Goal: Find specific page/section: Find specific page/section

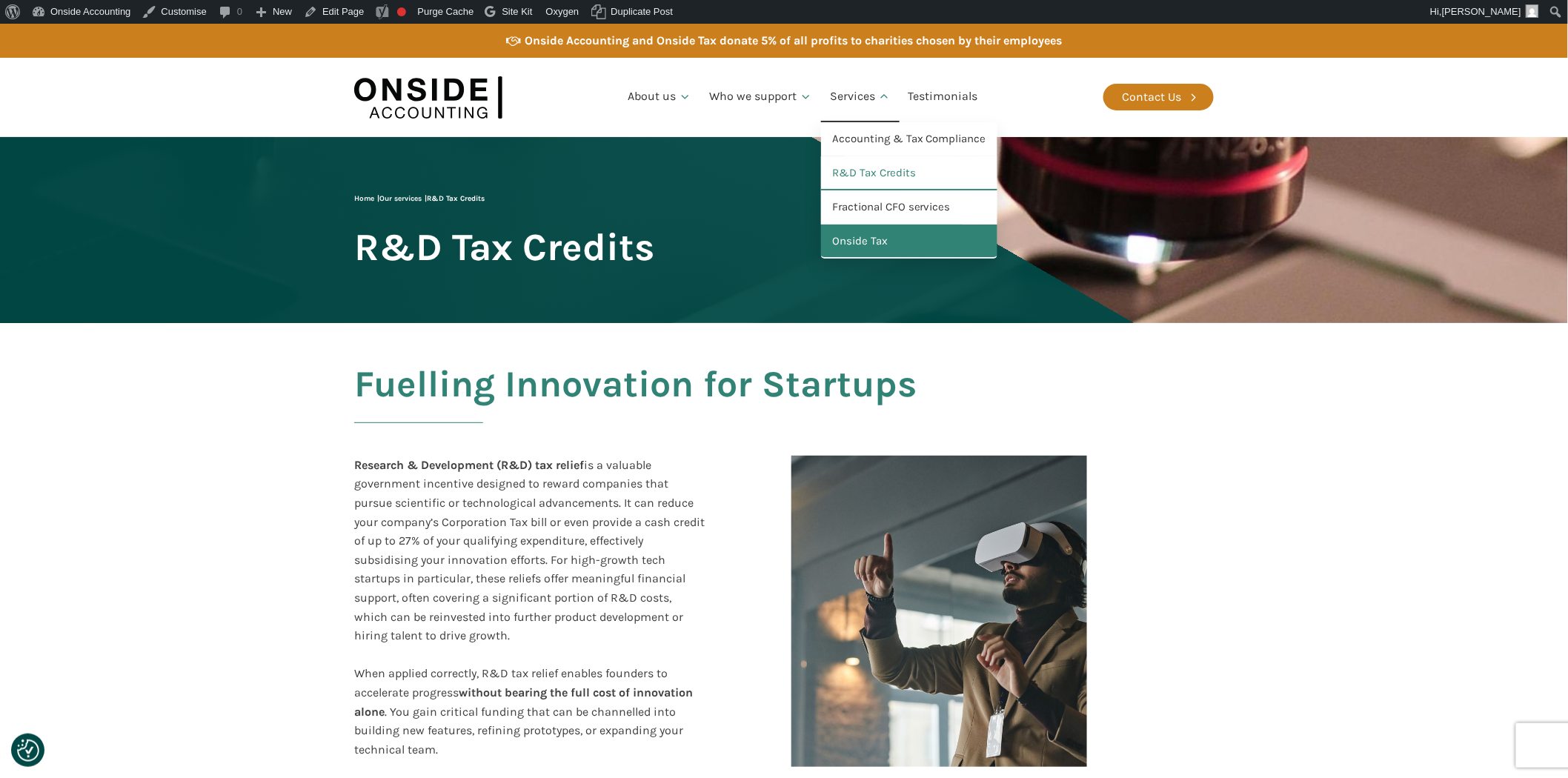
click at [860, 233] on link "Onside Tax" at bounding box center [909, 241] width 177 height 34
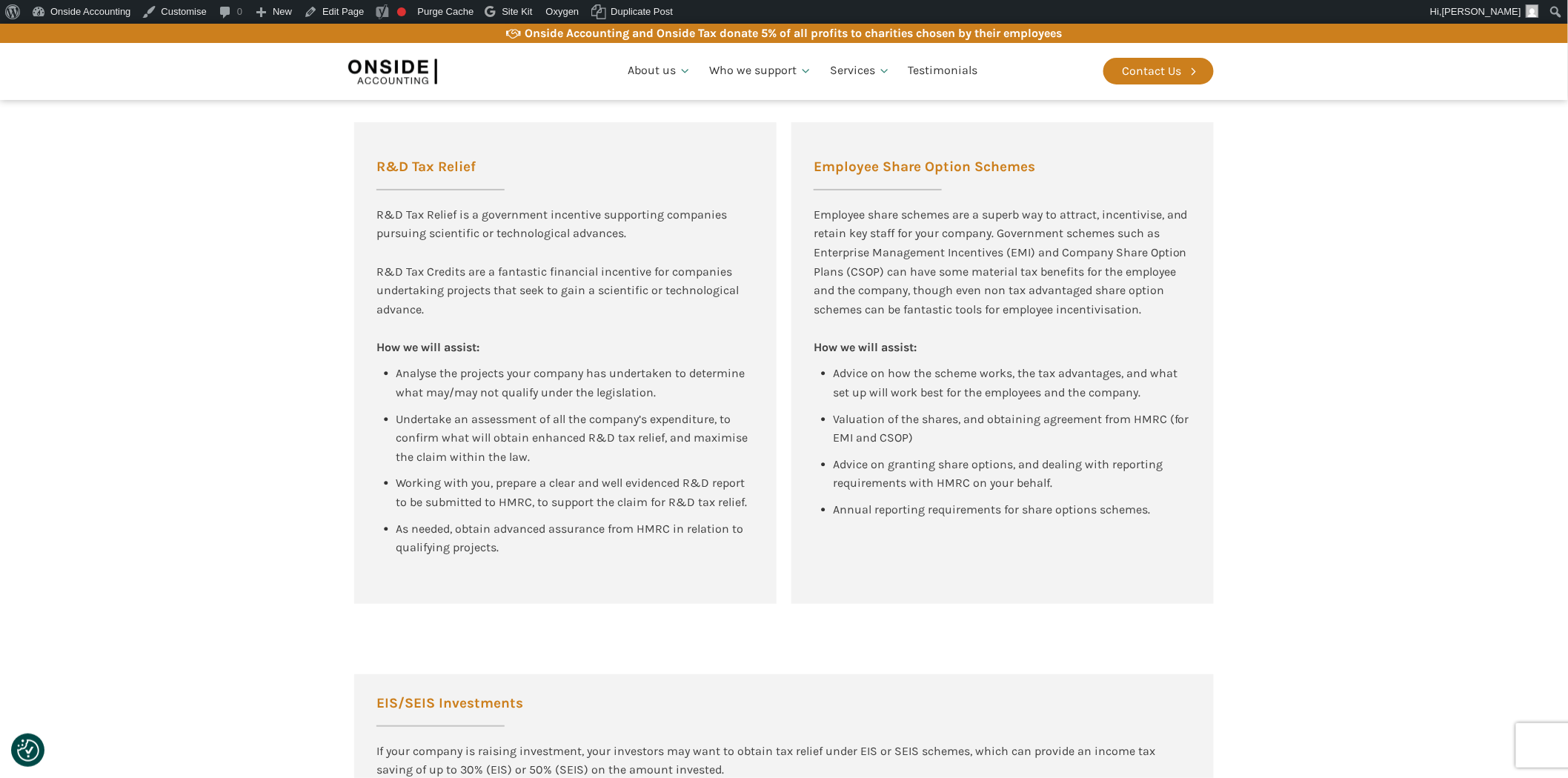
scroll to position [987, 0]
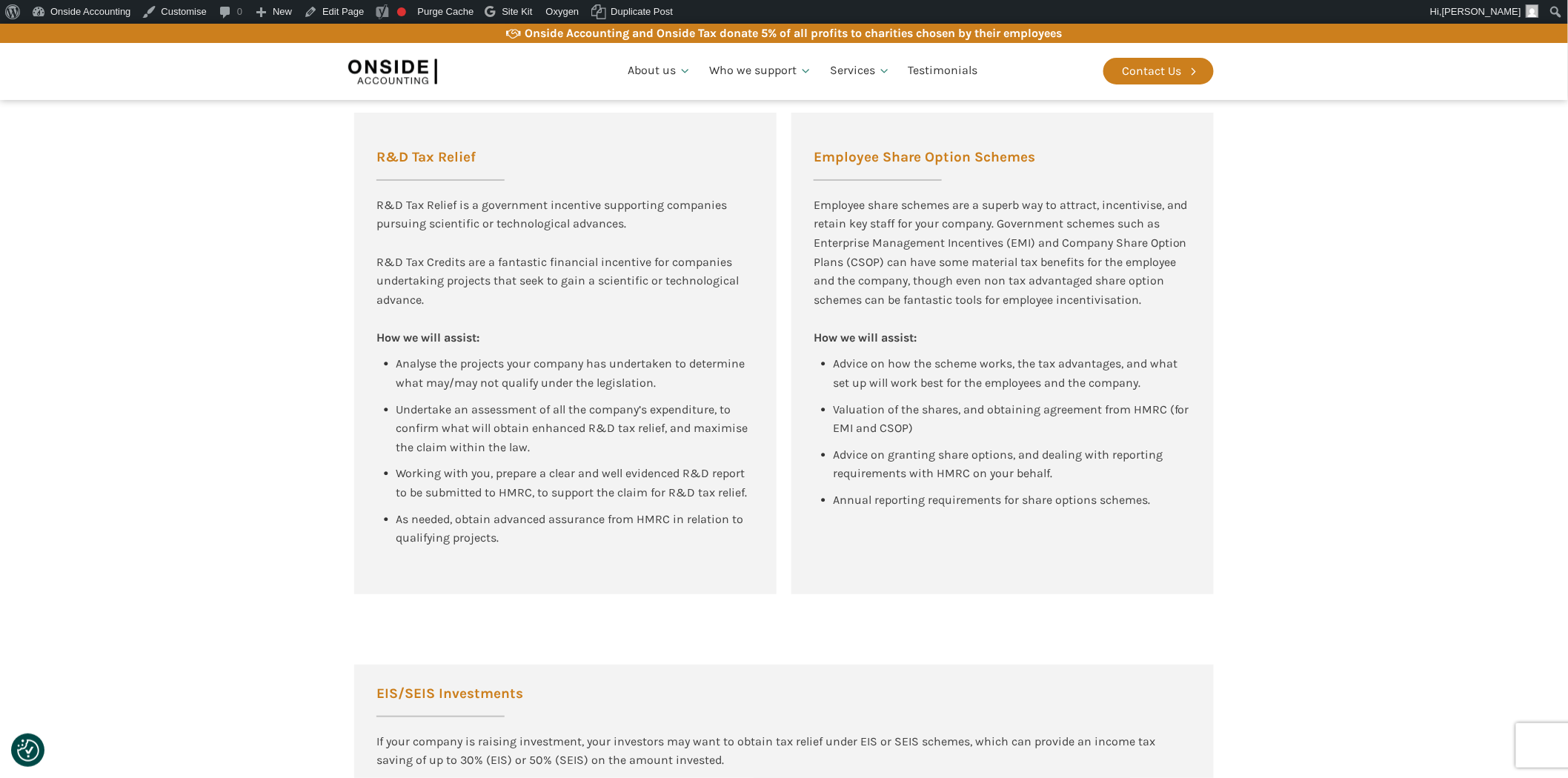
click at [312, 172] on section "Tax Advisory for New Tech and High-Growth Companies R&D Tax Relief R&D Tax Reli…" at bounding box center [784, 285] width 1568 height 701
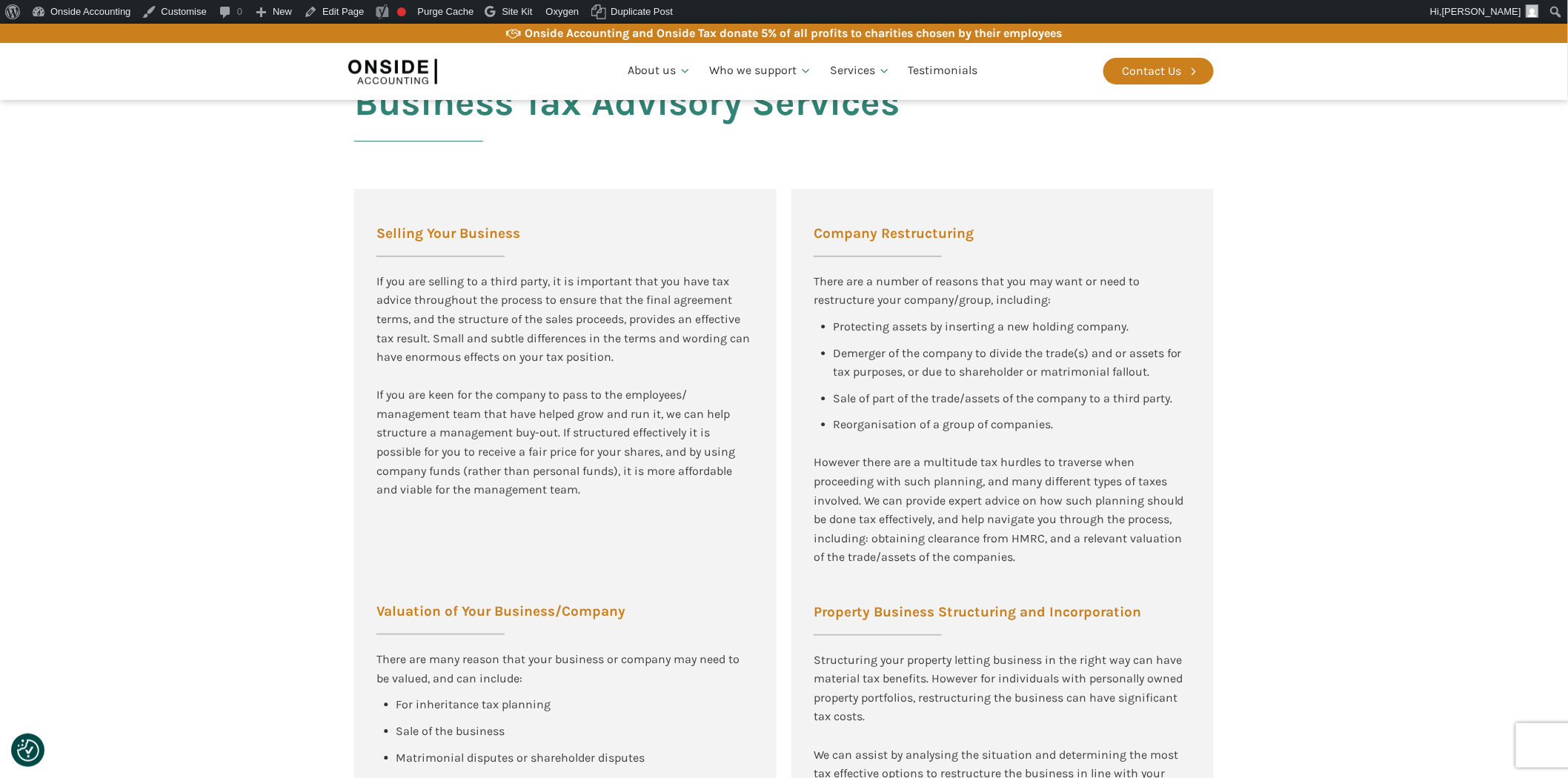
scroll to position [2058, 0]
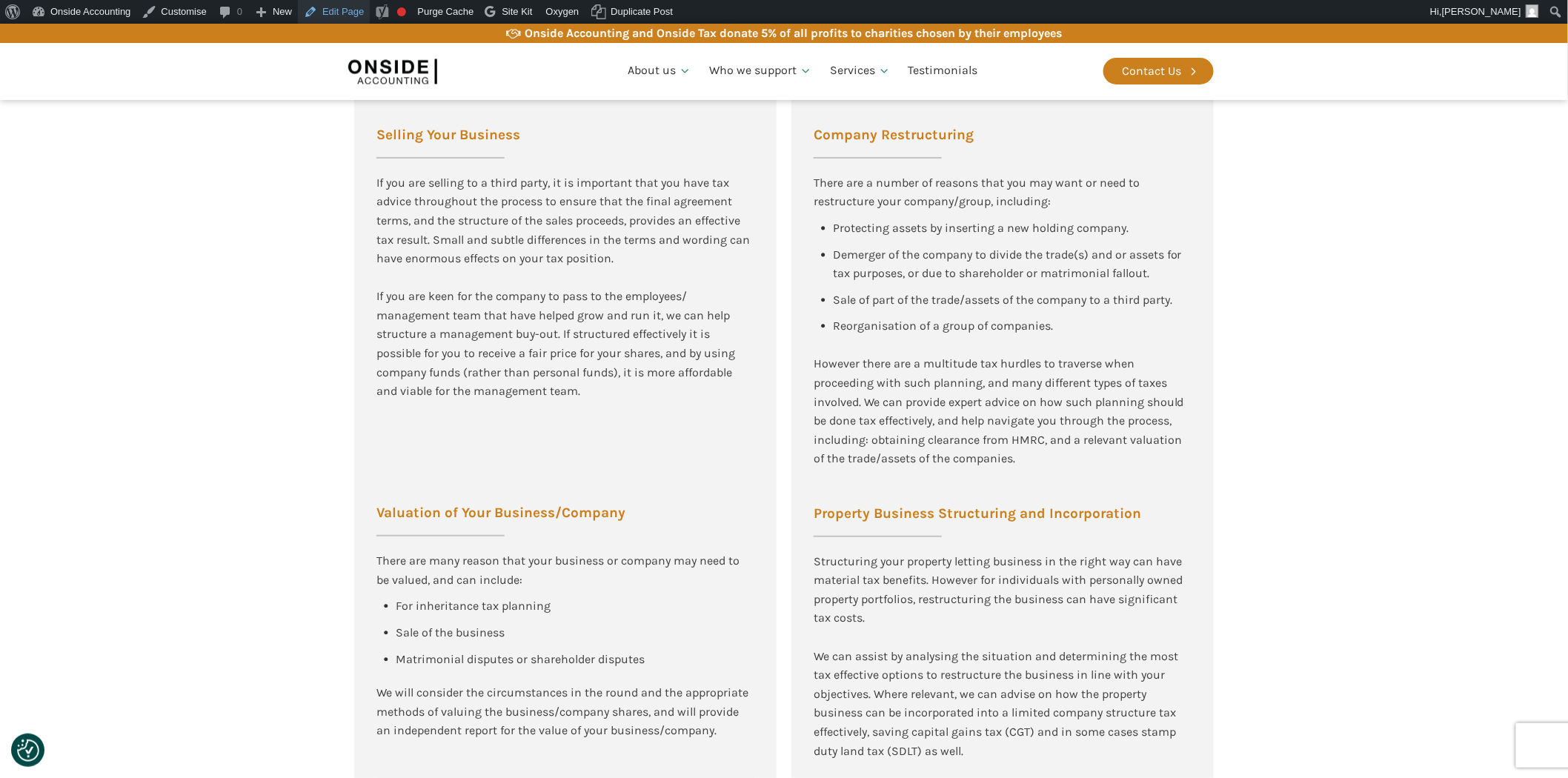
click at [347, 14] on link "Edit Page" at bounding box center [334, 12] width 72 height 24
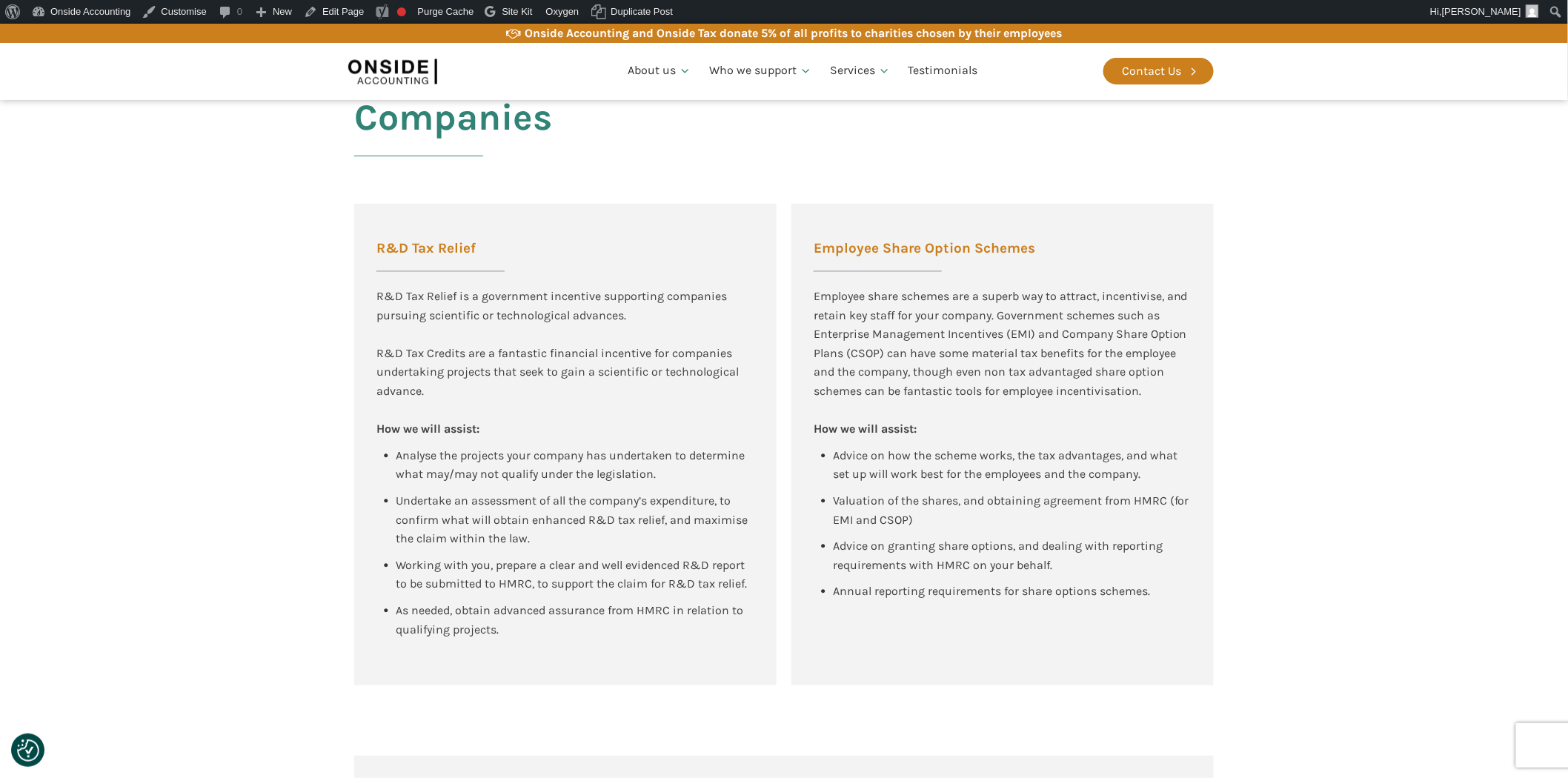
scroll to position [756, 0]
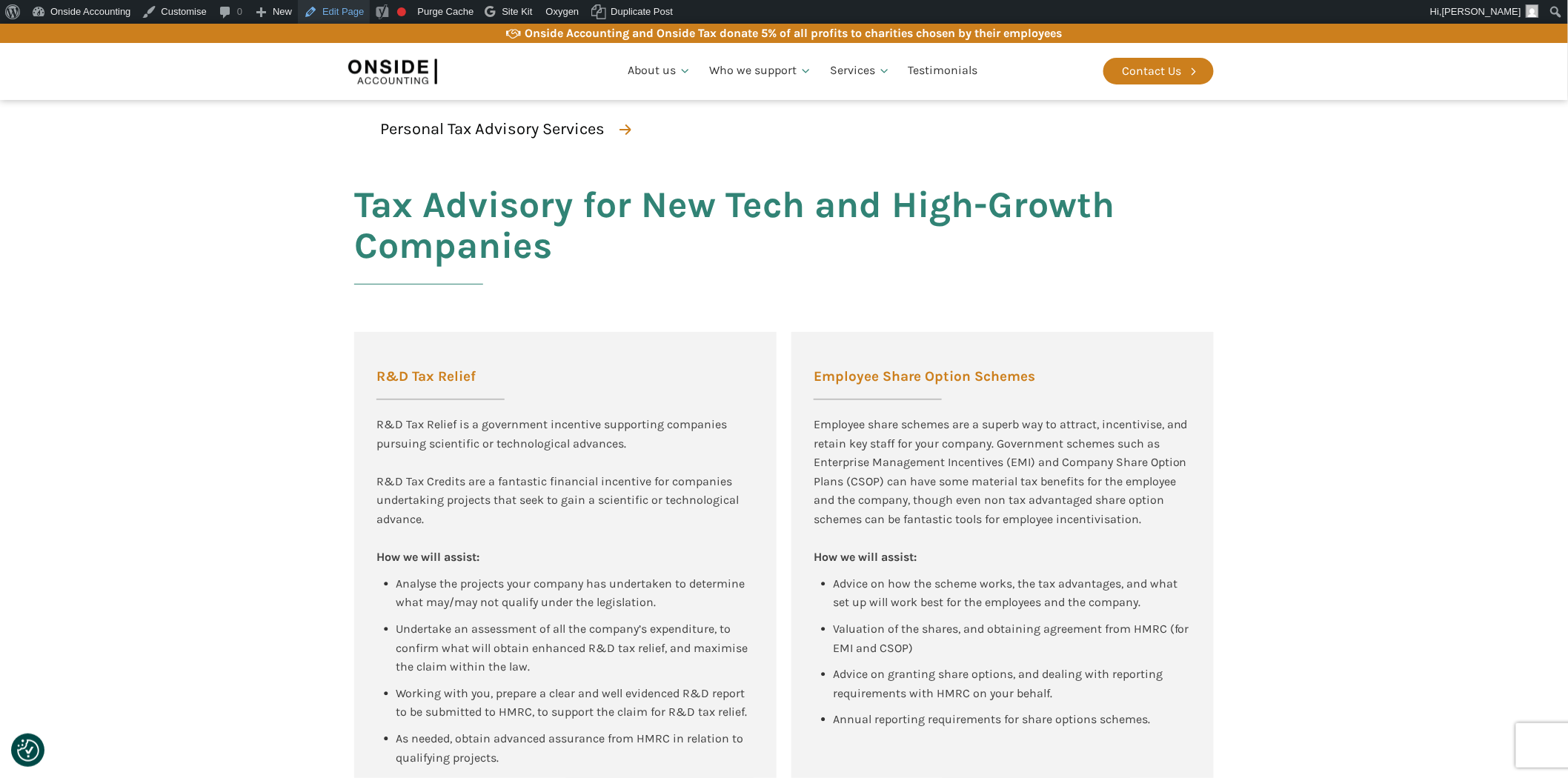
click at [333, 13] on link "Edit Page" at bounding box center [334, 12] width 72 height 24
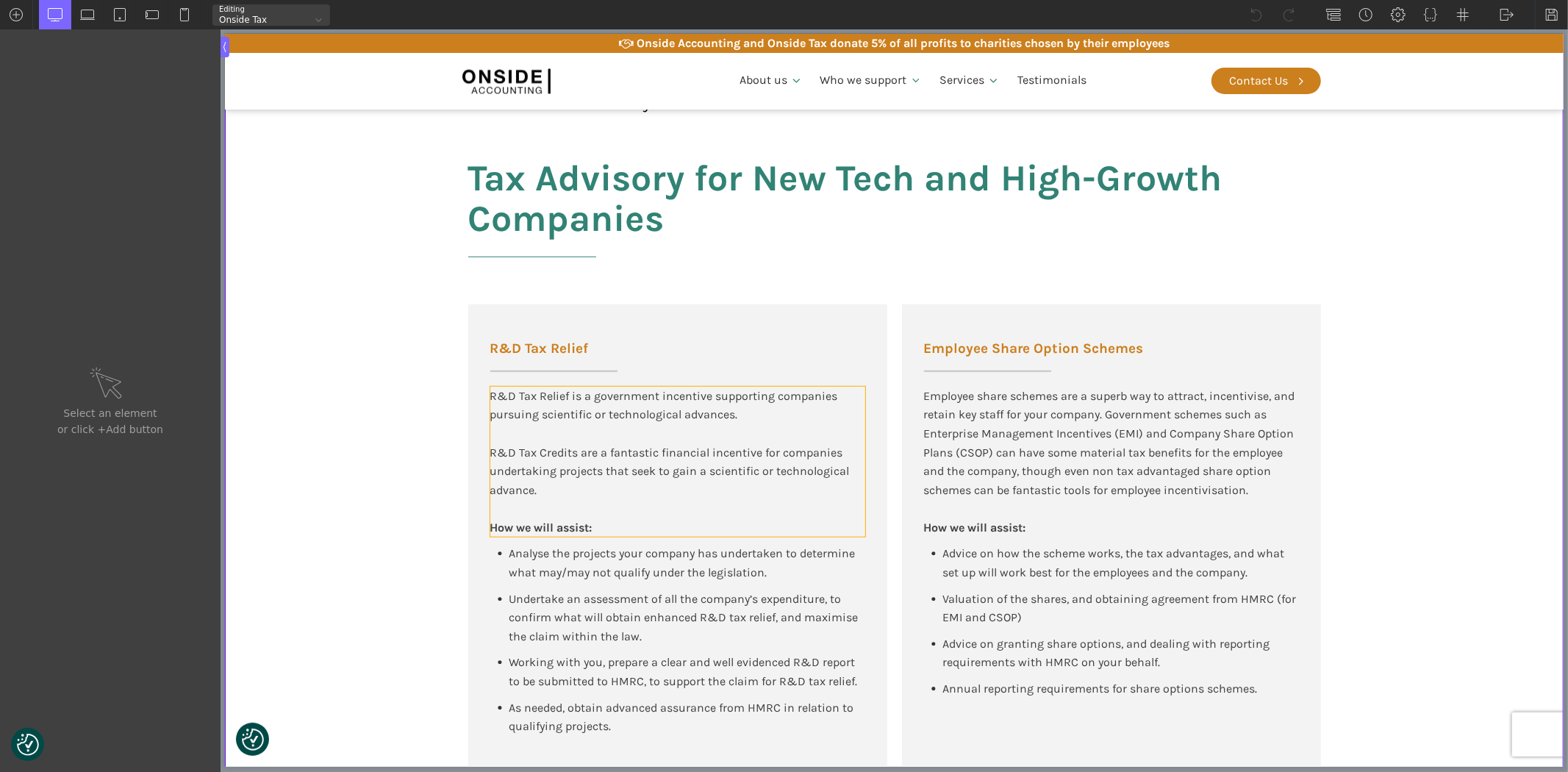
scroll to position [899, 0]
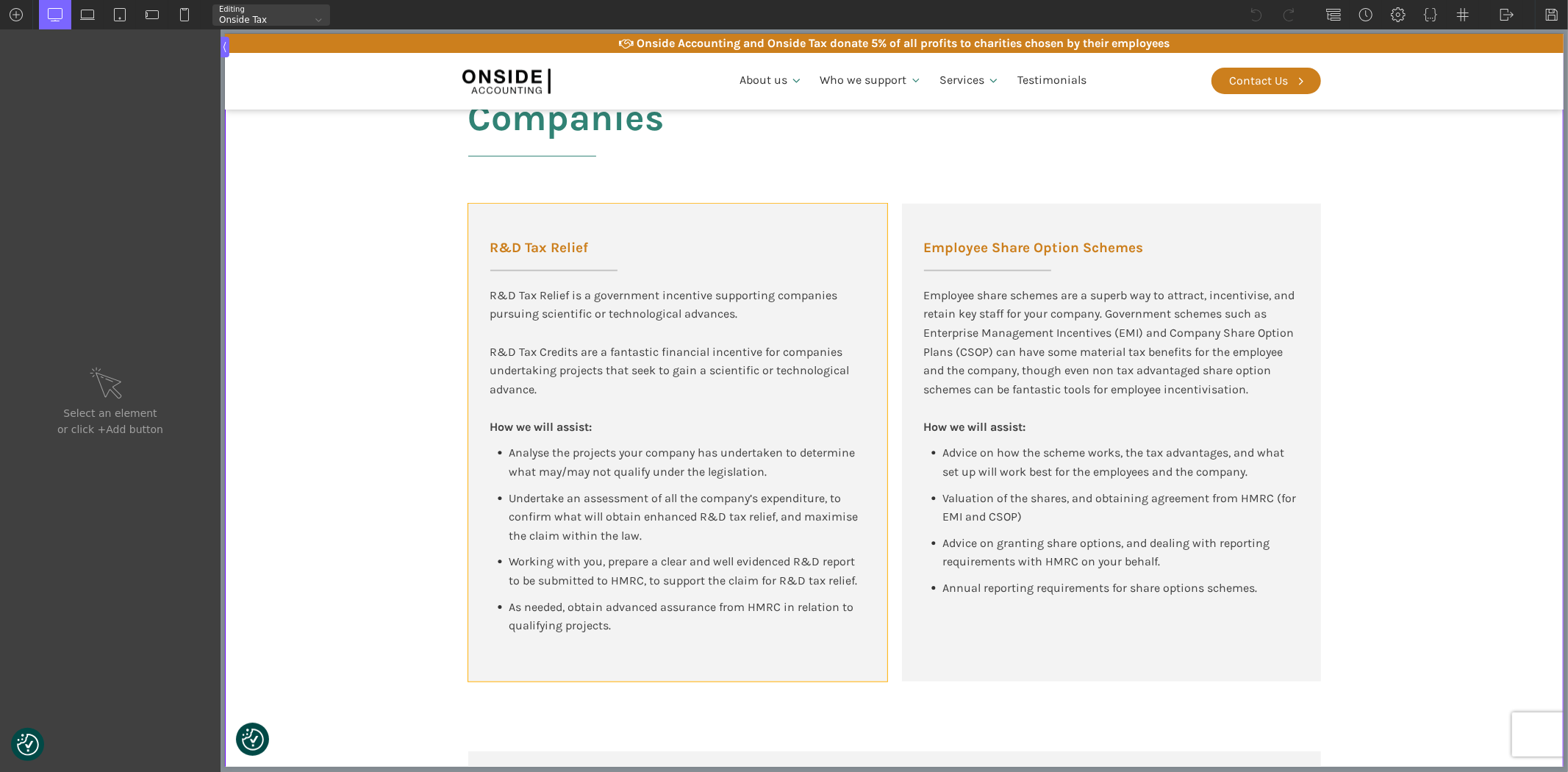
click at [608, 660] on div "R&D Tax Relief R&D Tax Relief is a government incentive supporting companies pu…" at bounding box center [677, 443] width 419 height 478
type input "div_block-147-137"
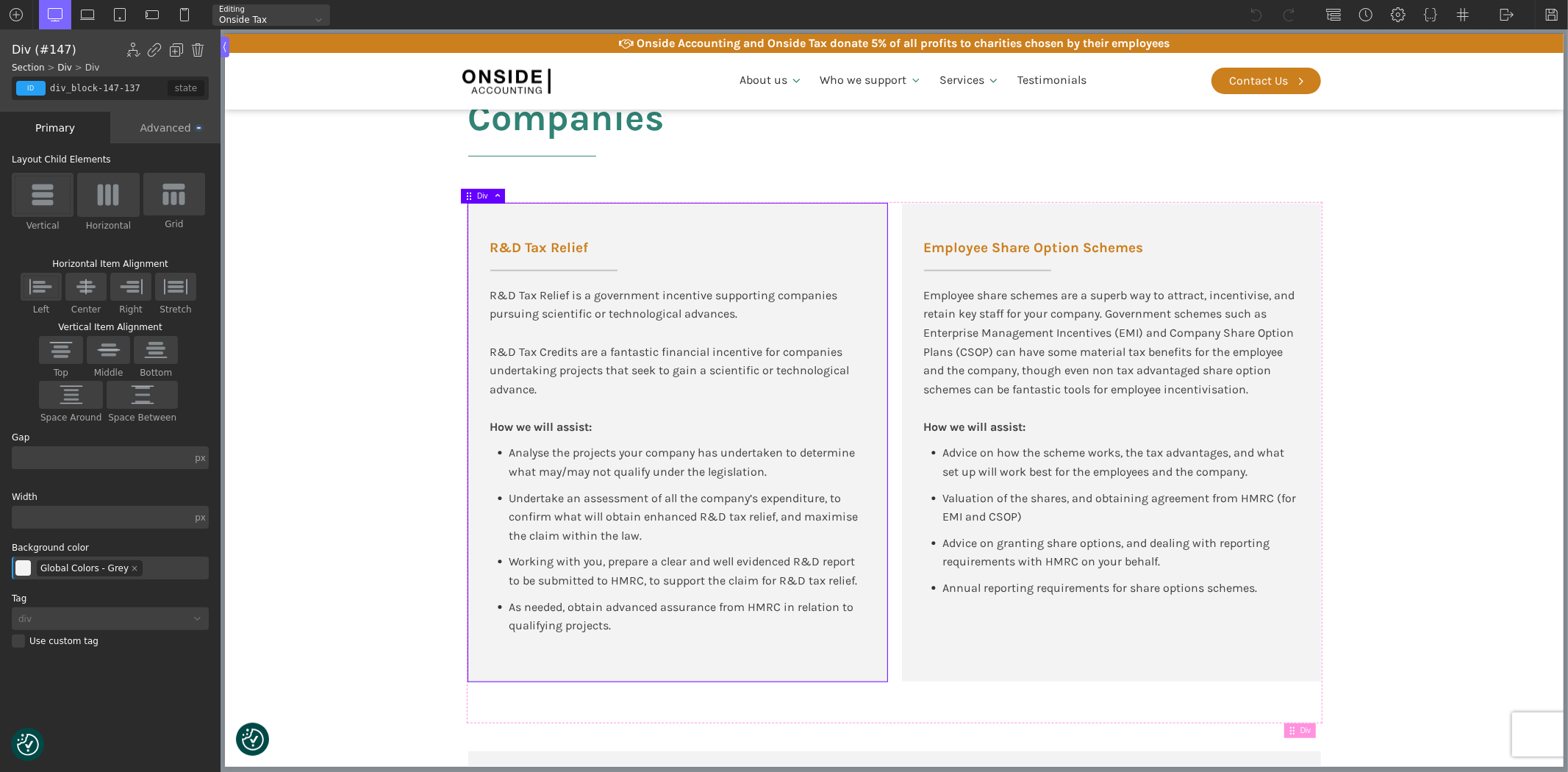
click at [170, 121] on div "Advanced" at bounding box center [165, 128] width 110 height 32
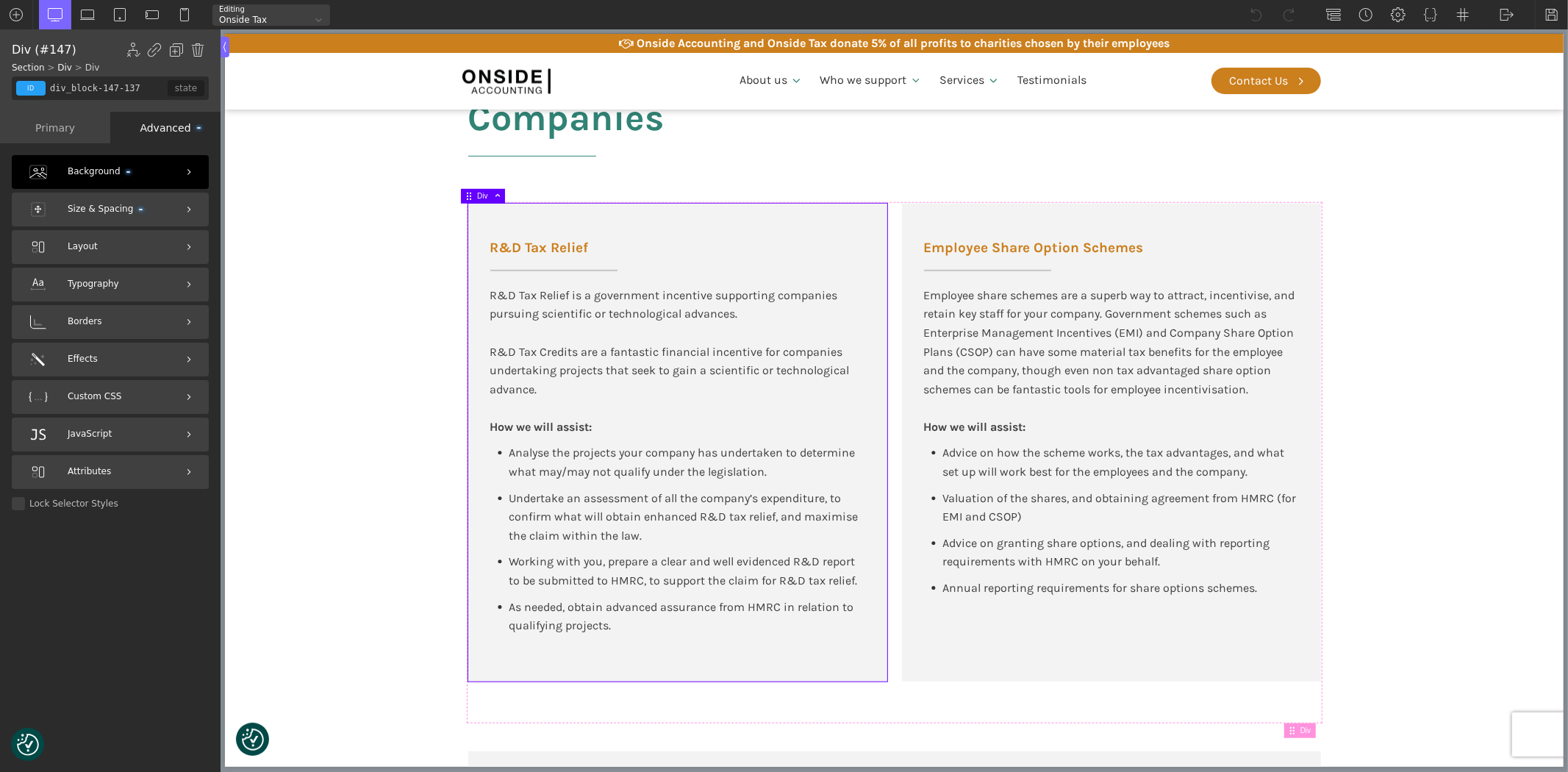
click at [79, 213] on span "Size & Spacing" at bounding box center [105, 209] width 75 height 14
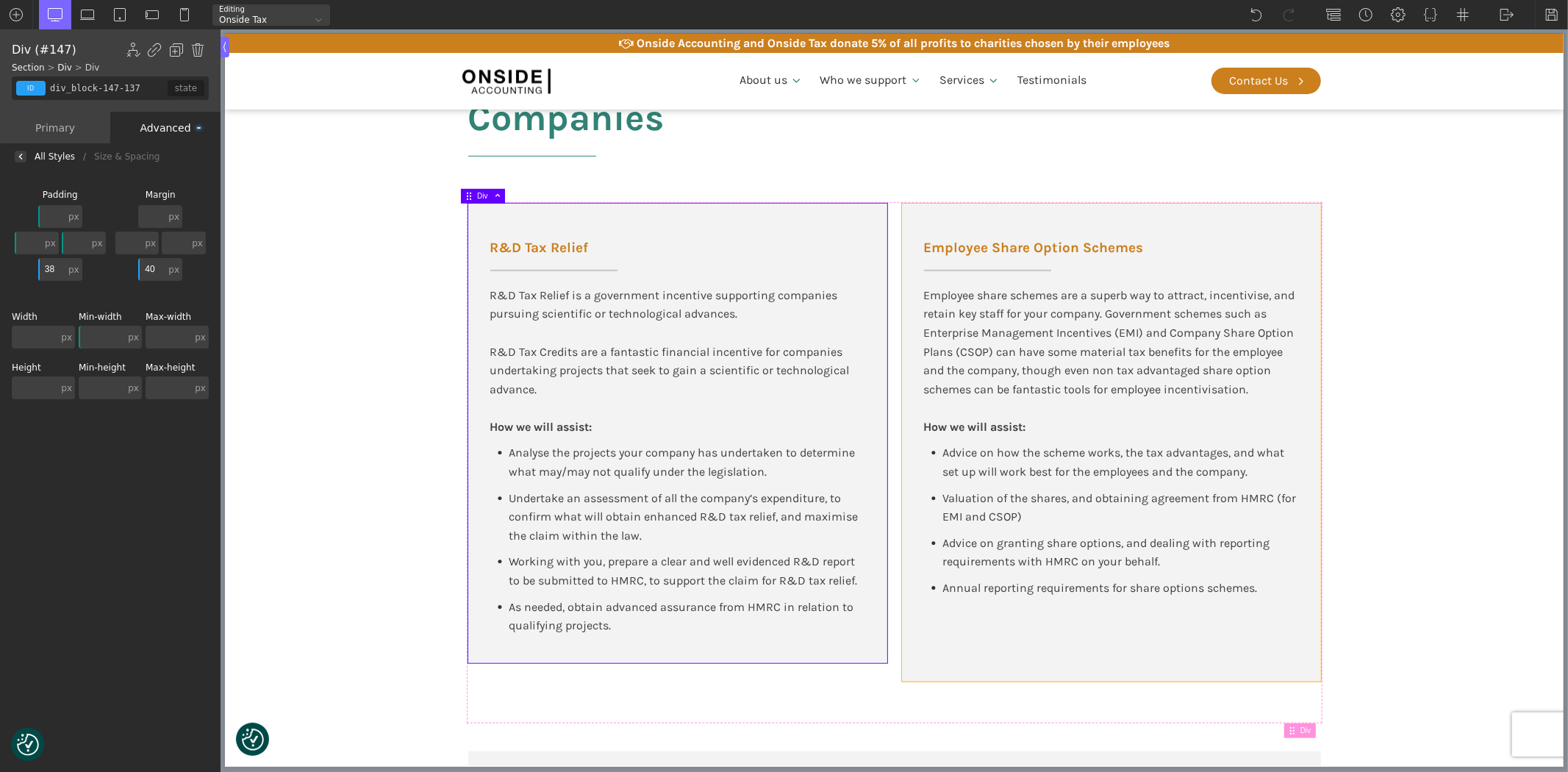
click at [907, 475] on div "Employee Share Option Schemes Employee share schemes are a superb way to attrac…" at bounding box center [1110, 443] width 419 height 478
type input "div_block-157-137"
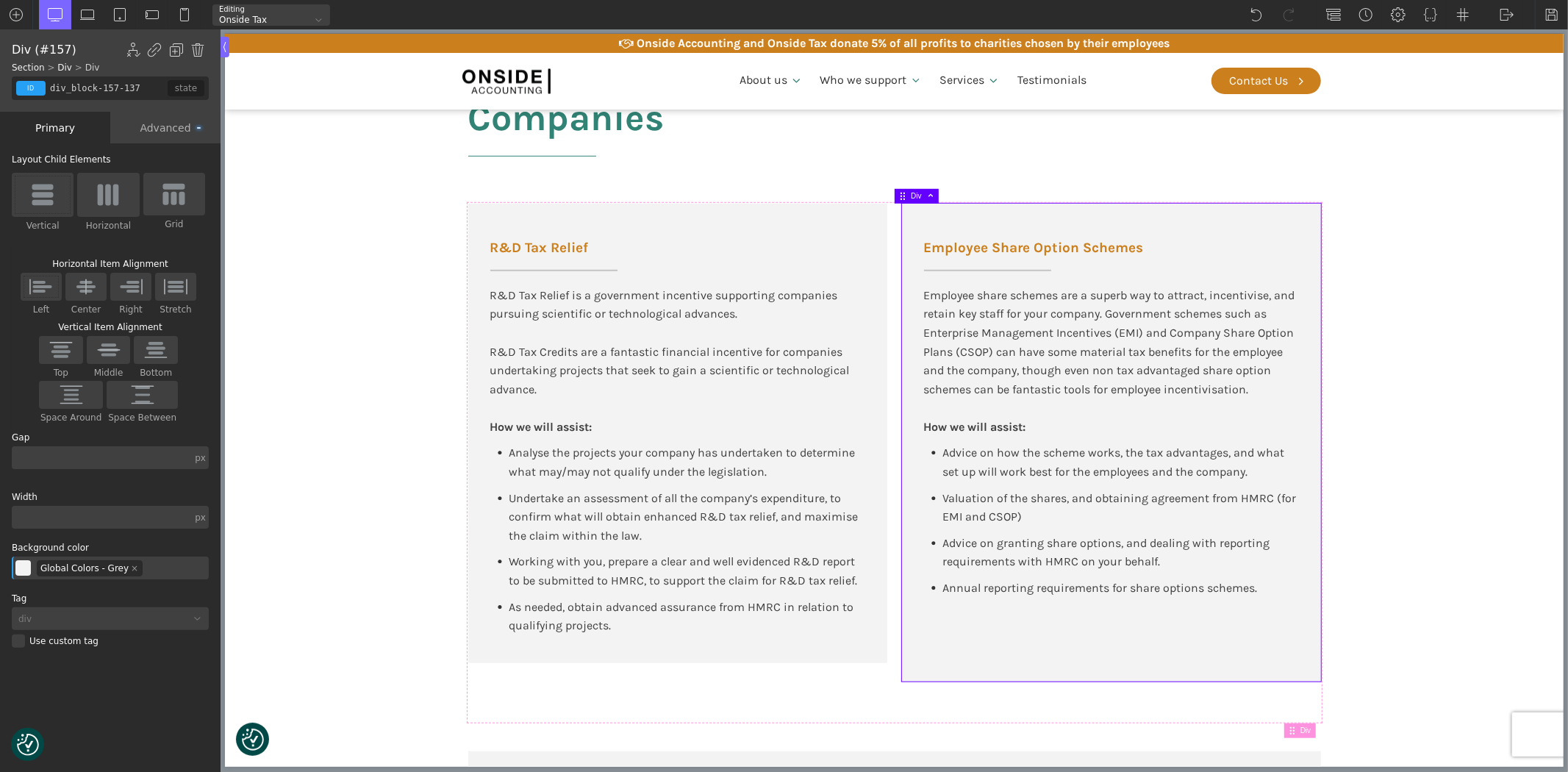
click at [157, 121] on div "Advanced" at bounding box center [165, 128] width 110 height 32
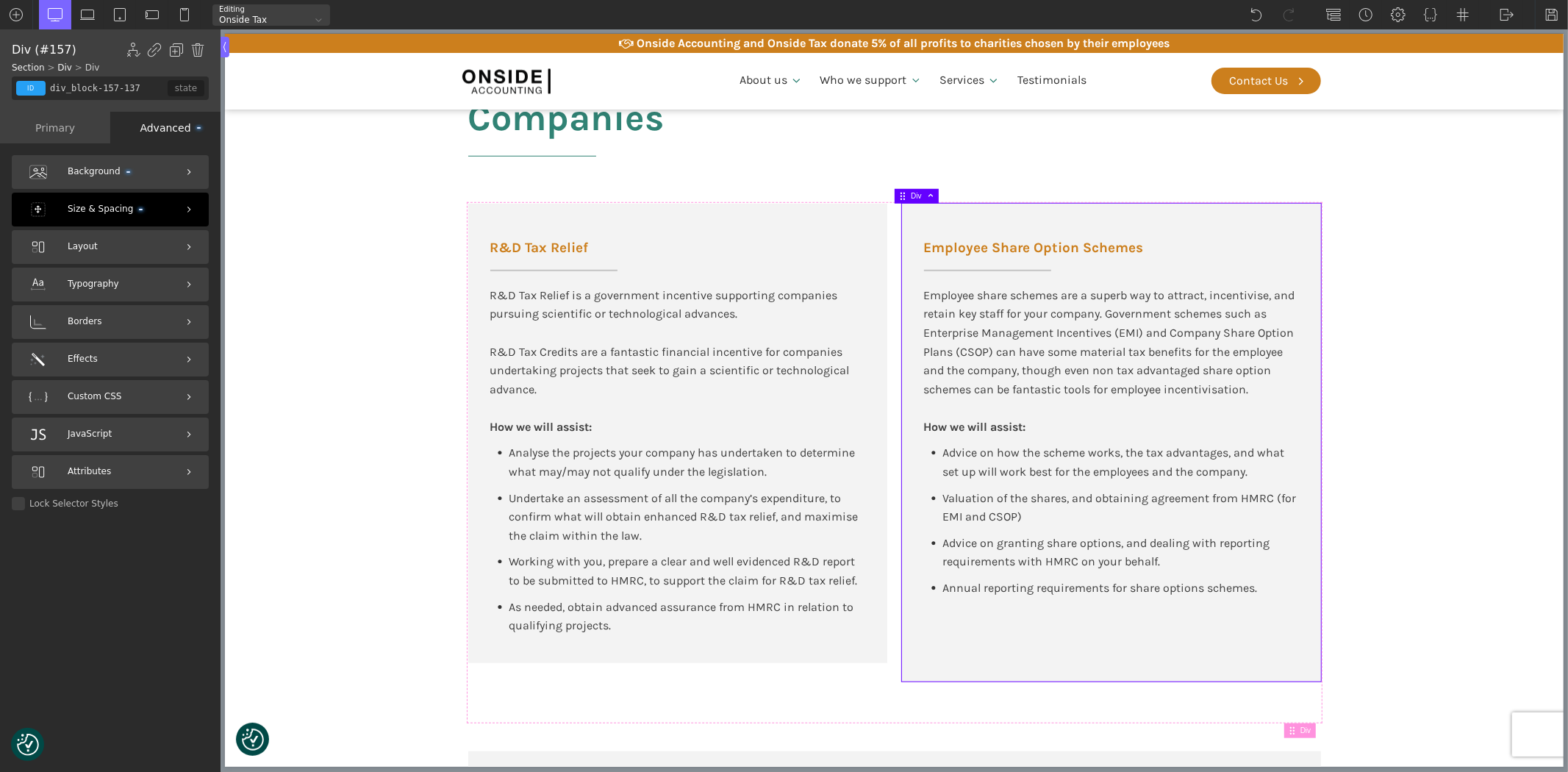
click at [95, 203] on span "Size & Spacing" at bounding box center [105, 209] width 75 height 14
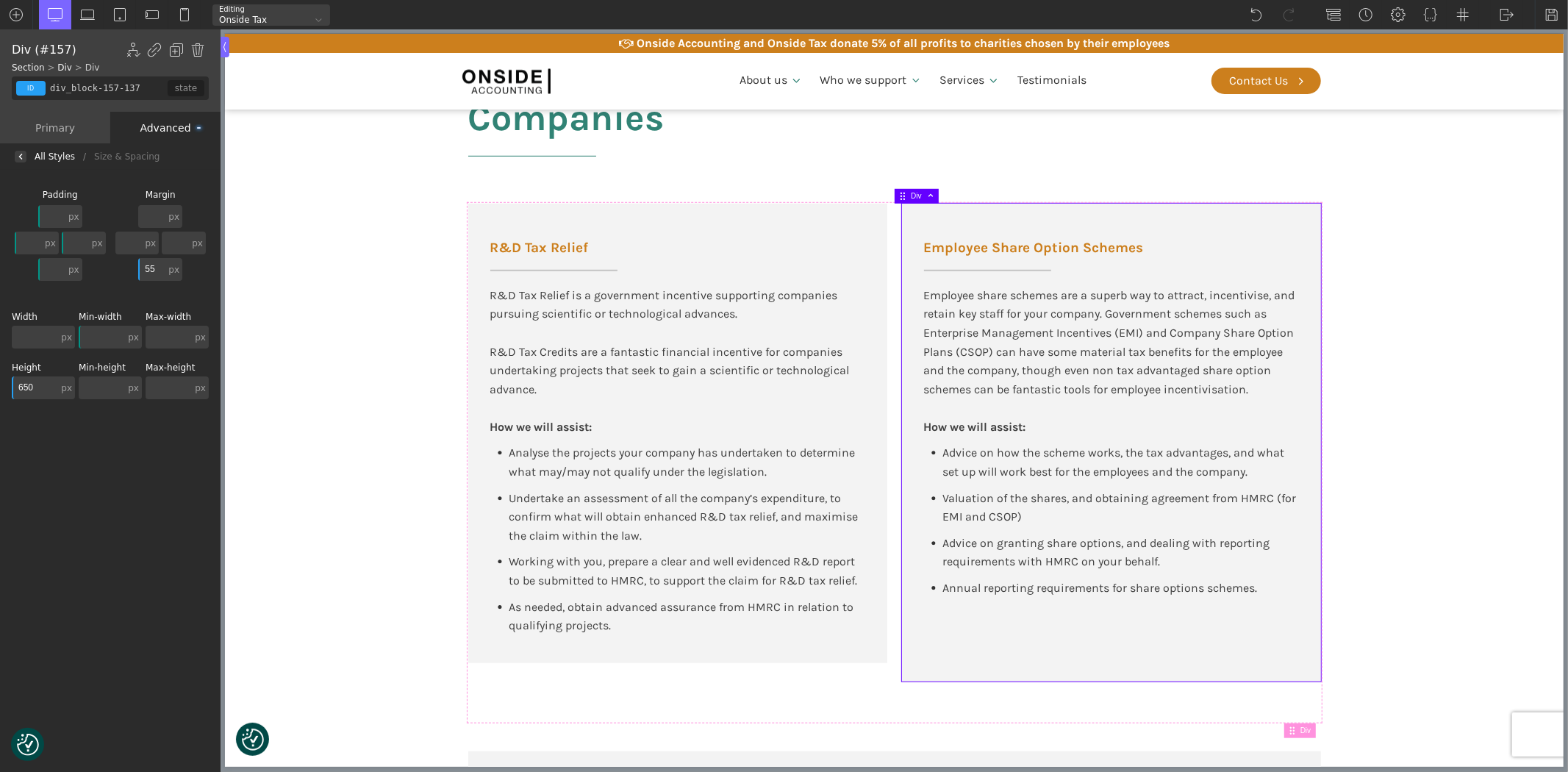
click at [30, 381] on input "650" at bounding box center [35, 388] width 46 height 23
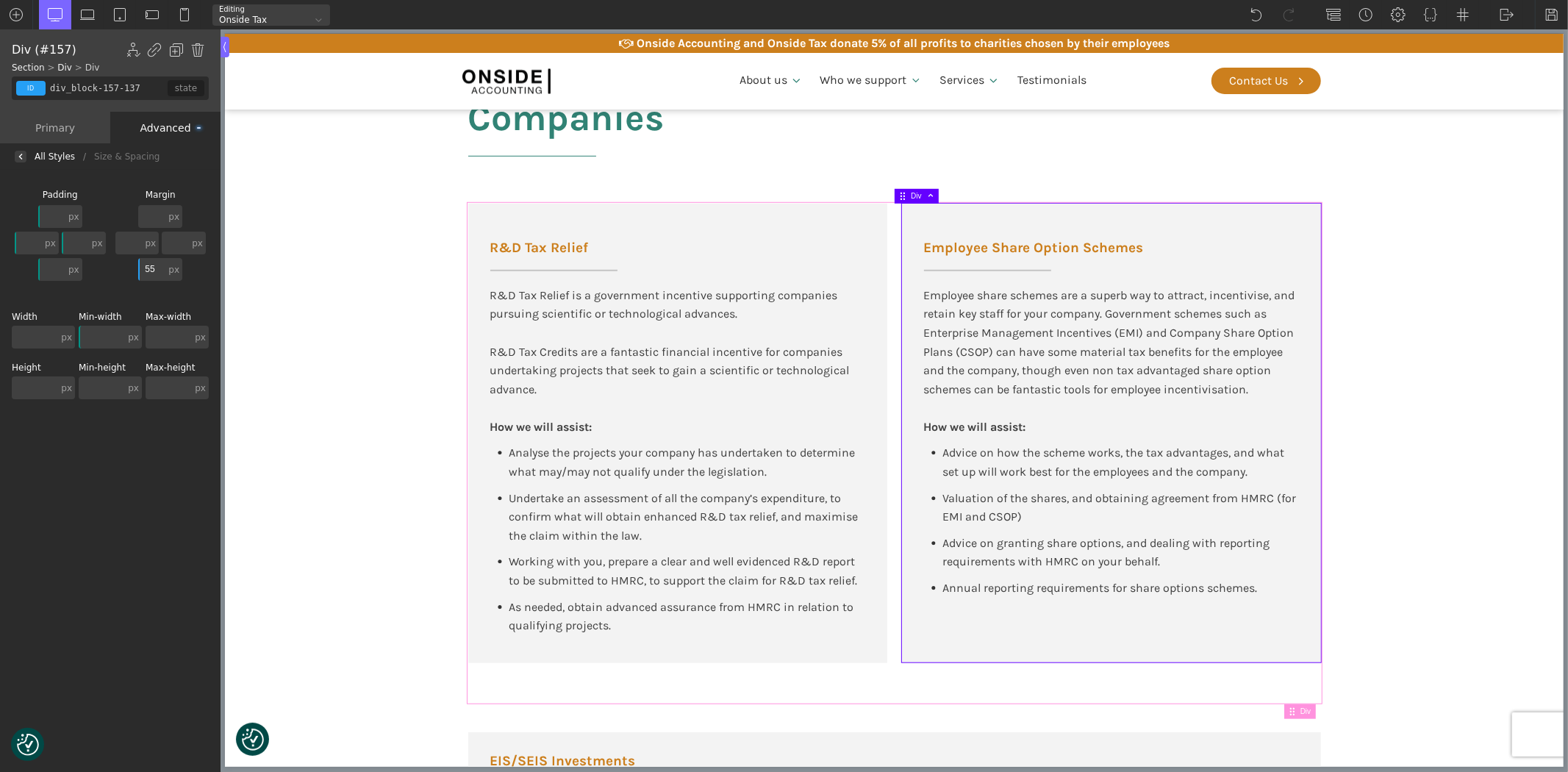
click at [516, 694] on div "R&D Tax Relief R&D Tax Relief is a government incentive supporting companies pu…" at bounding box center [893, 453] width 853 height 499
type input "div_block-146-137"
type input "100"
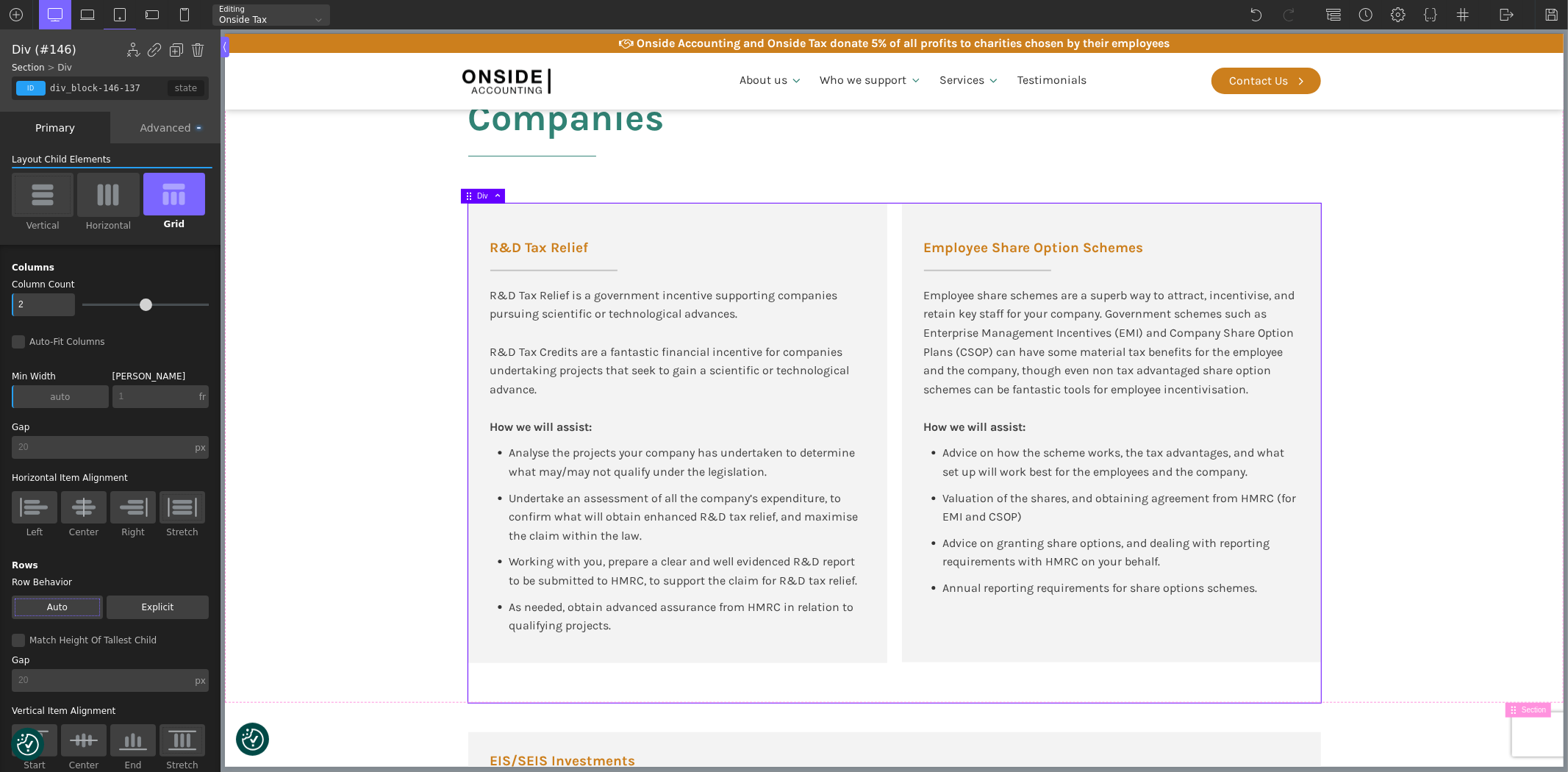
click at [165, 125] on div "Advanced" at bounding box center [165, 128] width 110 height 32
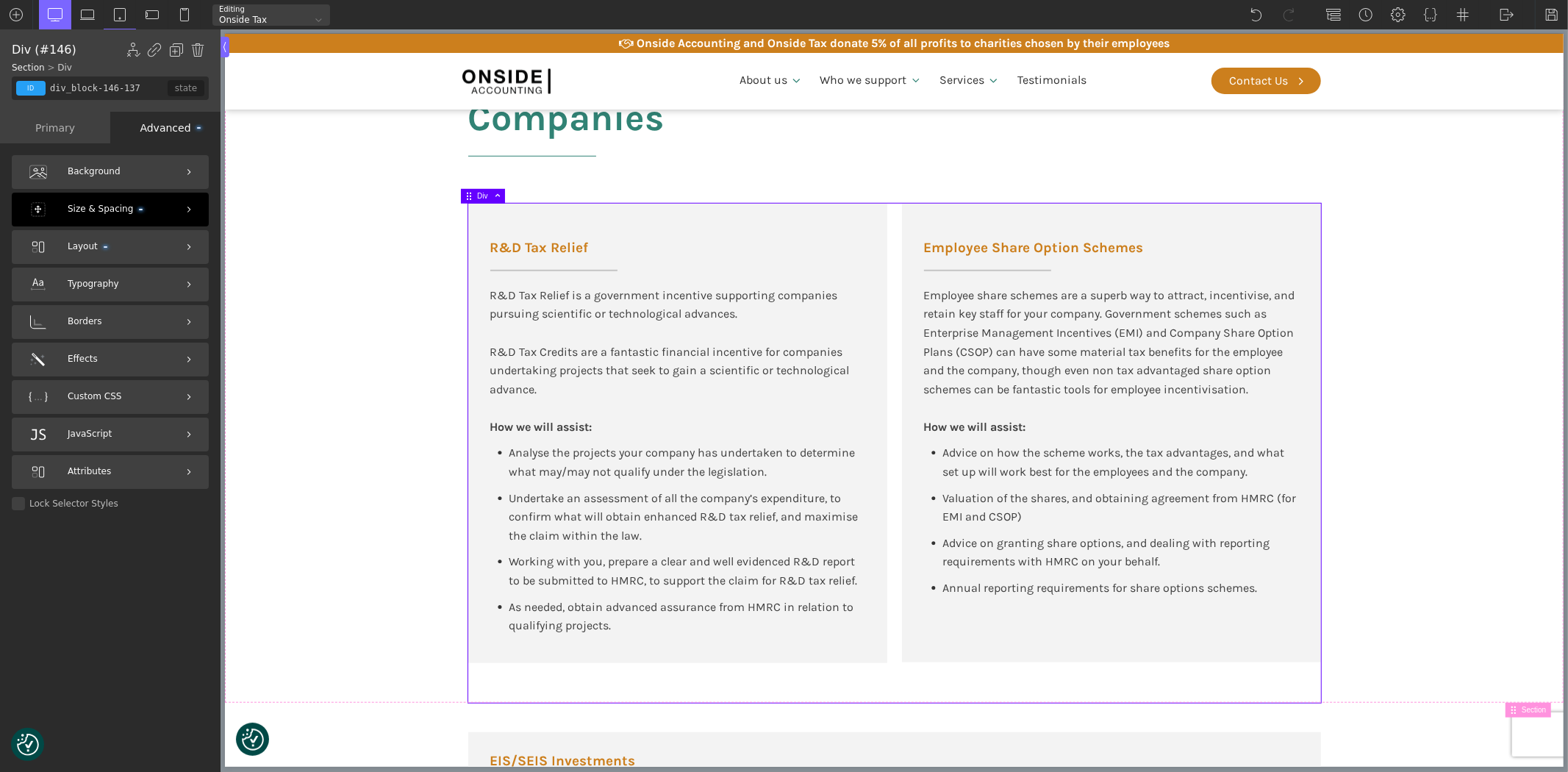
click at [101, 209] on span "Size & Spacing" at bounding box center [105, 209] width 75 height 14
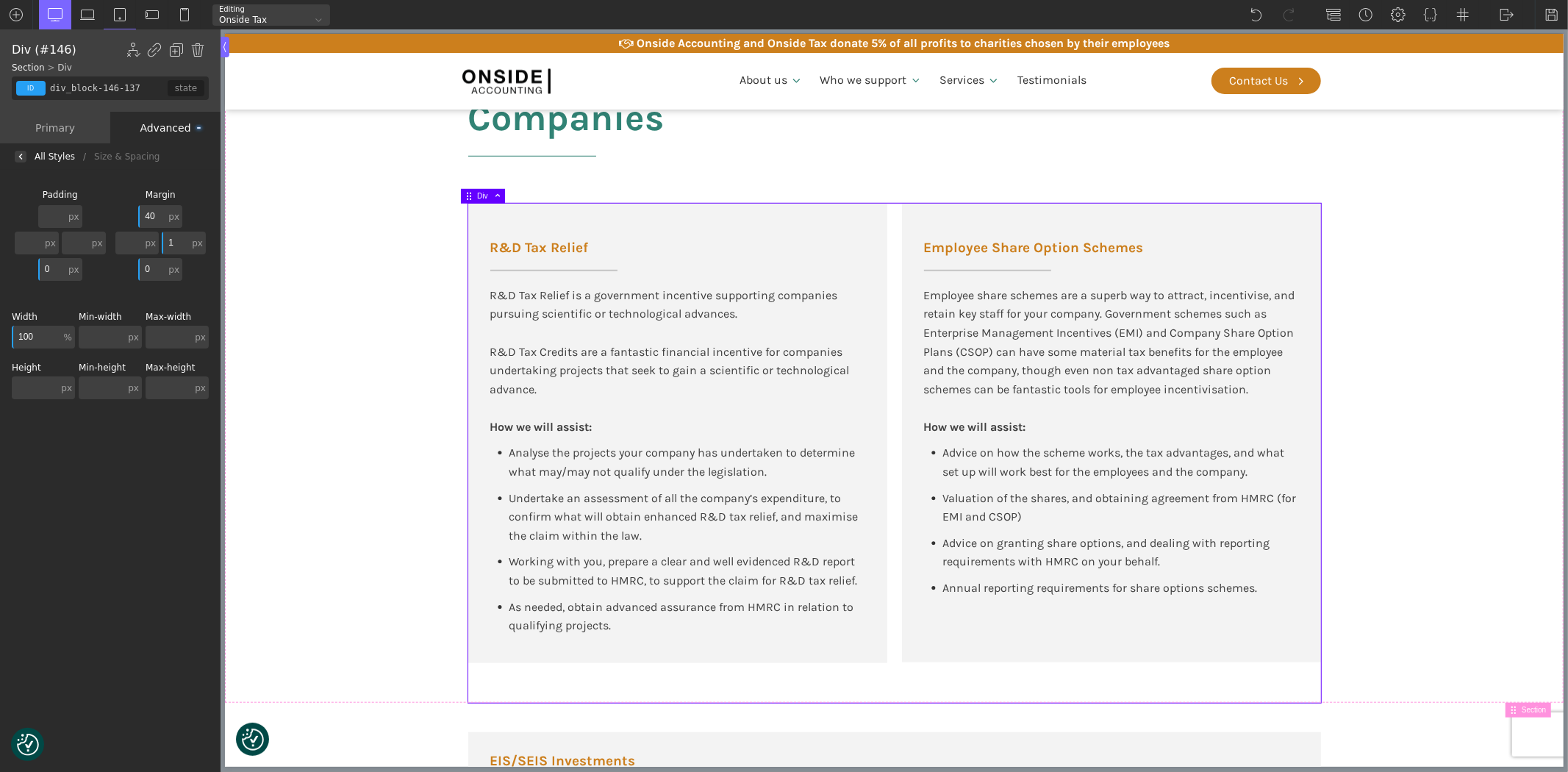
click at [65, 133] on div "Primary" at bounding box center [55, 128] width 110 height 32
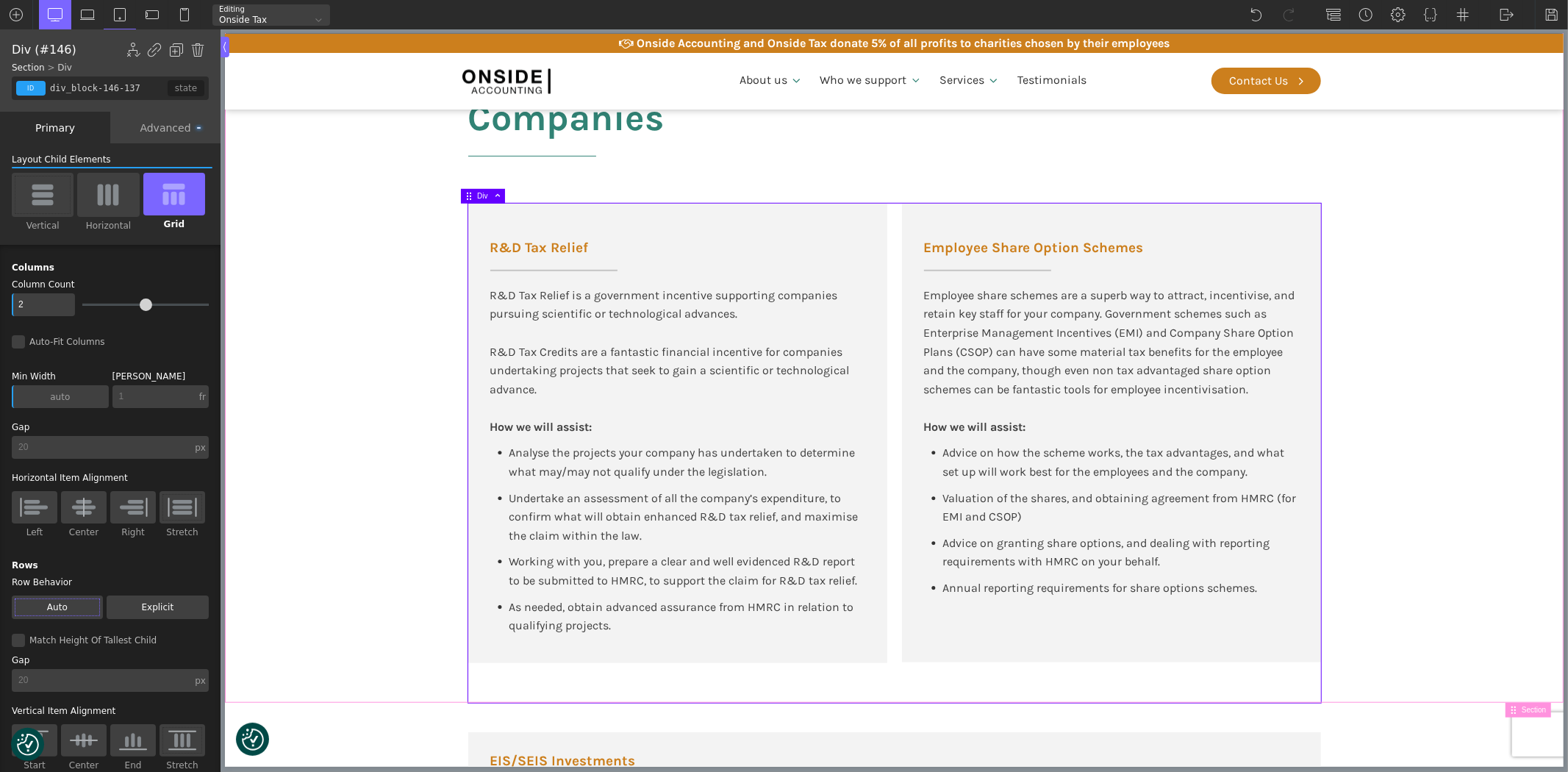
click at [282, 313] on section "Tax Advisory for New Tech and High-Growth Companies R&D Tax Relief R&D Tax Reli…" at bounding box center [894, 364] width 1339 height 677
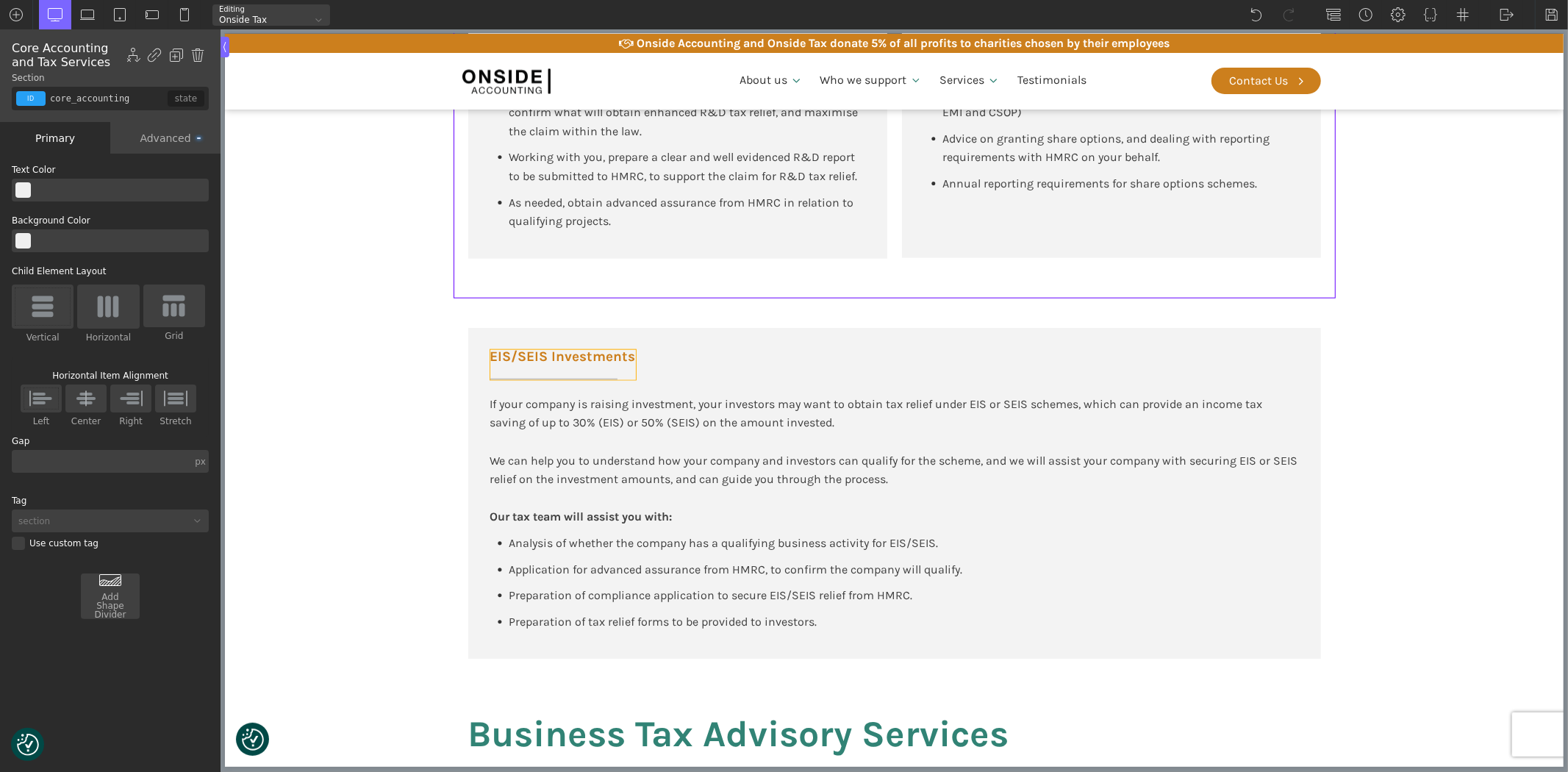
scroll to position [1307, 0]
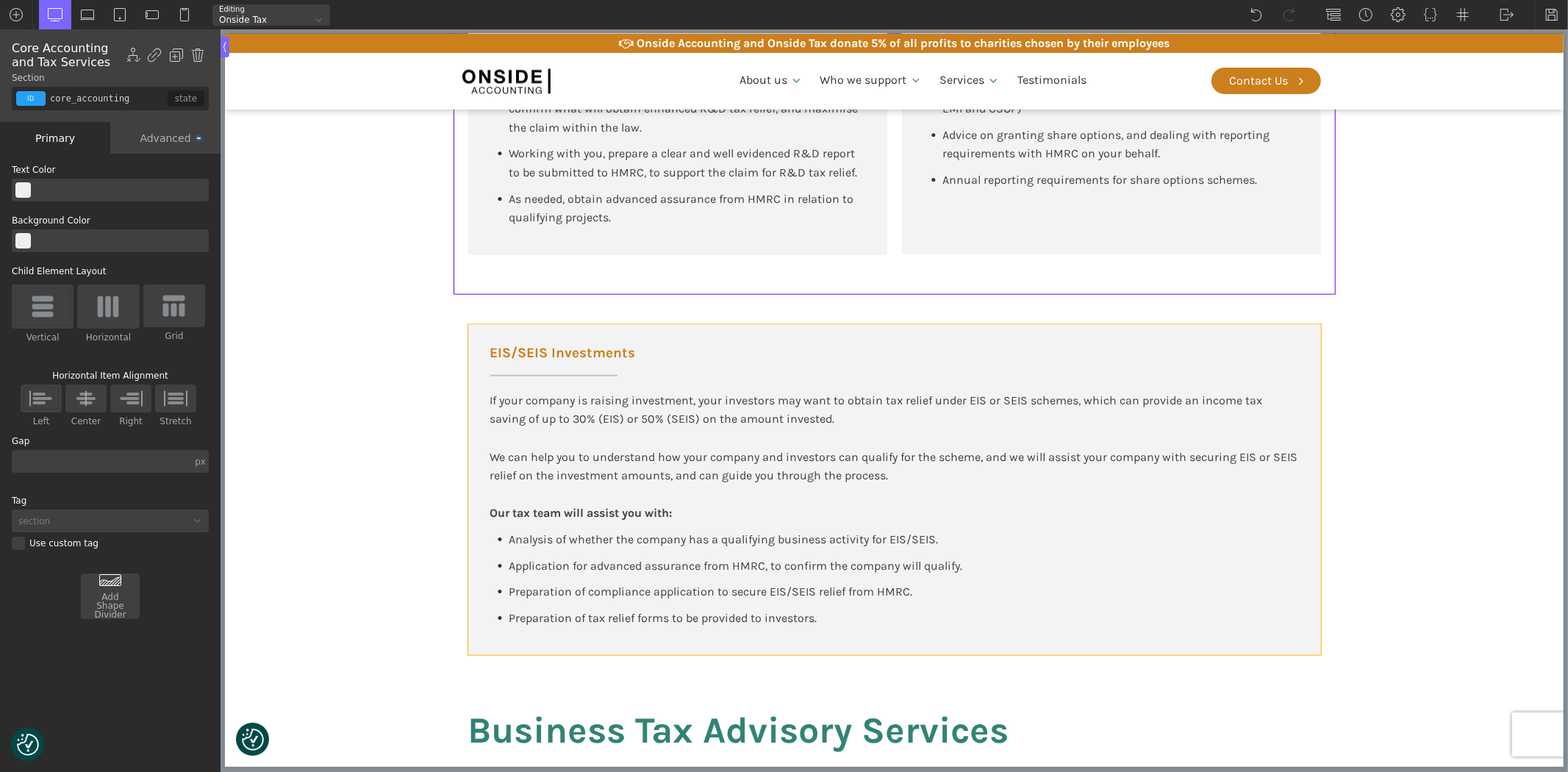
click at [487, 639] on div "EIS/SEIS Investments If your company is raising investment, your investors may …" at bounding box center [893, 490] width 853 height 331
type input "div_block-856-175"
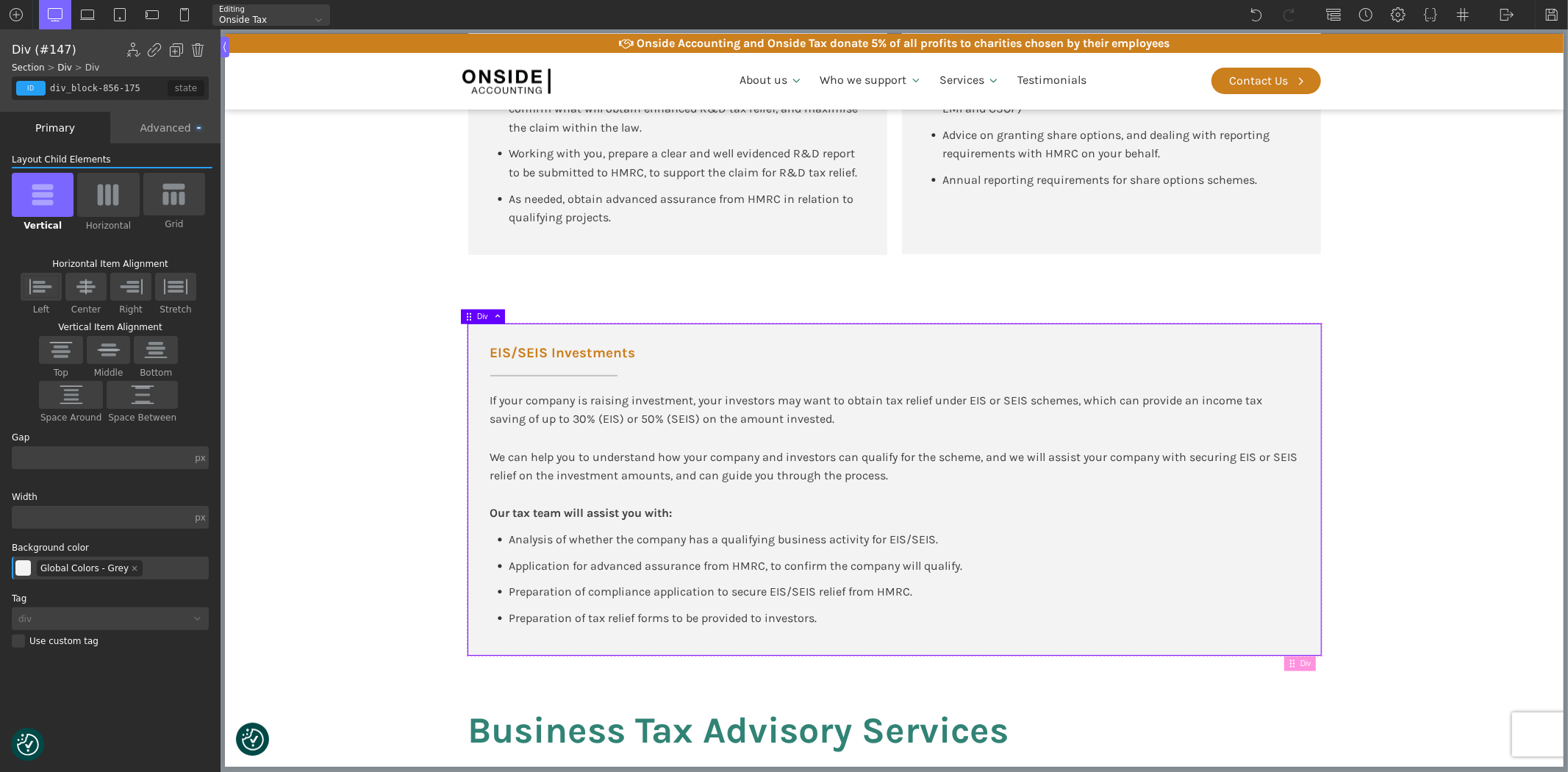
click at [160, 121] on div "Advanced" at bounding box center [165, 128] width 110 height 32
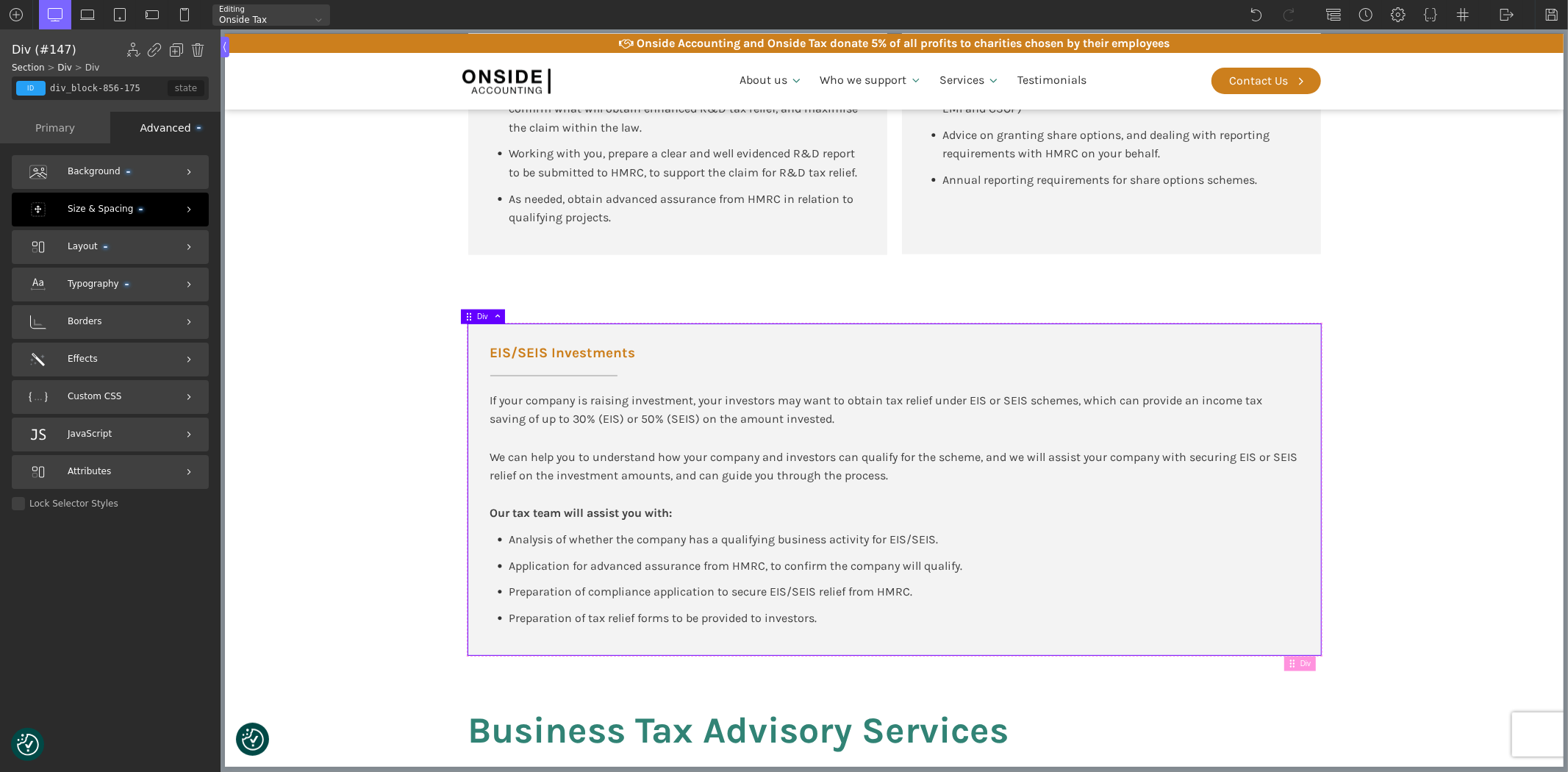
click at [79, 213] on span "Size & Spacing" at bounding box center [105, 209] width 75 height 14
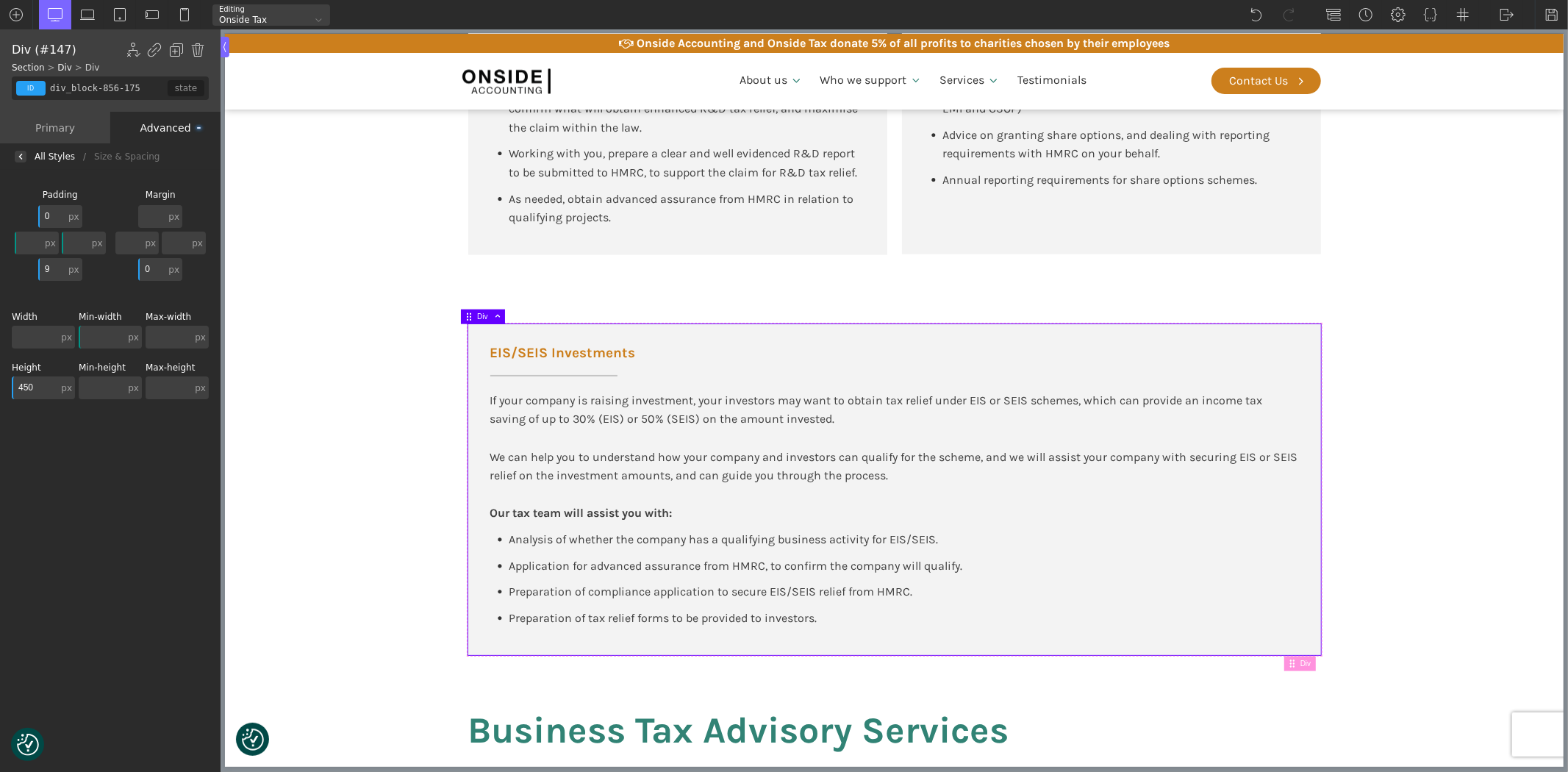
click at [34, 394] on input "450" at bounding box center [35, 388] width 46 height 23
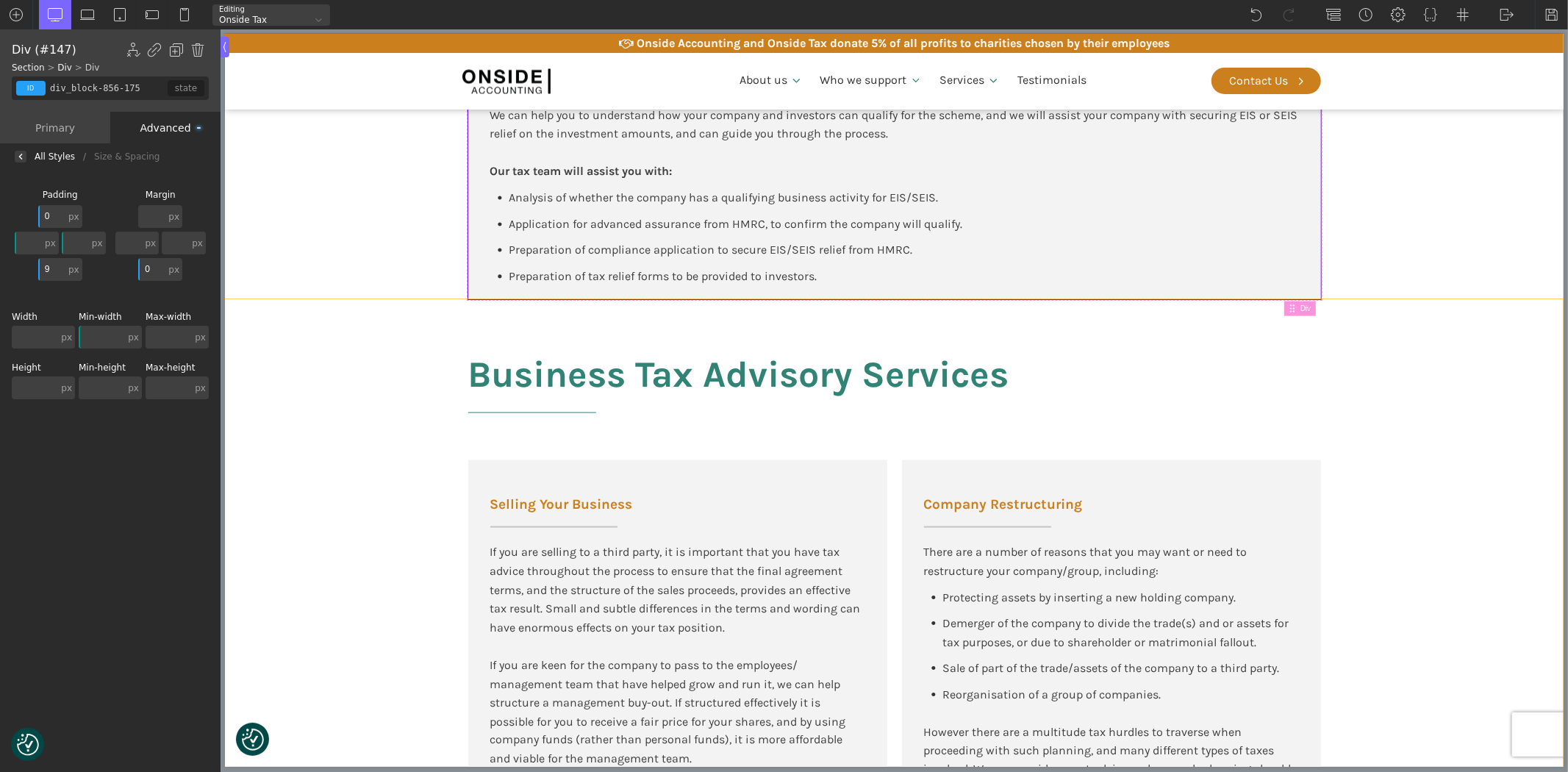
scroll to position [1471, 0]
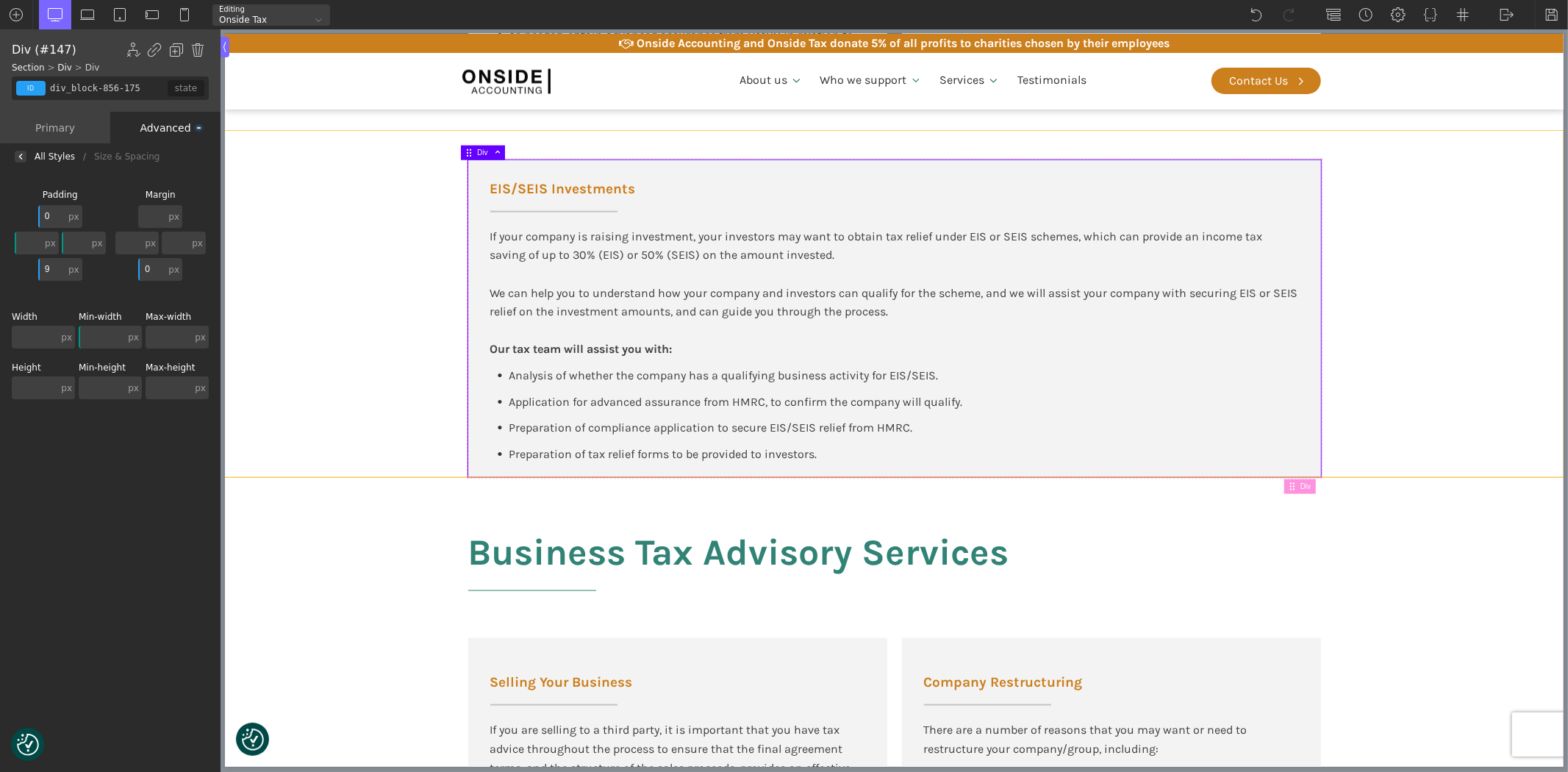
click at [453, 412] on div "EIS/SEIS Investments If your company is raising investment, your investors may …" at bounding box center [894, 304] width 882 height 347
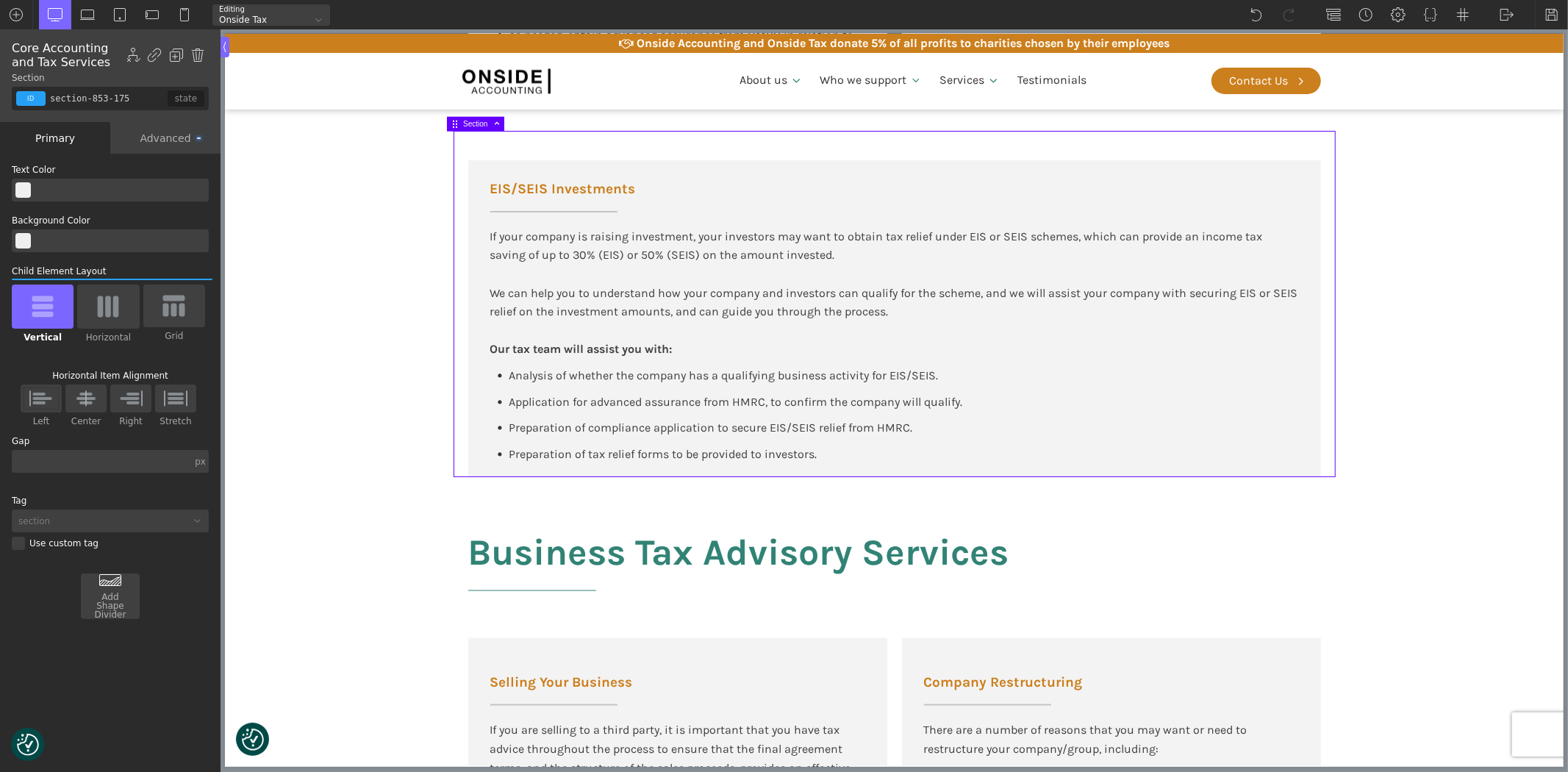
click at [174, 136] on div "Advanced" at bounding box center [165, 138] width 110 height 32
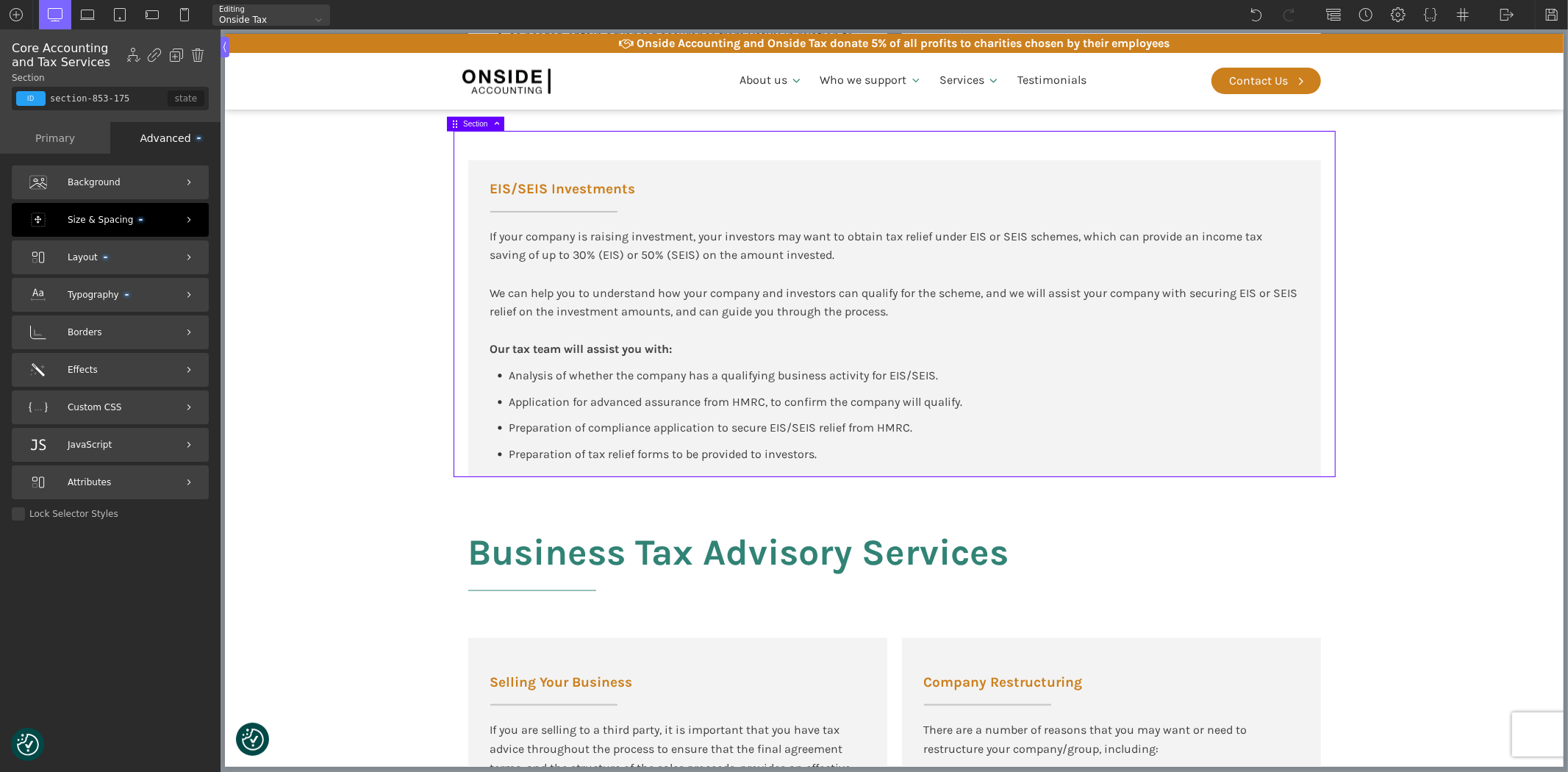
click at [96, 213] on span "Size & Spacing" at bounding box center [105, 221] width 75 height 14
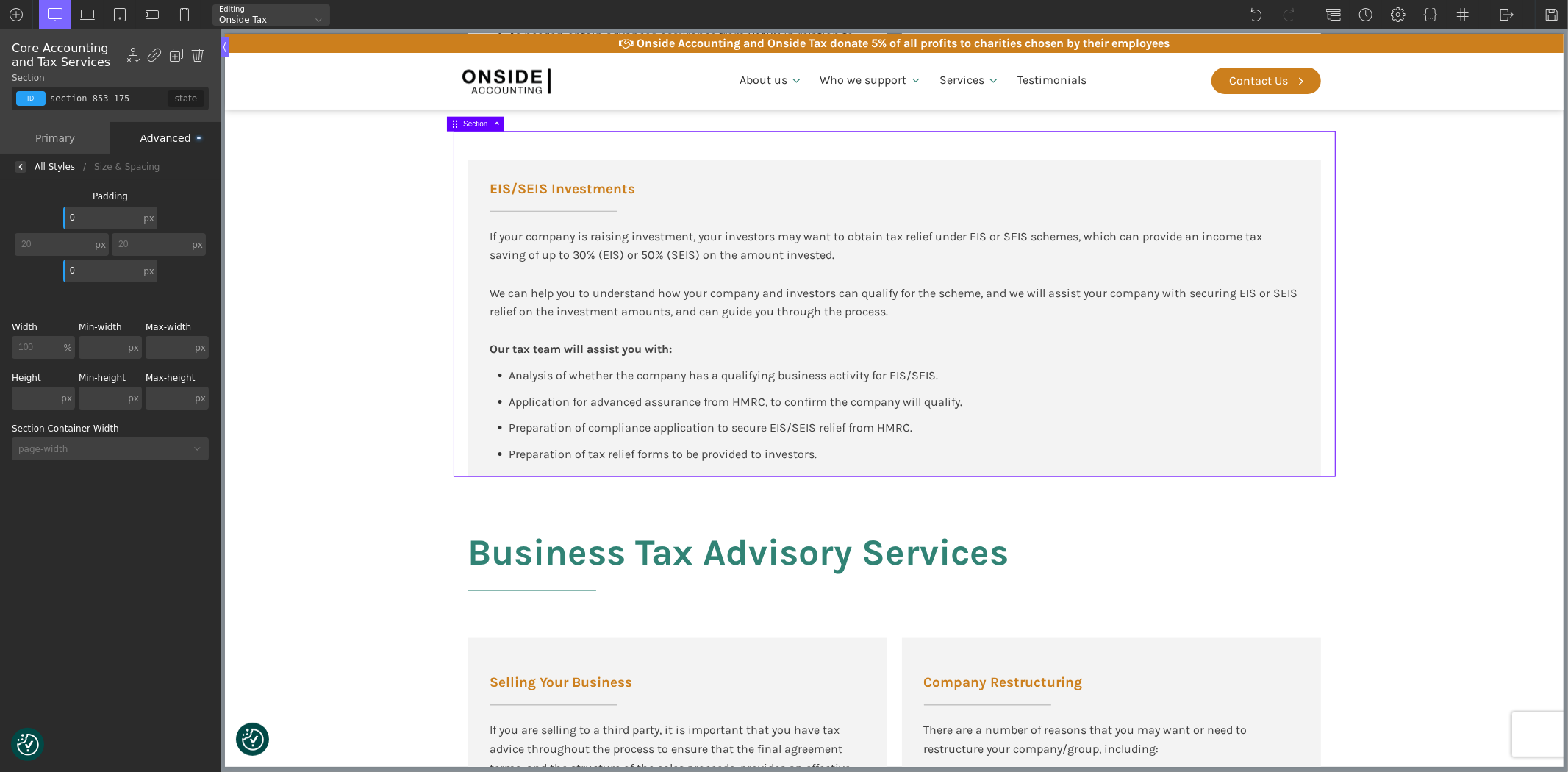
click at [326, 280] on section "EIS/SEIS Investments If your company is raising investment, your investors may …" at bounding box center [894, 304] width 1339 height 347
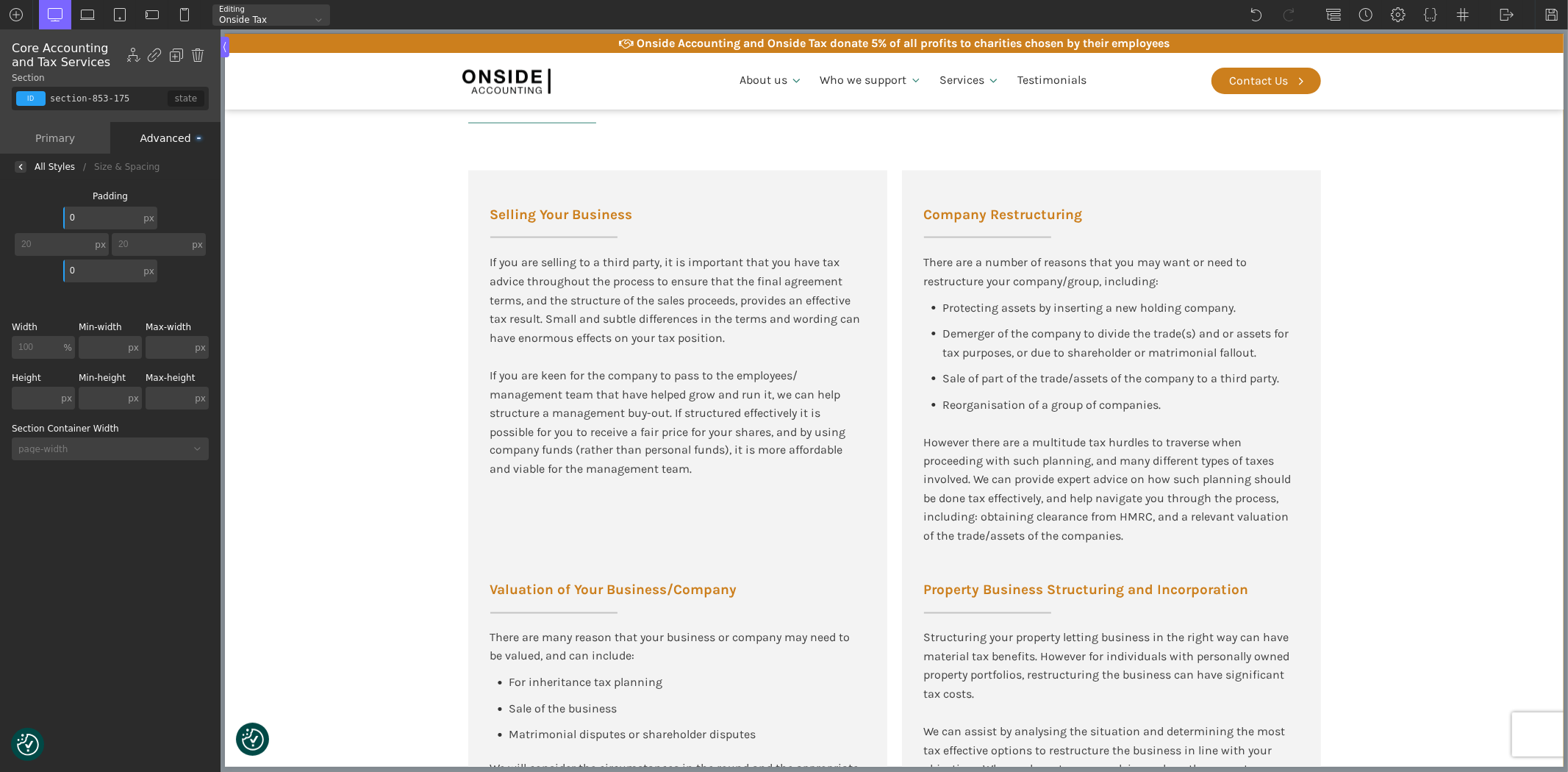
scroll to position [1961, 0]
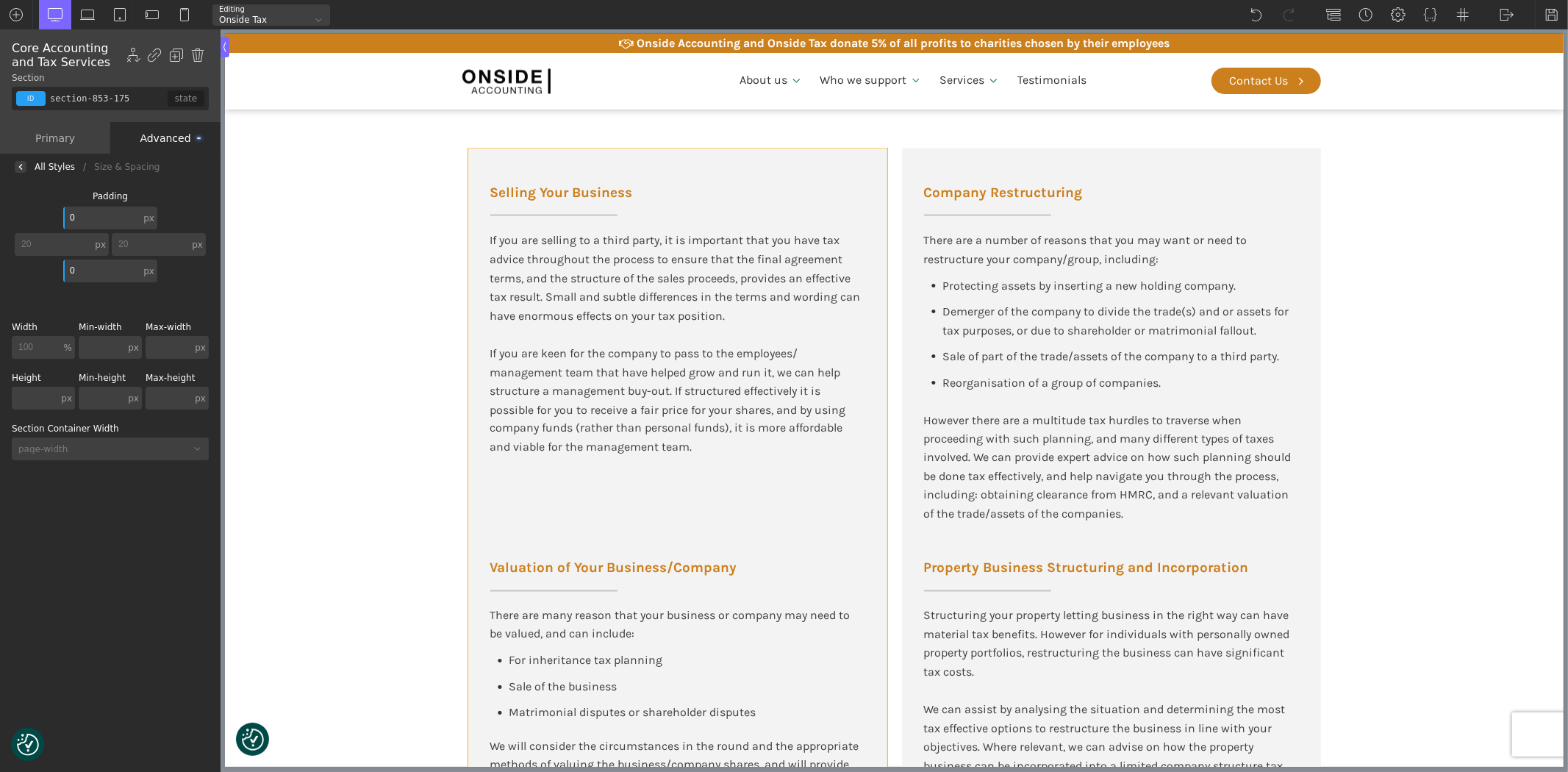
click at [688, 189] on div "Selling Your Business If you are selling to a third party, it is important that…" at bounding box center [677, 516] width 419 height 736
type input "div_block-656-175"
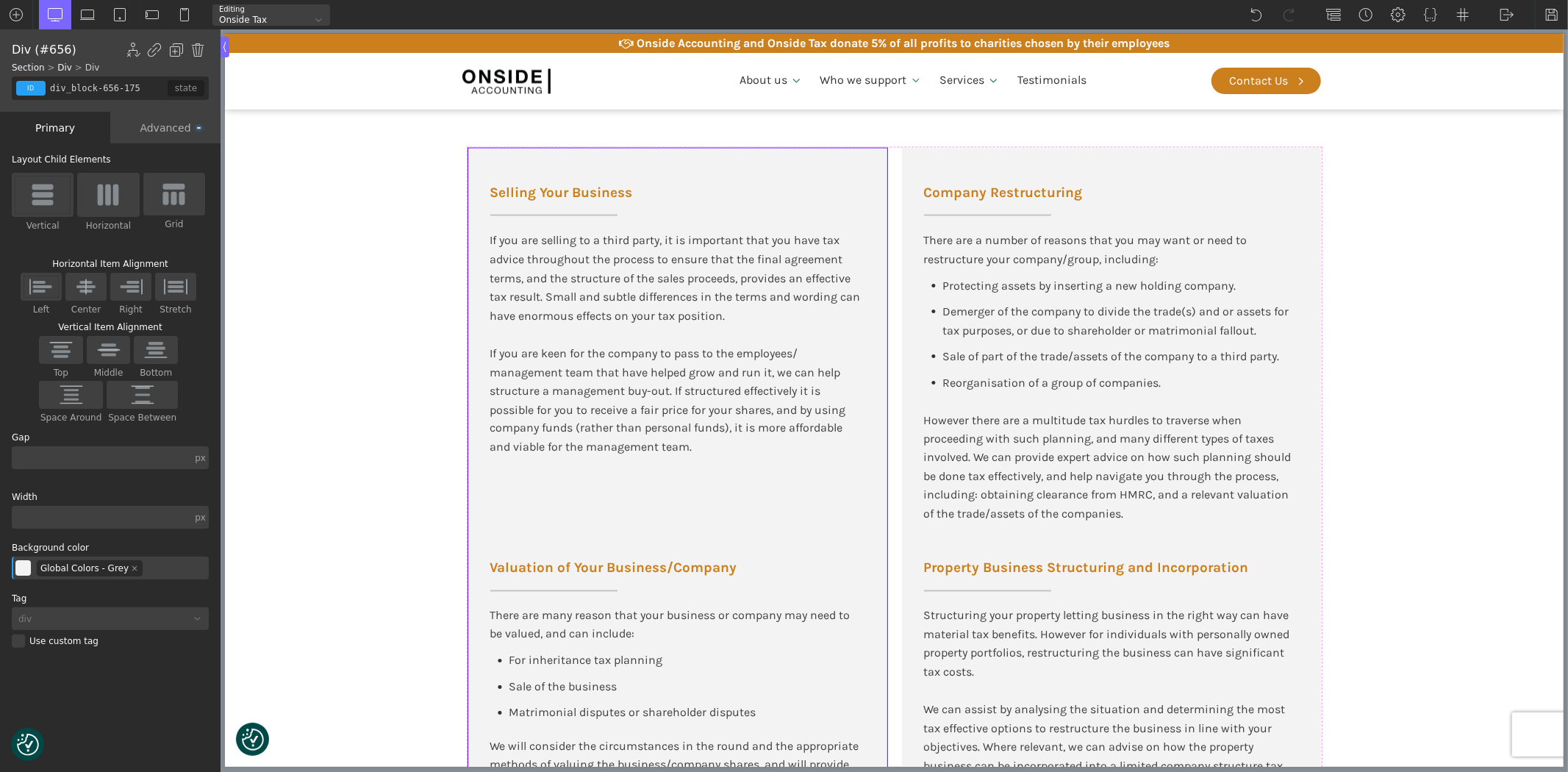
click at [174, 129] on div "Advanced" at bounding box center [165, 128] width 110 height 32
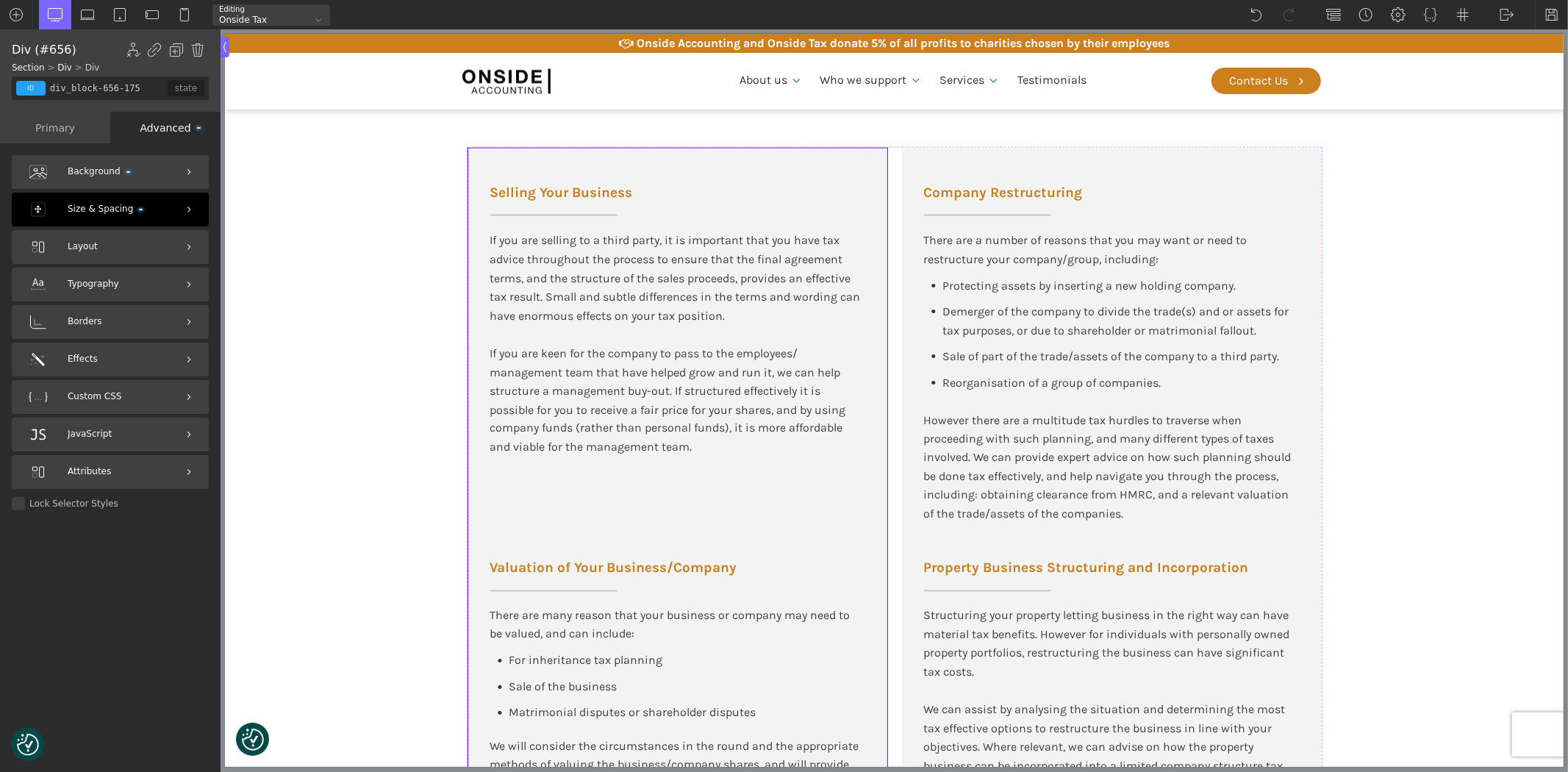
click at [93, 209] on span "Size & Spacing" at bounding box center [105, 209] width 75 height 14
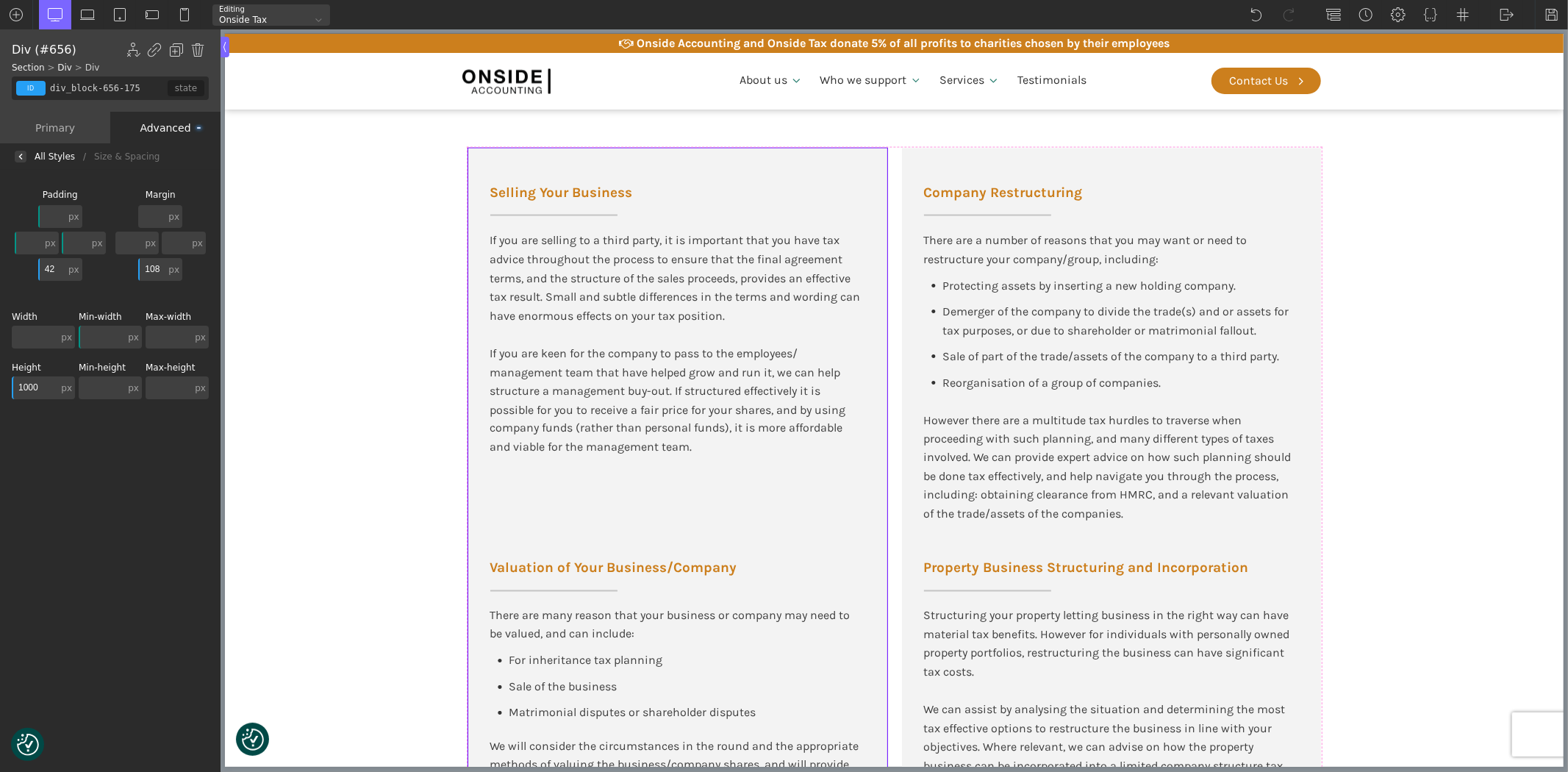
click at [33, 383] on input "1000" at bounding box center [35, 388] width 46 height 23
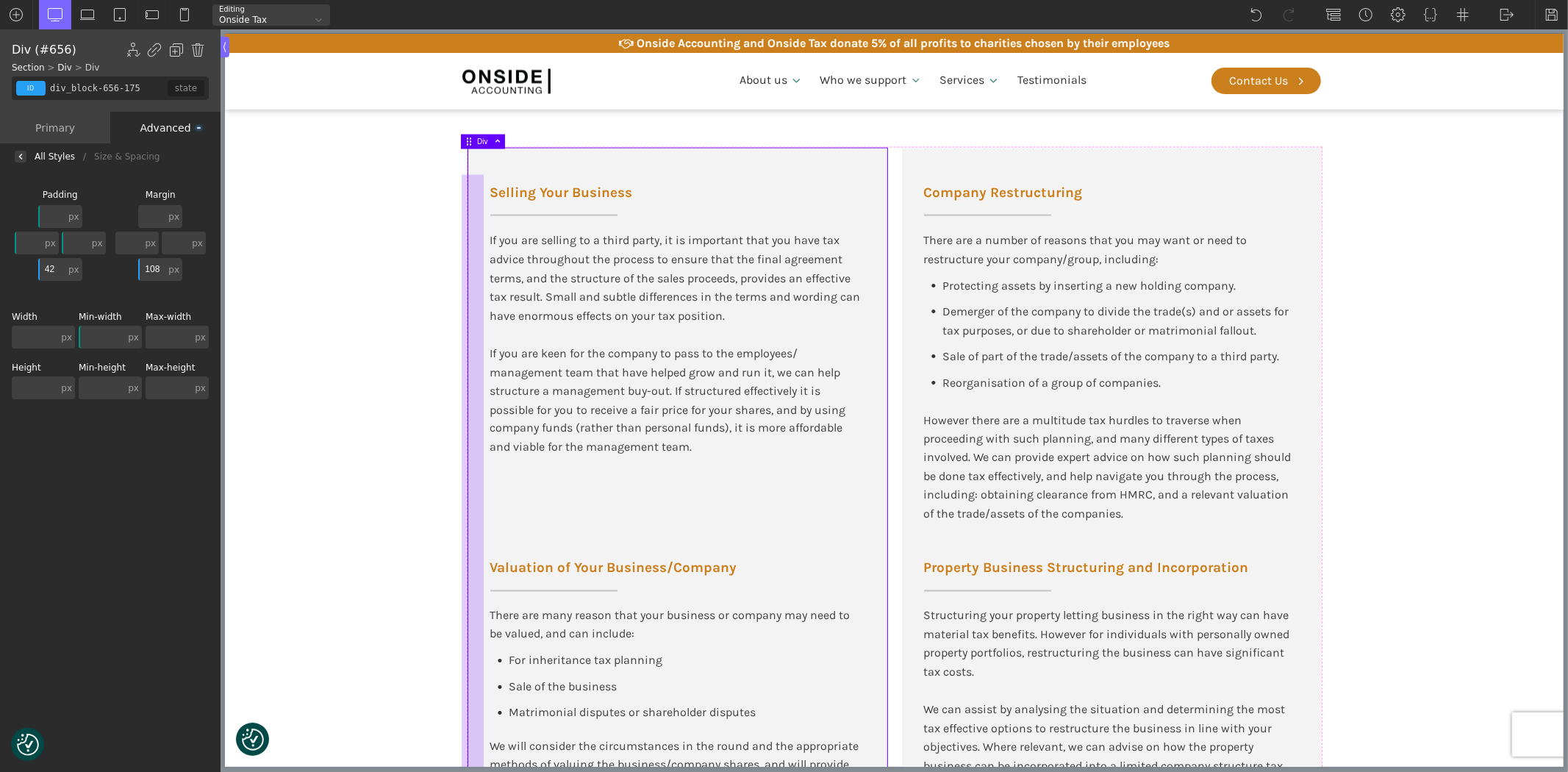
type input "text_block-658-175"
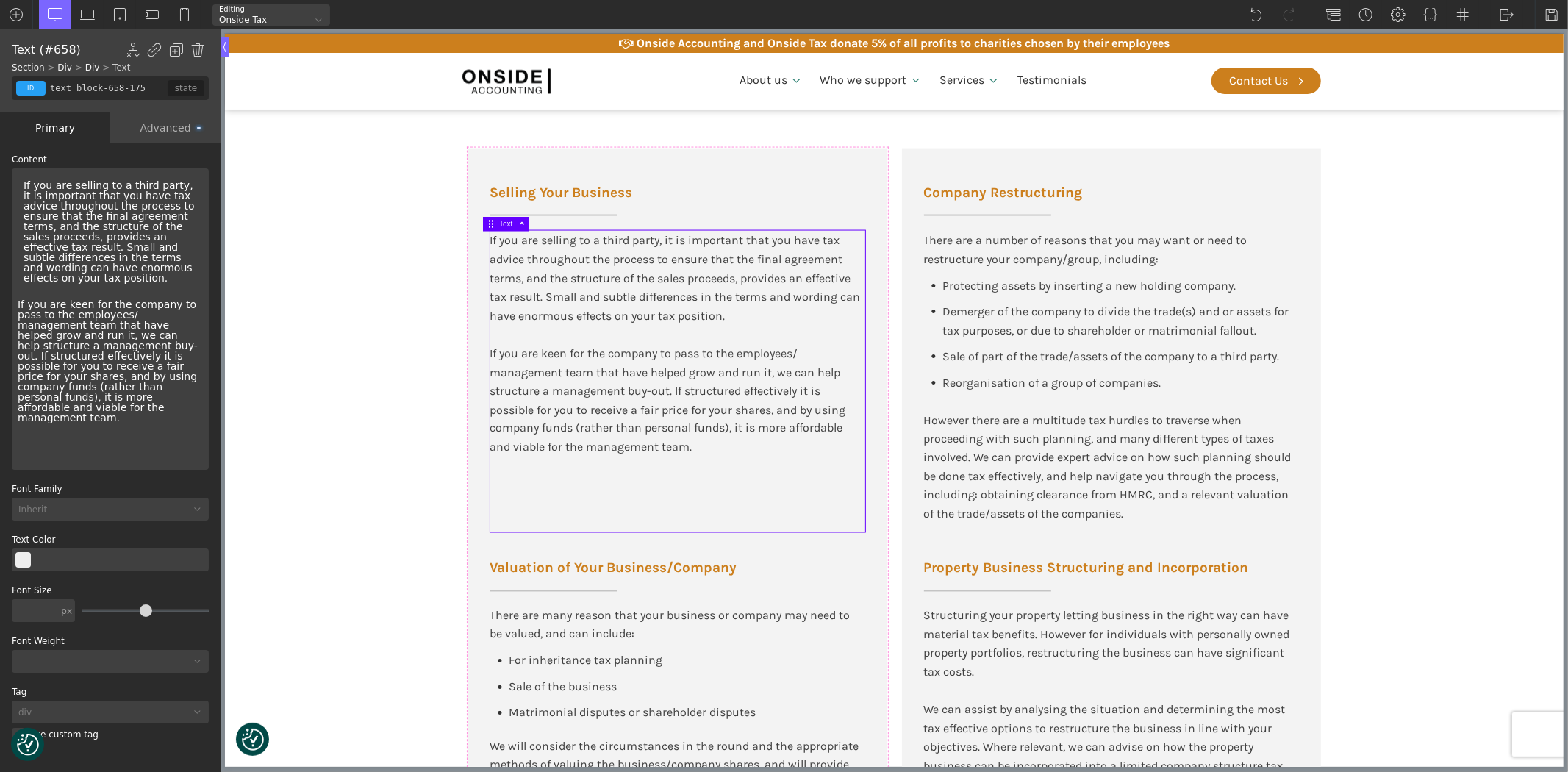
click at [152, 390] on div "If you are selling to a third party, it is important that you have tax advice t…" at bounding box center [110, 319] width 197 height 302
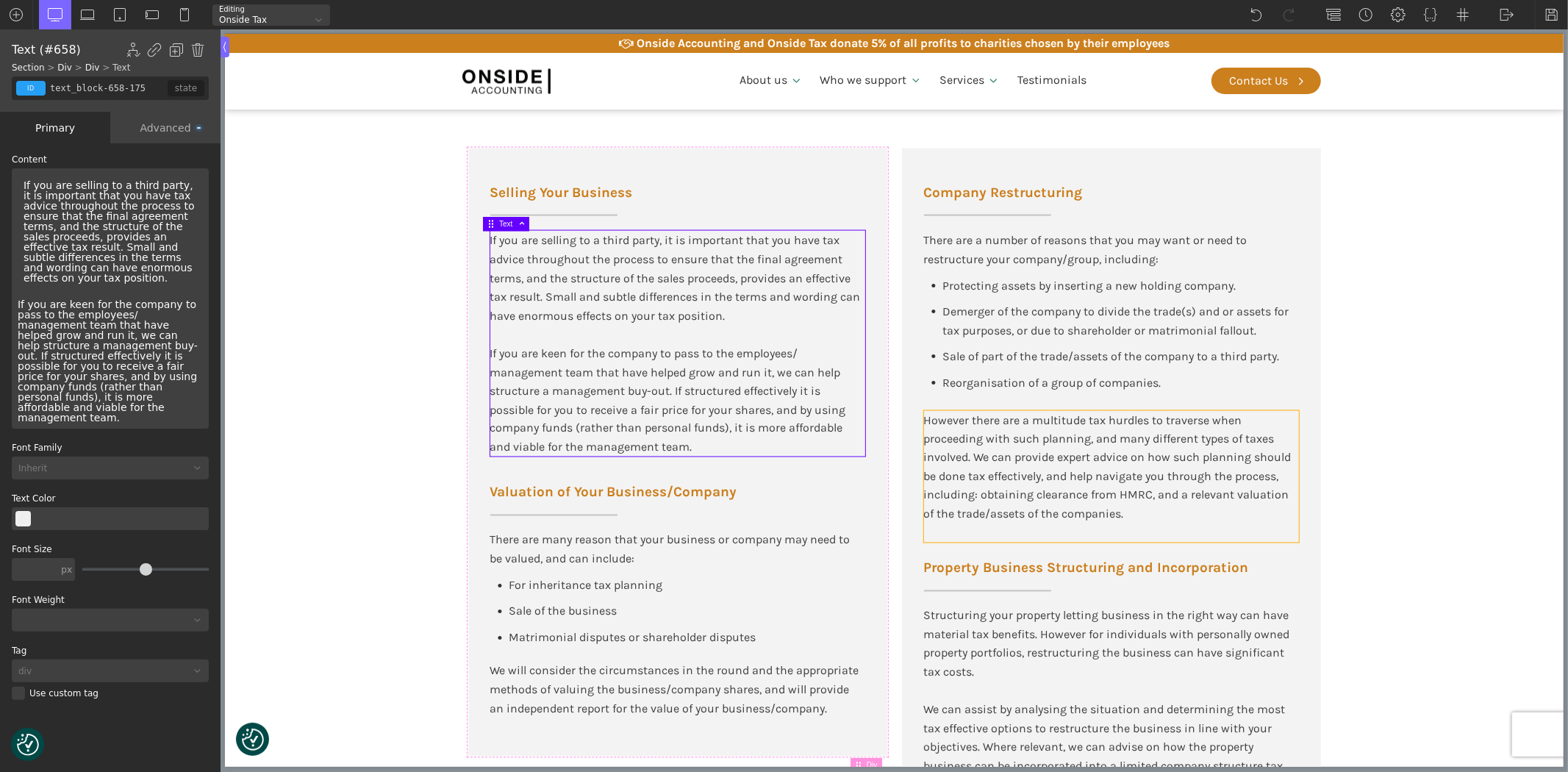
click at [993, 441] on div "However there are a multitude tax hurdles to traverse when proceeding with such…" at bounding box center [1110, 467] width 375 height 113
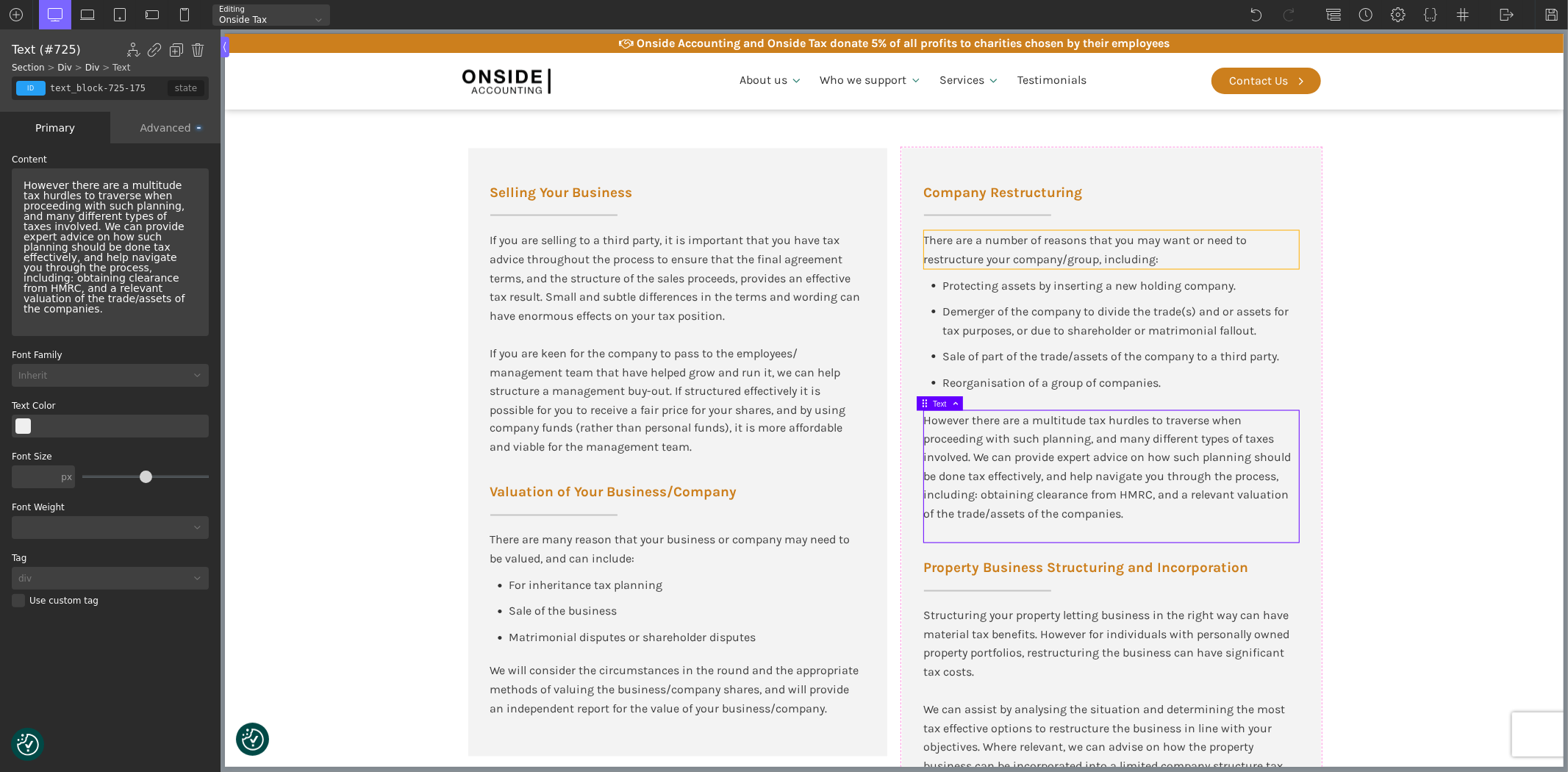
click at [1118, 156] on div "Company Restructuring There are a number of reasons that you may want or need t…" at bounding box center [1110, 516] width 419 height 736
type input "div_block-692-175"
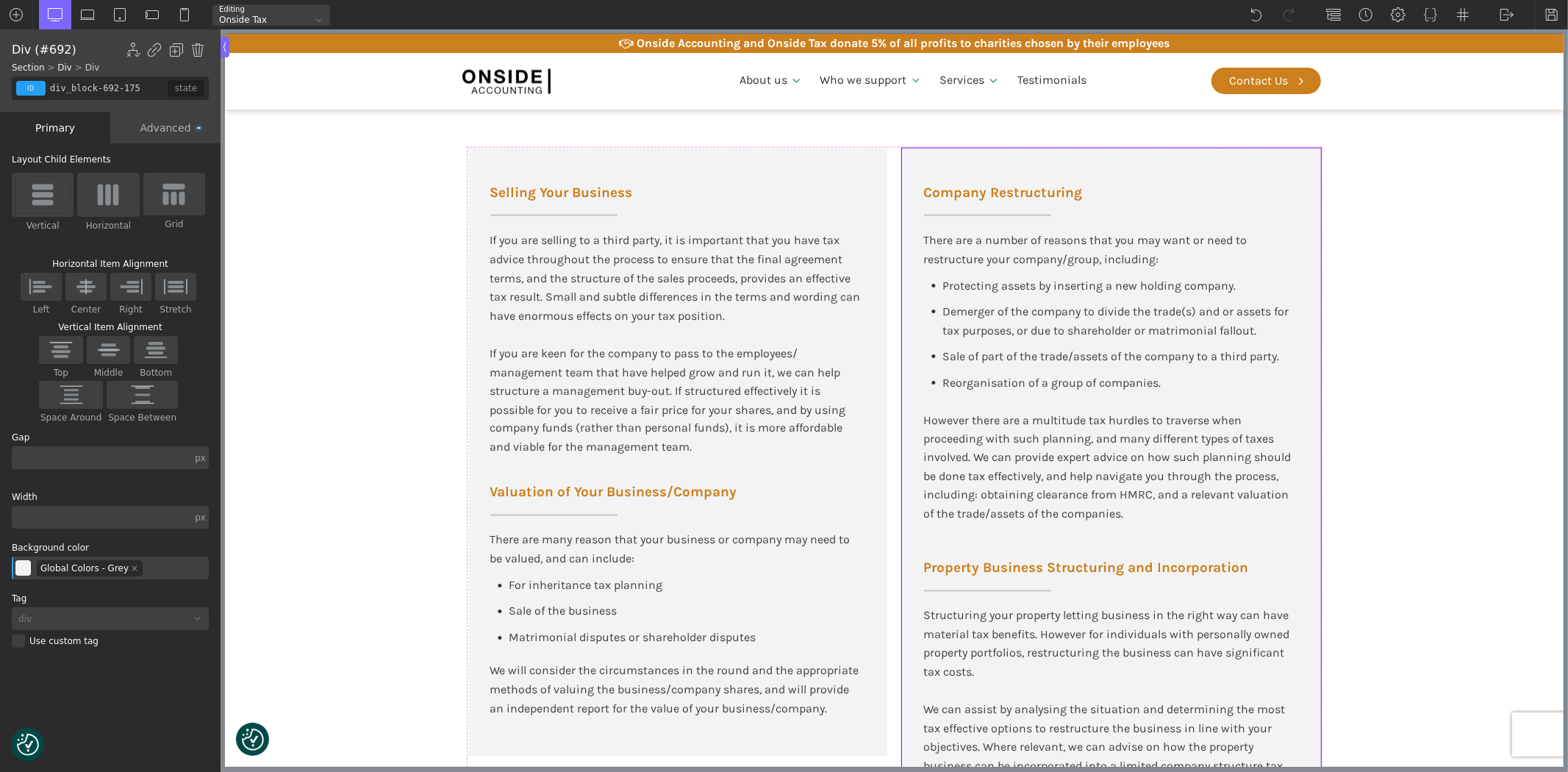
drag, startPoint x: 2, startPoint y: 63, endPoint x: 158, endPoint y: 136, distance: 172.2
click at [180, 127] on div "Advanced" at bounding box center [165, 128] width 110 height 32
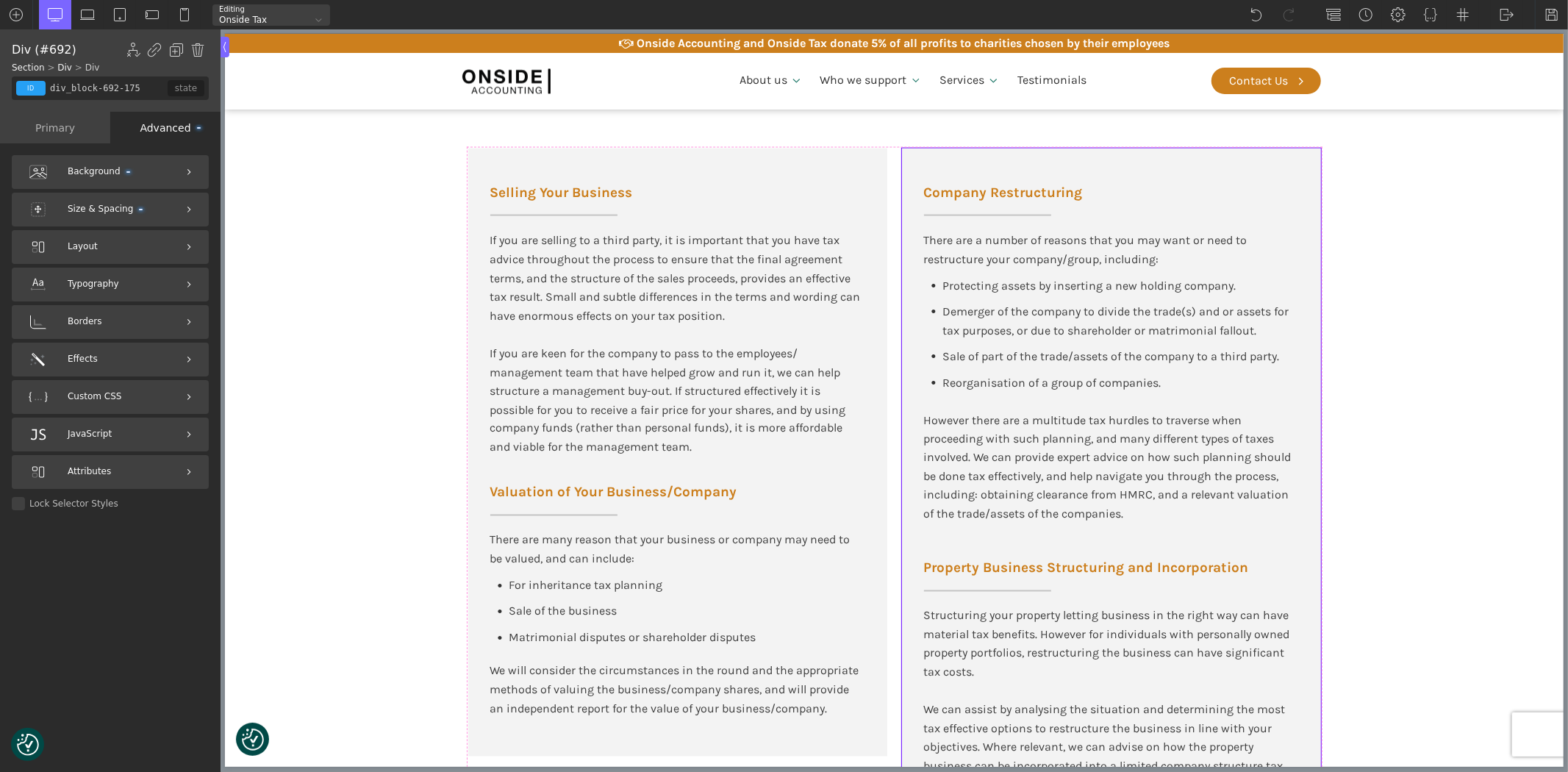
click at [93, 216] on div "Size & Spacing" at bounding box center [110, 209] width 197 height 34
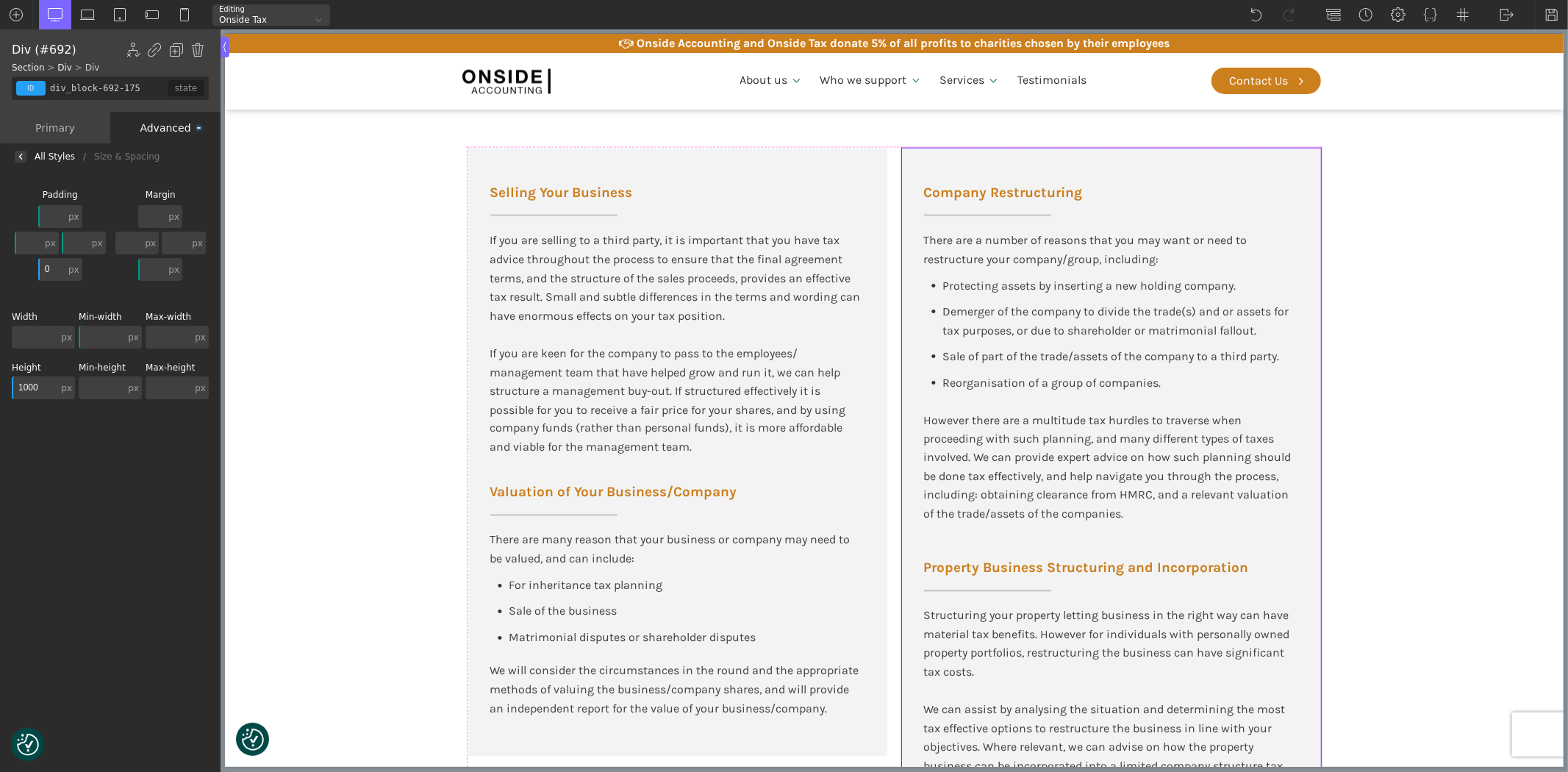
click at [30, 393] on input "1000" at bounding box center [35, 388] width 46 height 23
click at [30, 392] on input "1000" at bounding box center [35, 388] width 46 height 23
click at [310, 402] on section "Business Tax Advisory Services Selling Your Business If you are selling to a th…" at bounding box center [894, 436] width 1339 height 897
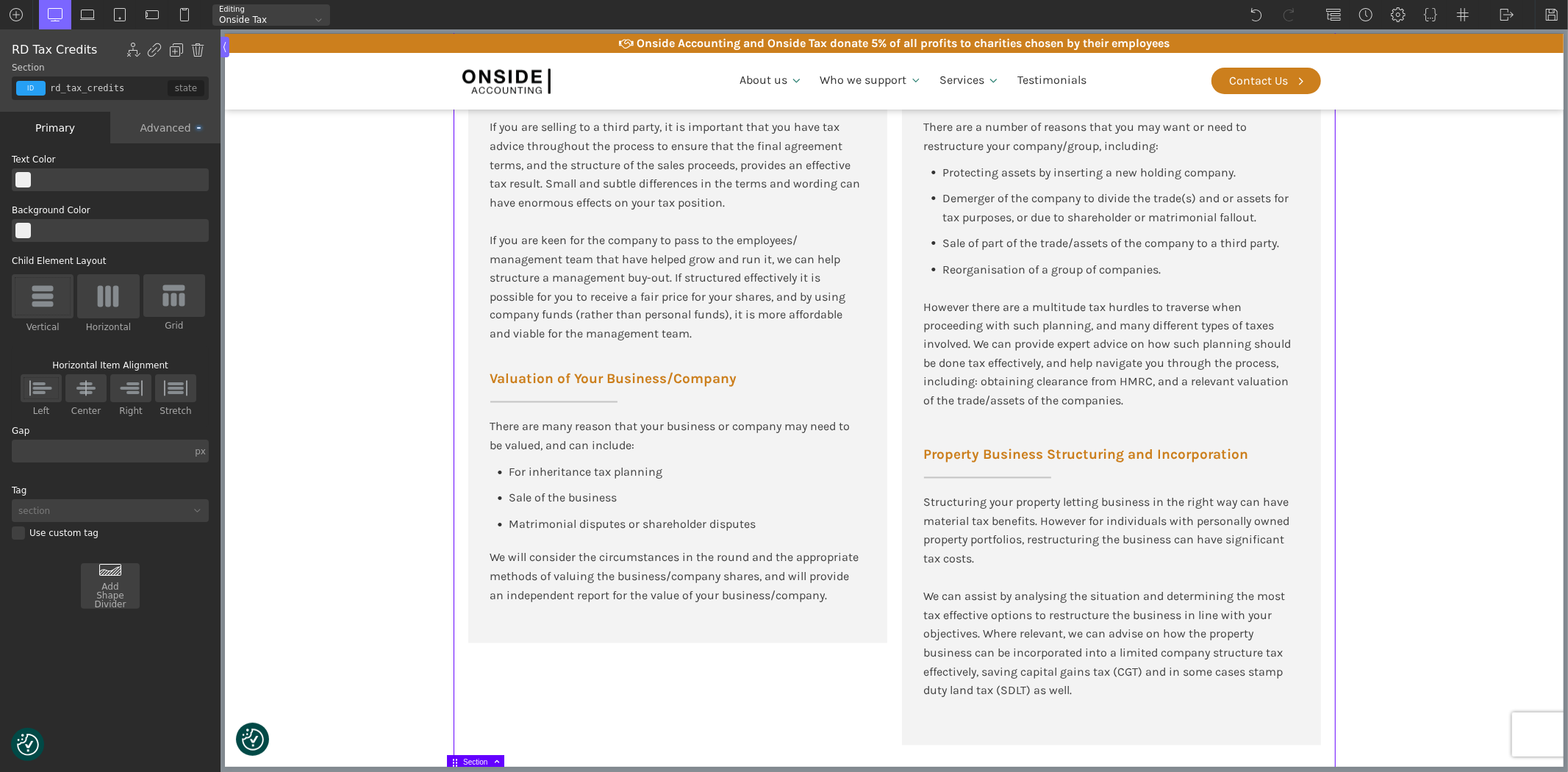
scroll to position [2207, 0]
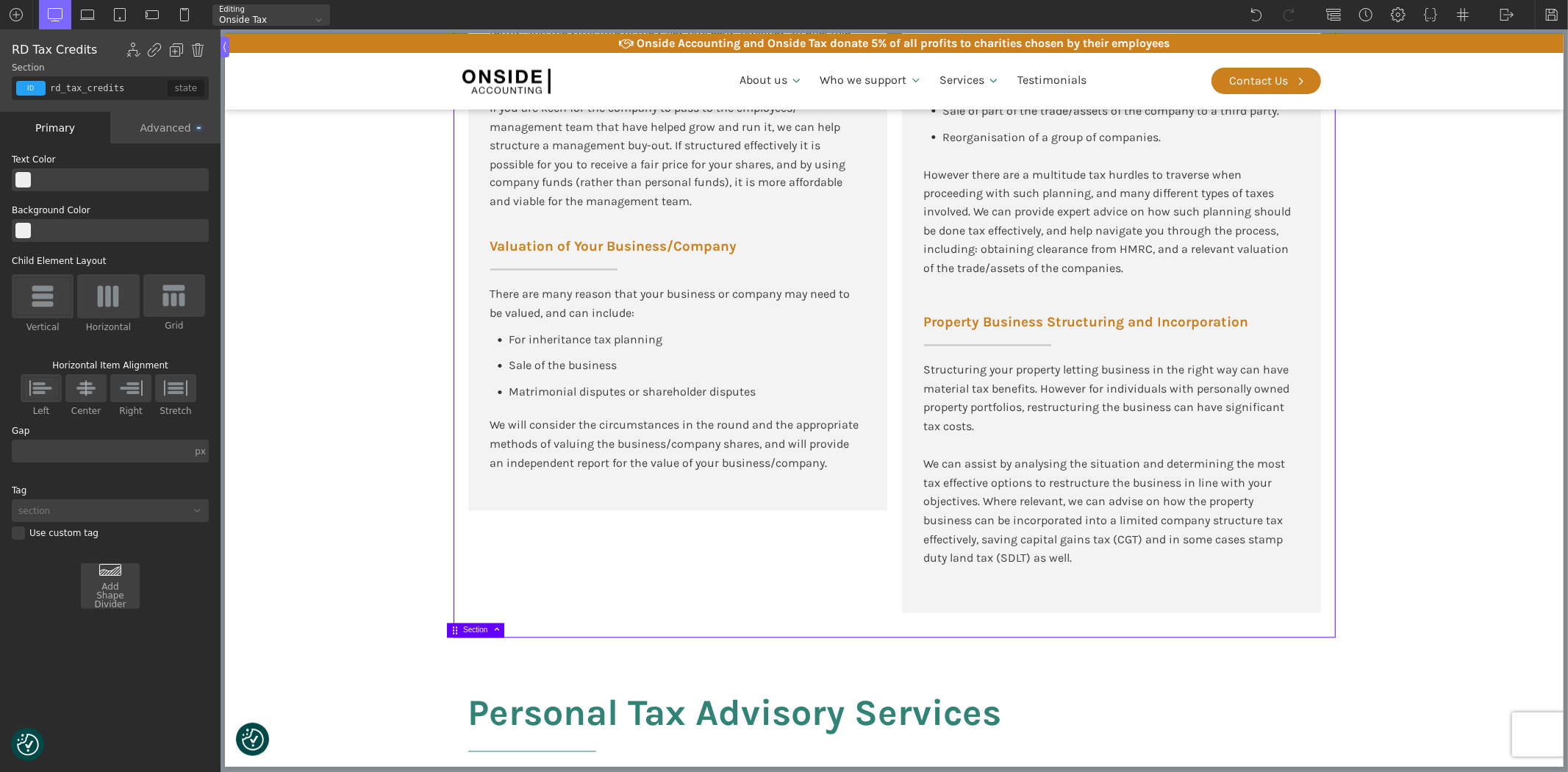
click at [453, 604] on div "Business Tax Advisory Services Selling Your Business If you are selling to a th…" at bounding box center [894, 190] width 882 height 897
click at [159, 128] on div "Advanced" at bounding box center [165, 128] width 110 height 32
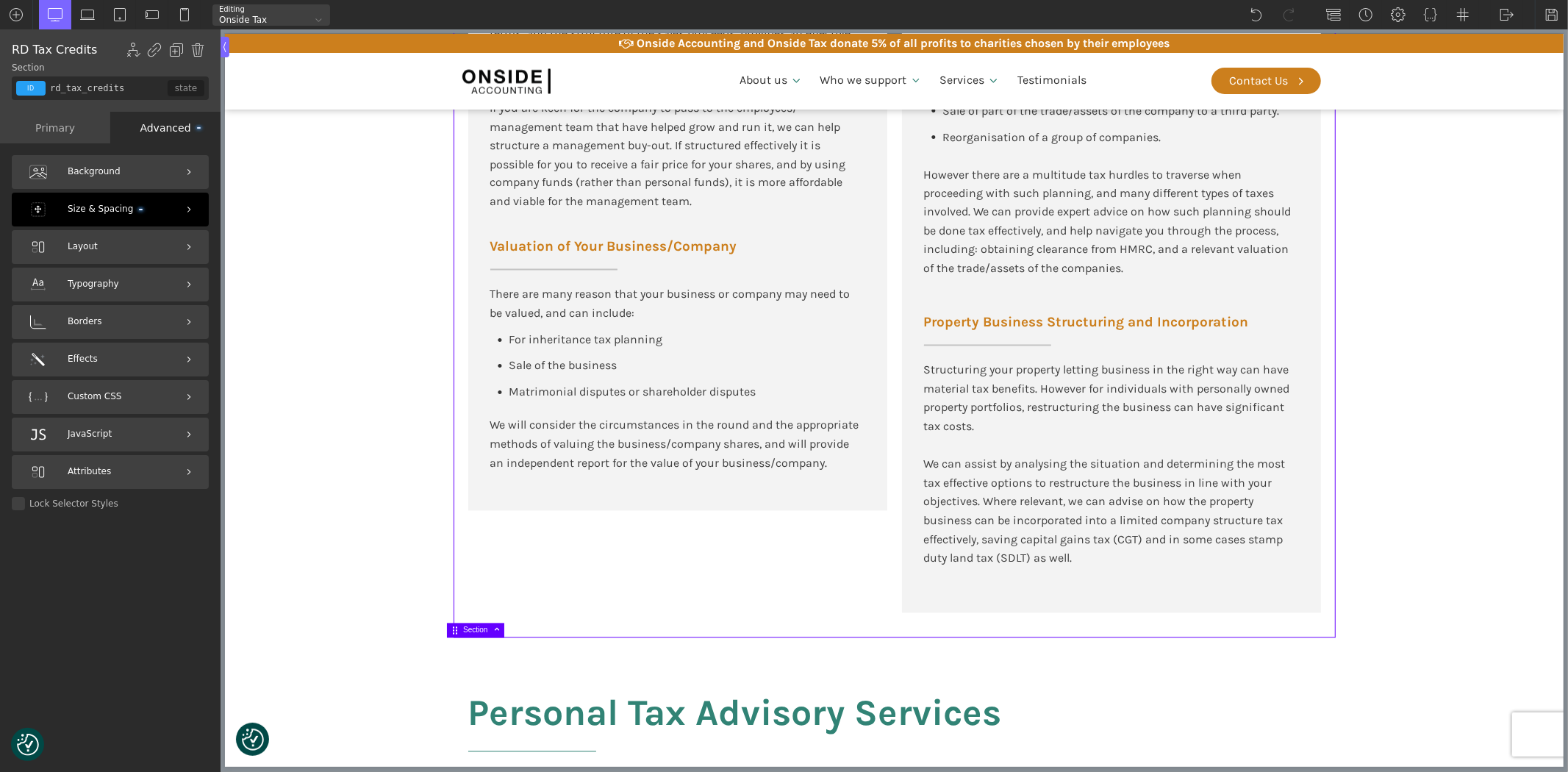
click at [112, 197] on div "Size & Spacing" at bounding box center [110, 209] width 197 height 34
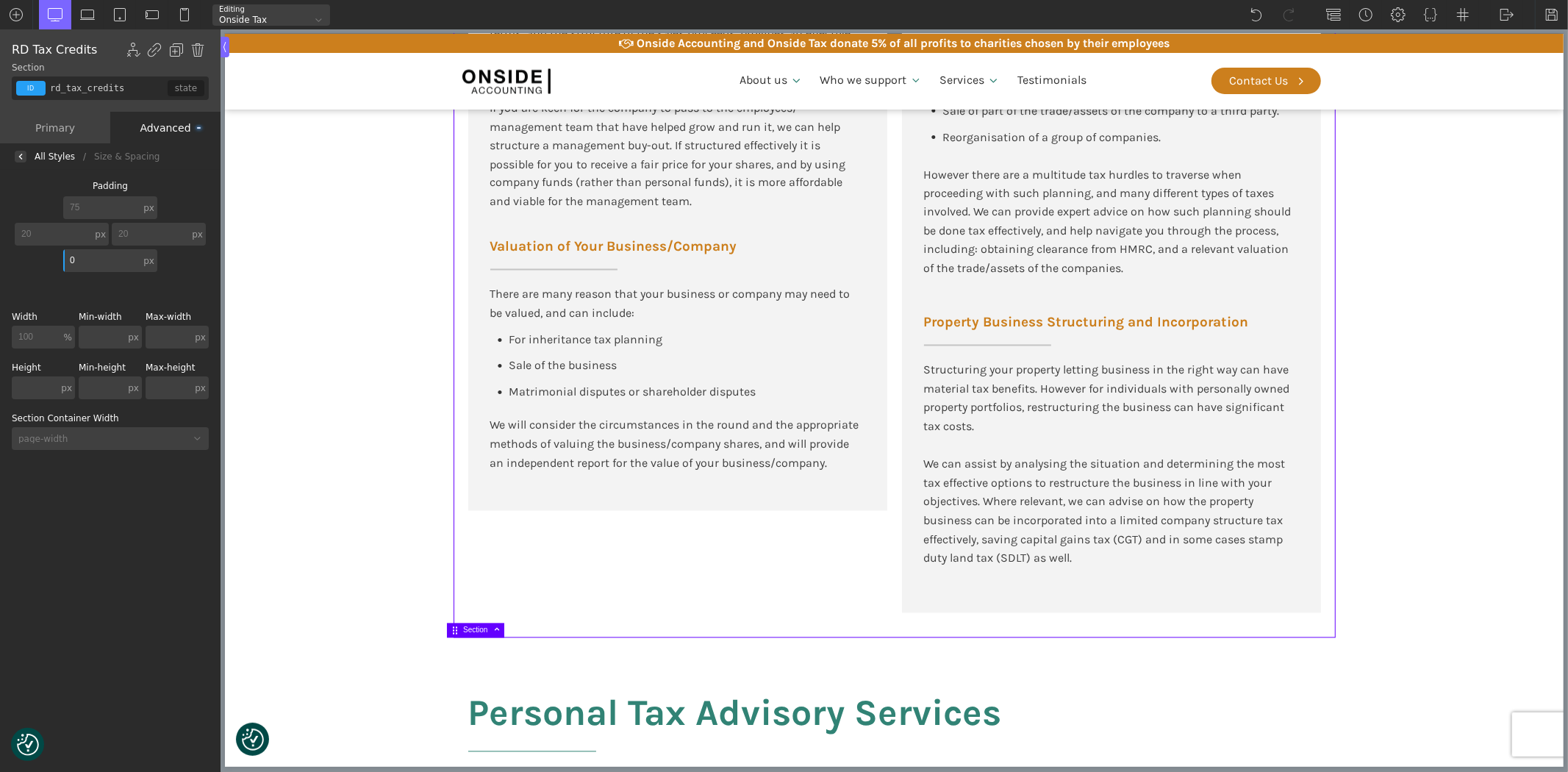
click at [317, 388] on section "Business Tax Advisory Services Selling Your Business If you are selling to a th…" at bounding box center [894, 190] width 1339 height 897
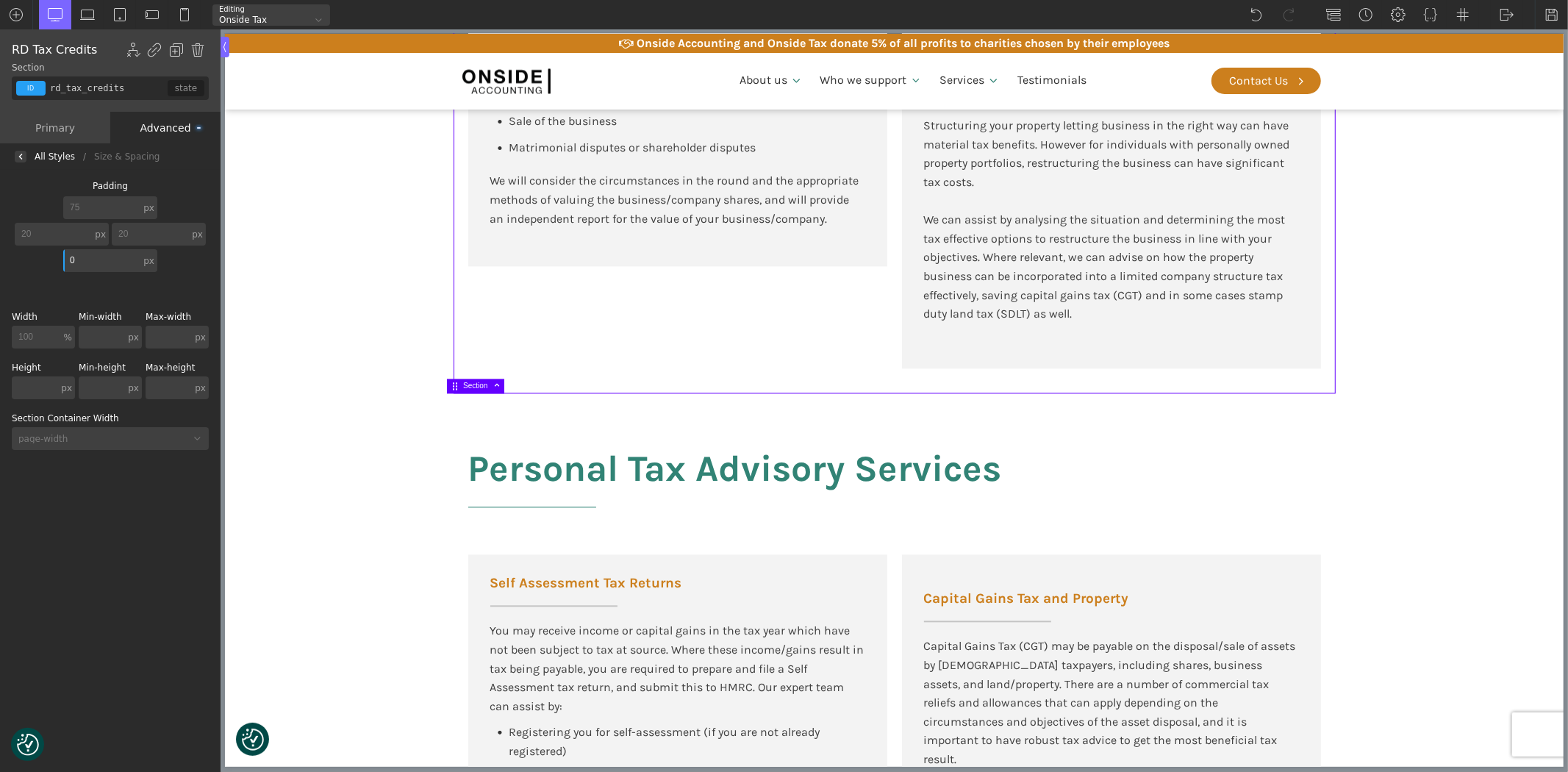
scroll to position [2696, 0]
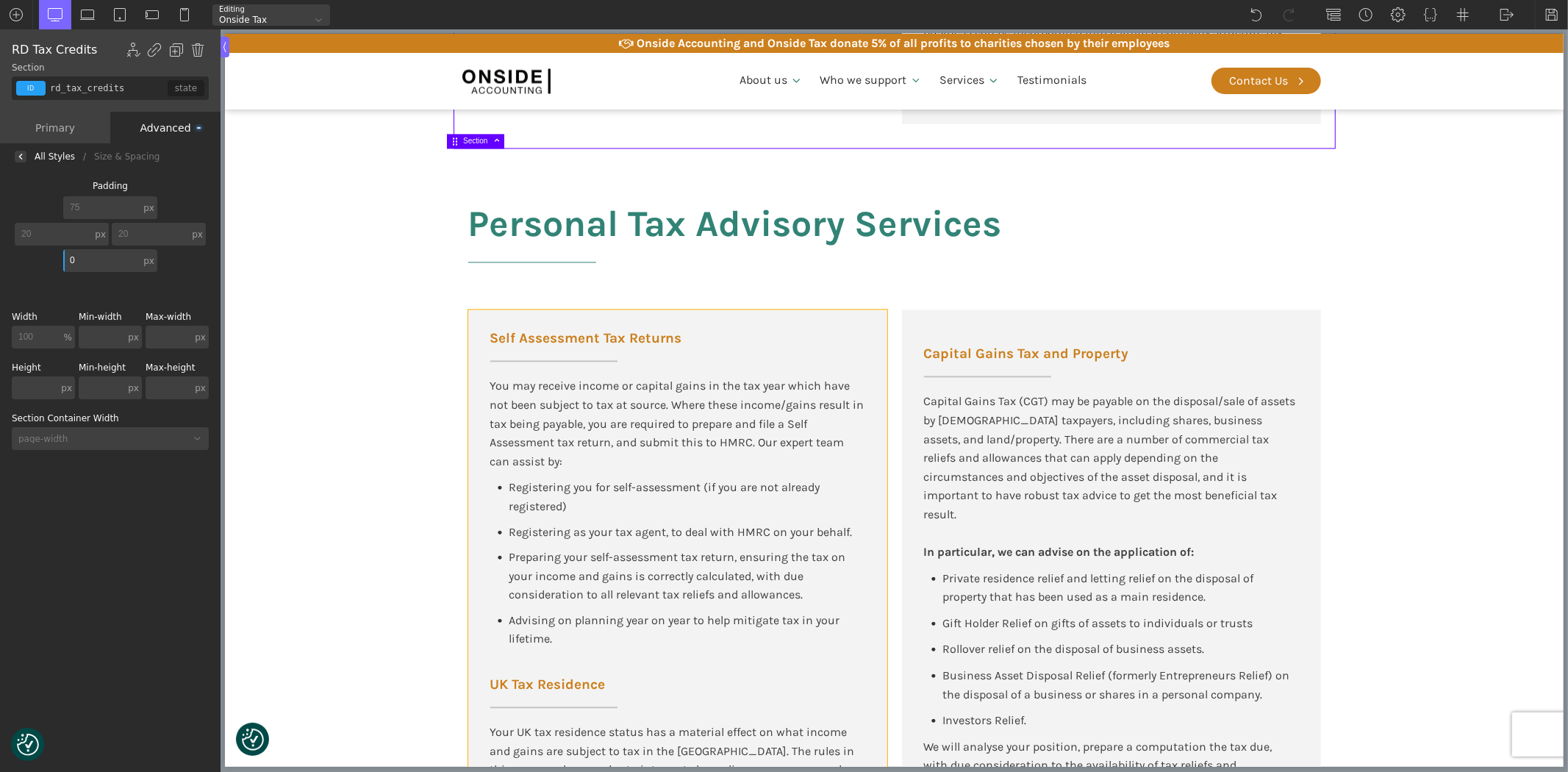
click at [814, 327] on div "Self Assessment Tax Returns You may receive income or capital gains in the tax …" at bounding box center [677, 603] width 419 height 588
type input "div_block-775-175"
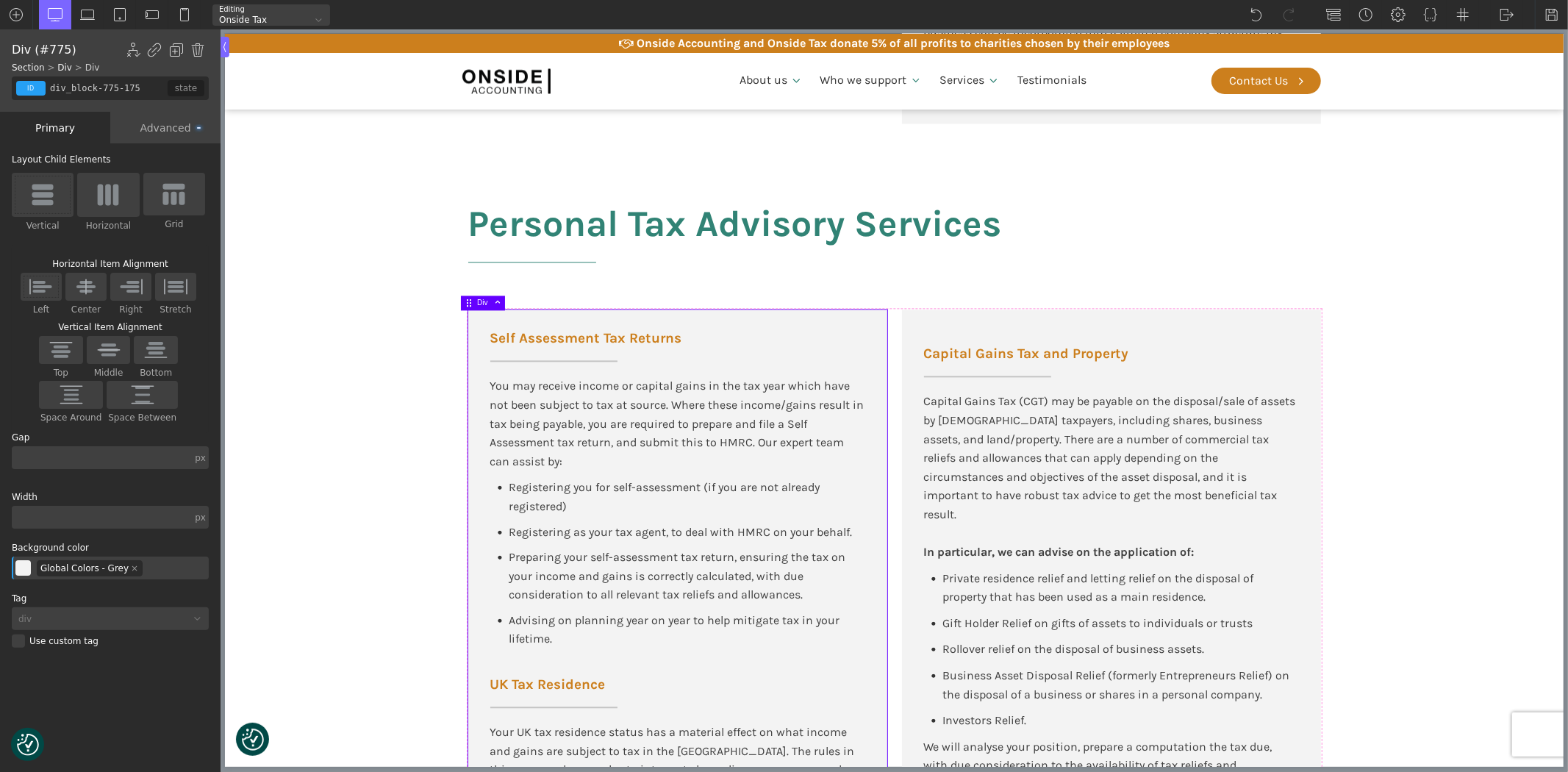
click at [163, 125] on div "Advanced" at bounding box center [165, 128] width 110 height 32
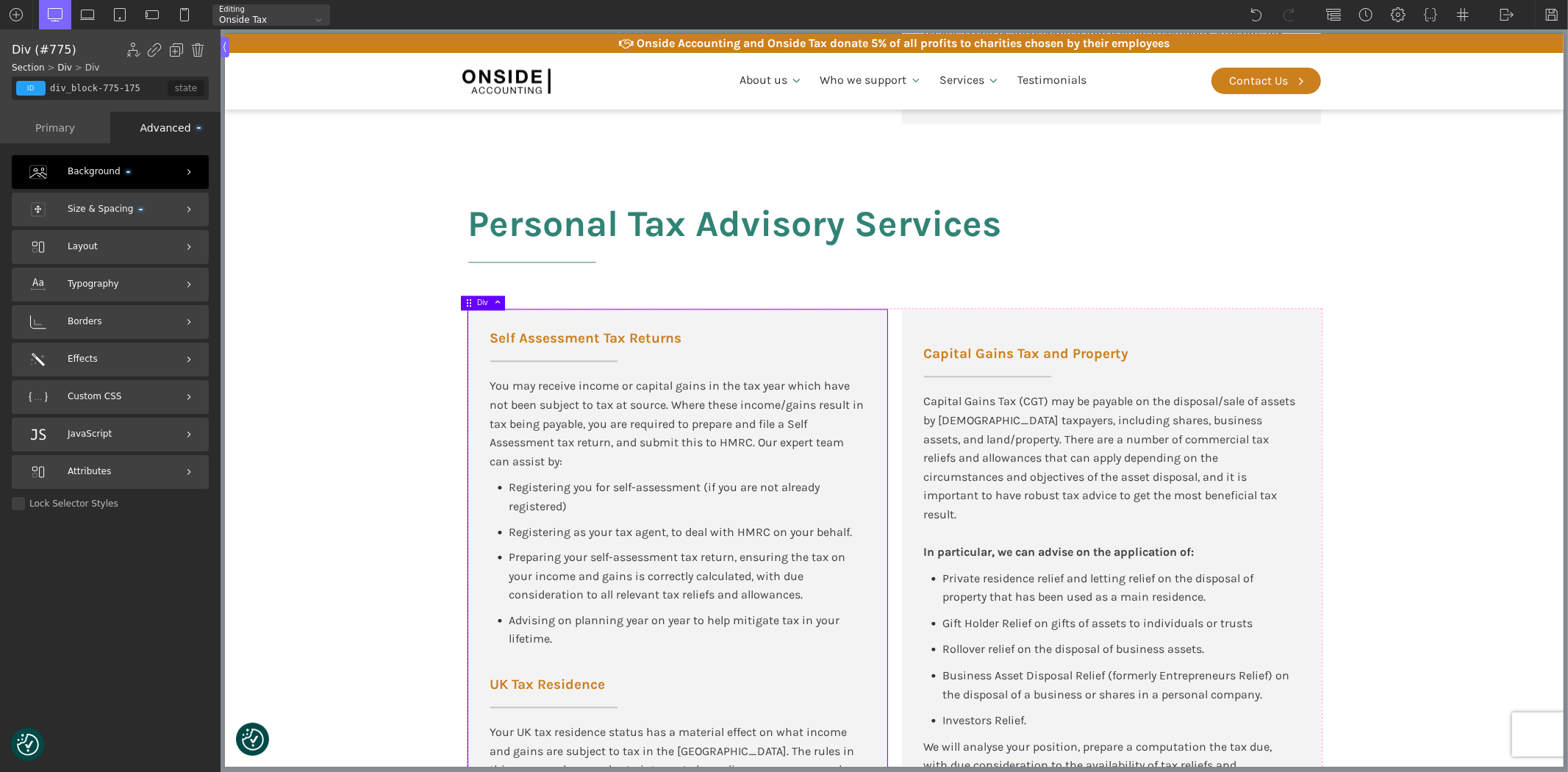
click at [88, 209] on span "Size & Spacing" at bounding box center [105, 209] width 75 height 14
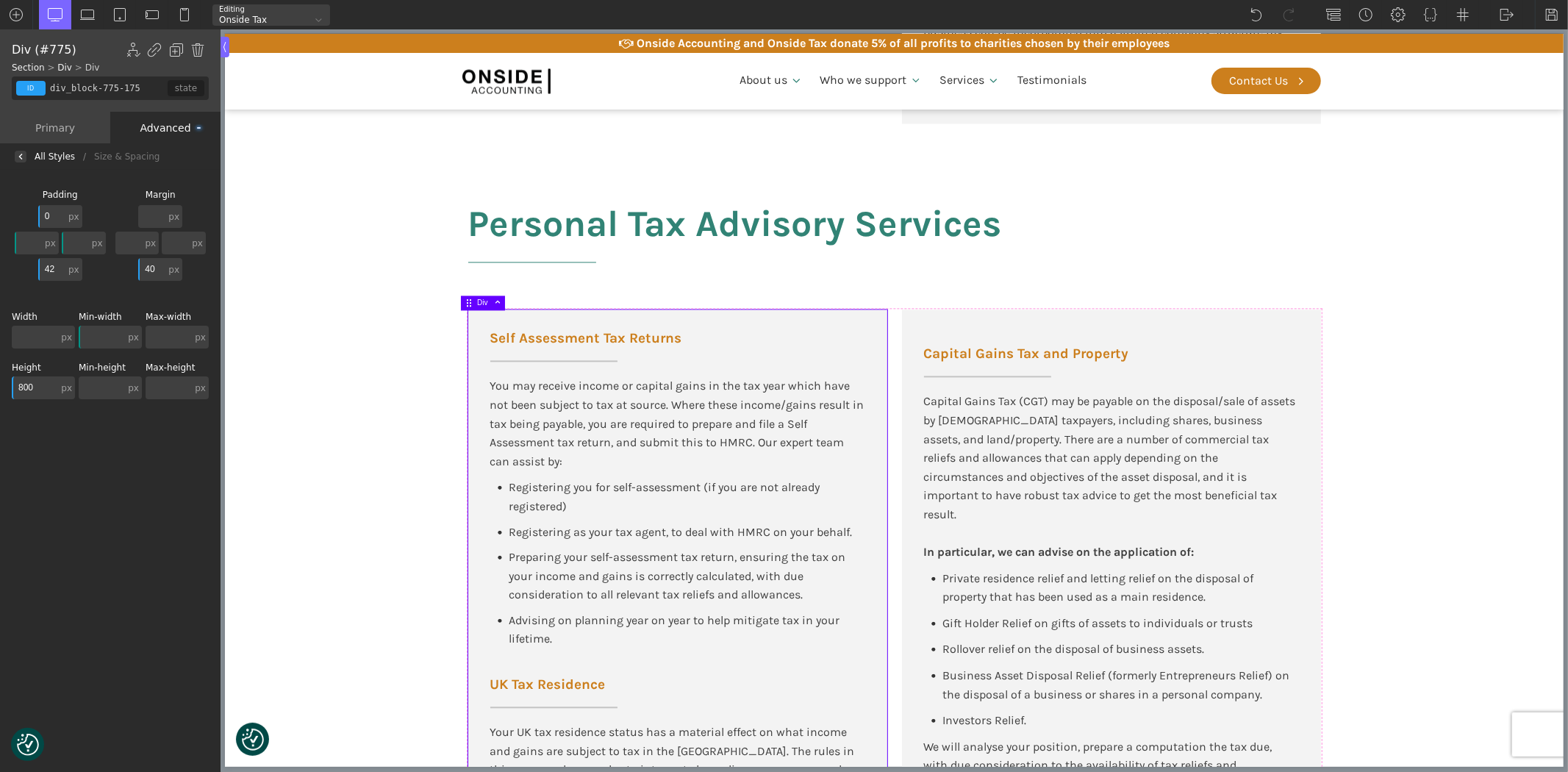
click at [21, 386] on input "800" at bounding box center [35, 388] width 46 height 23
click at [1005, 321] on div "Capital Gains Tax and Property Capital Gains Tax (CGT) may be payable on the di…" at bounding box center [1110, 603] width 419 height 588
type input "div_block-792-175"
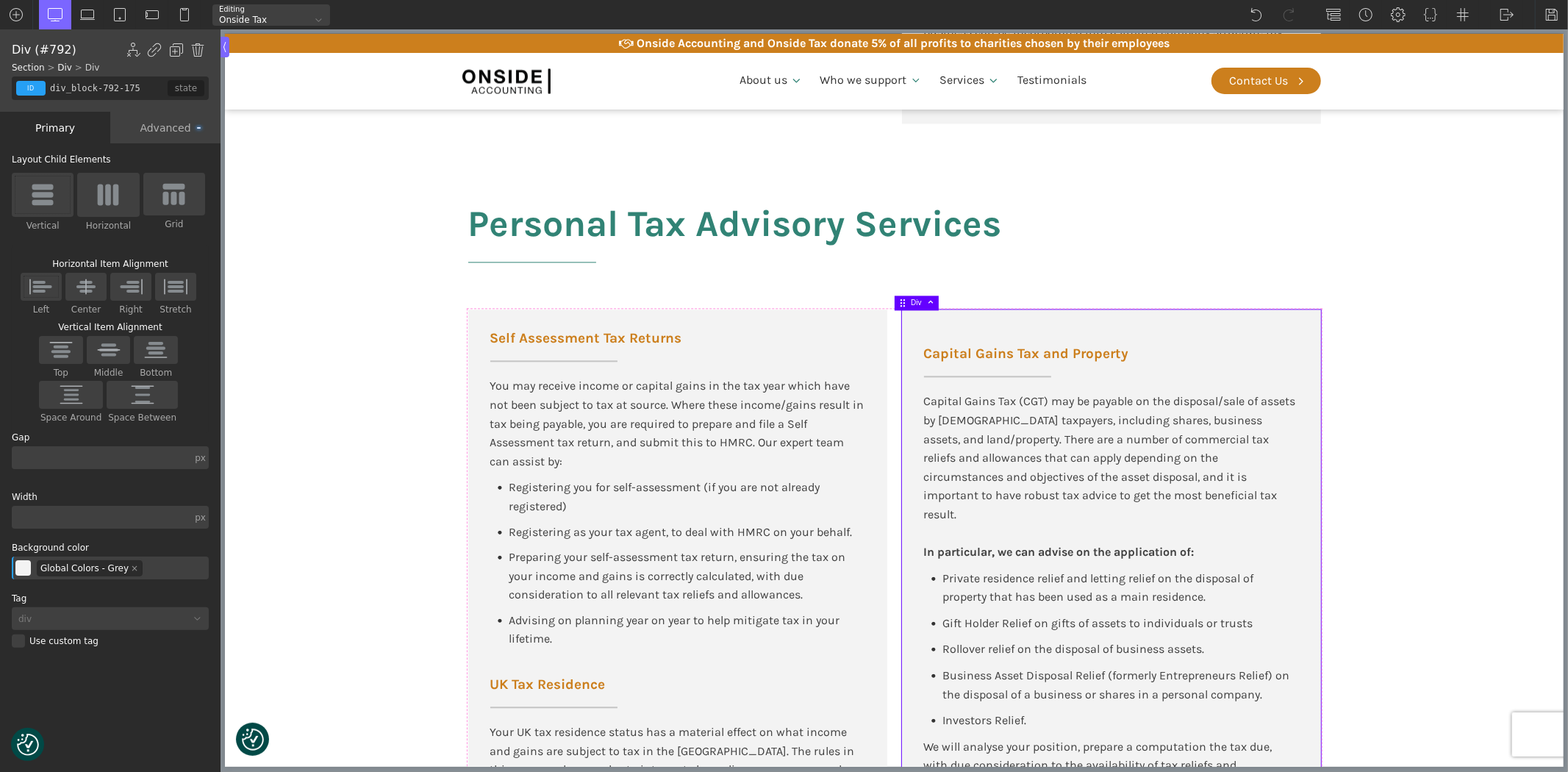
click at [146, 133] on div "Advanced" at bounding box center [165, 128] width 110 height 32
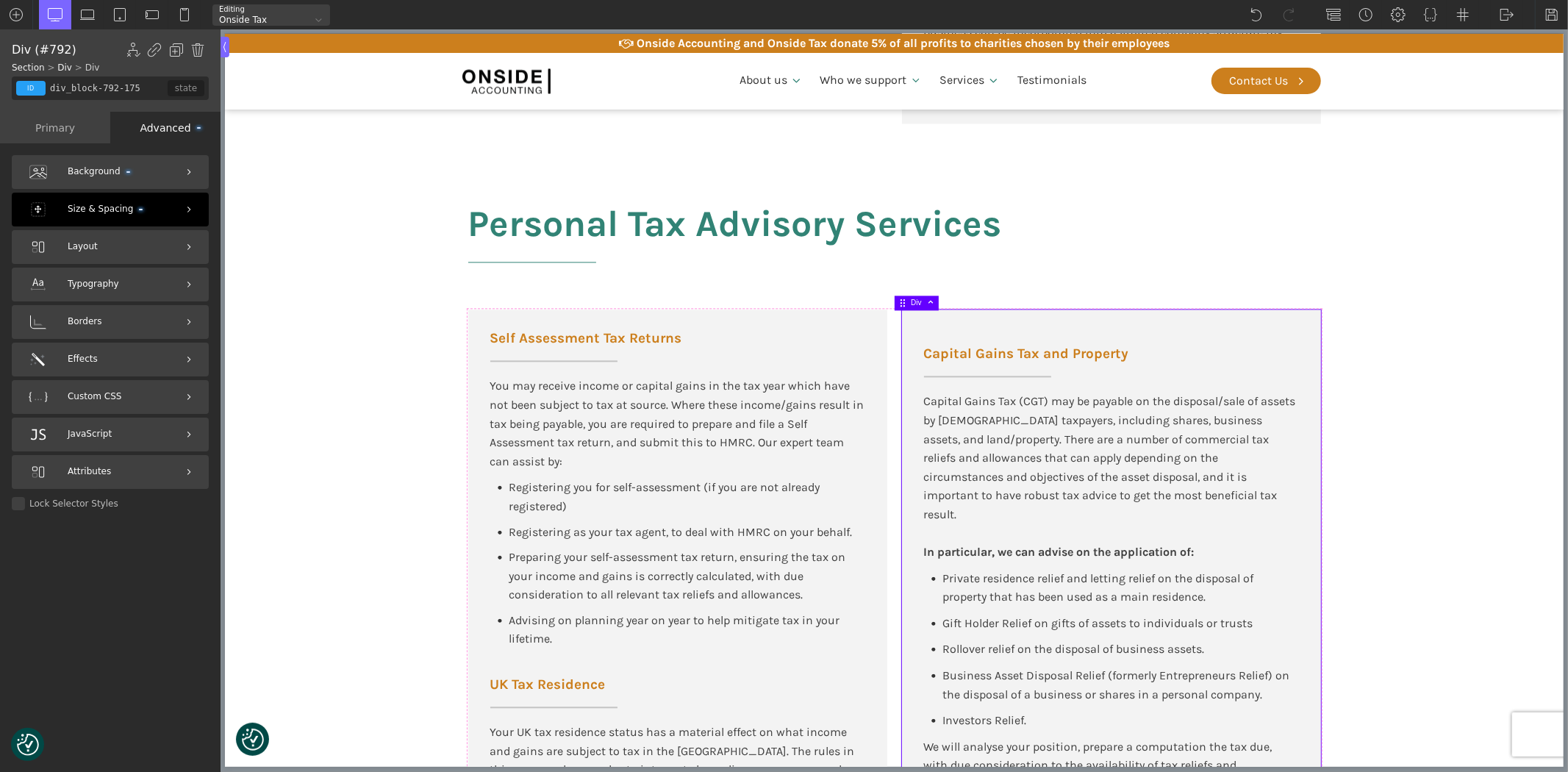
click at [86, 209] on span "Size & Spacing" at bounding box center [105, 209] width 75 height 14
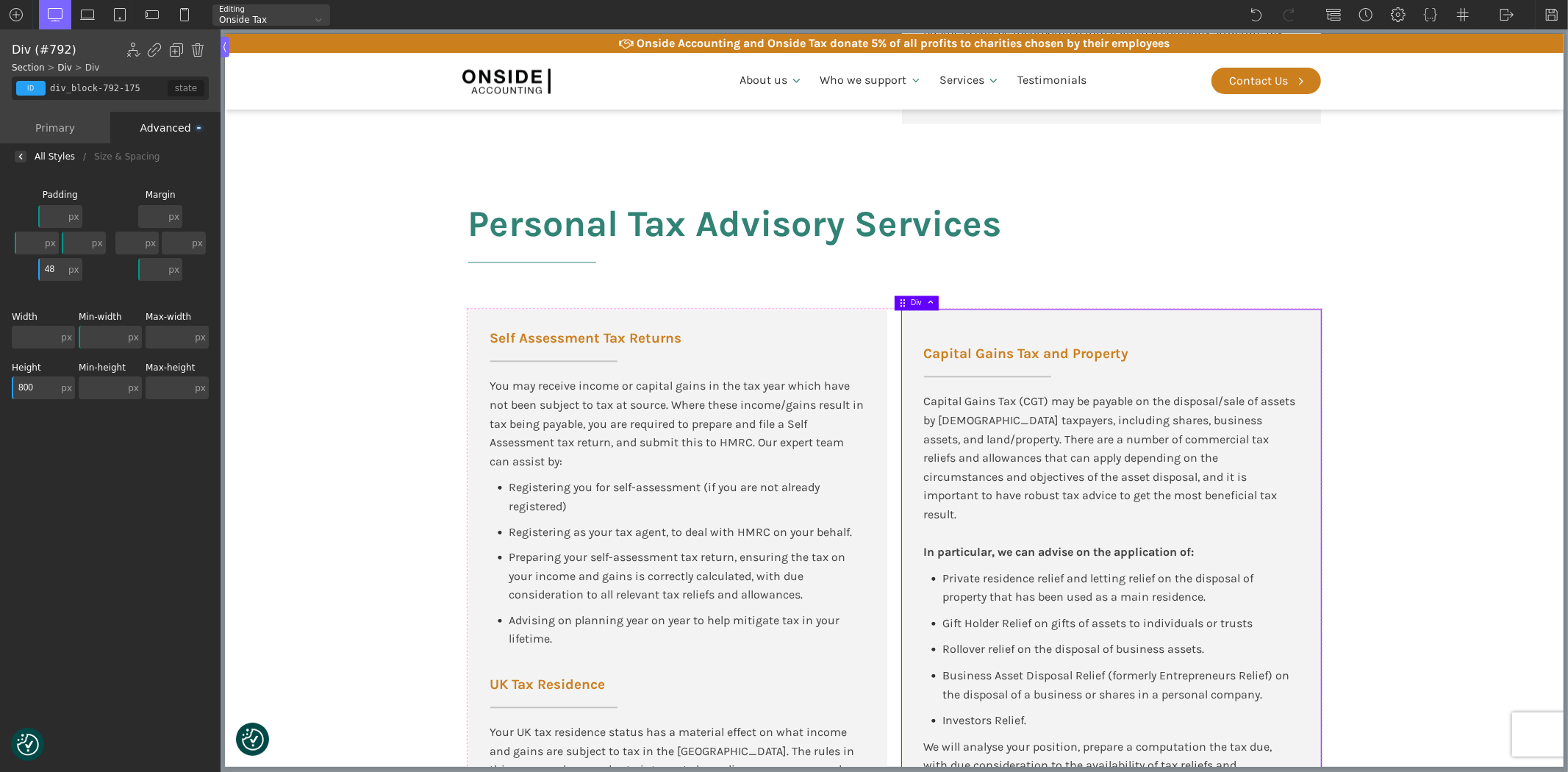
click at [40, 383] on input "800" at bounding box center [35, 388] width 46 height 23
click at [251, 394] on section "Personal Tax Advisory Services Self Assessment Tax Returns You may receive inco…" at bounding box center [894, 554] width 1339 height 811
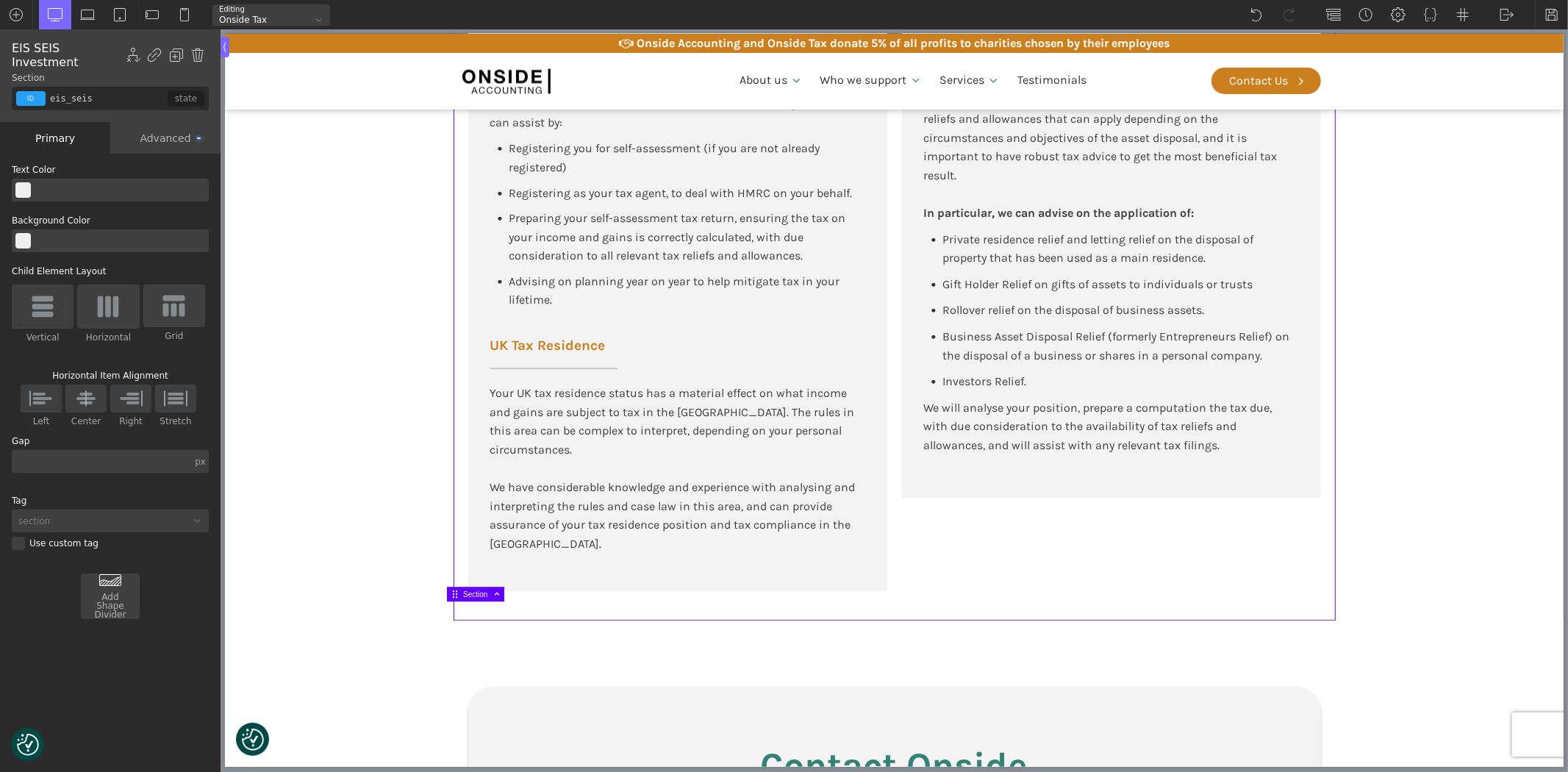
scroll to position [3186, 0]
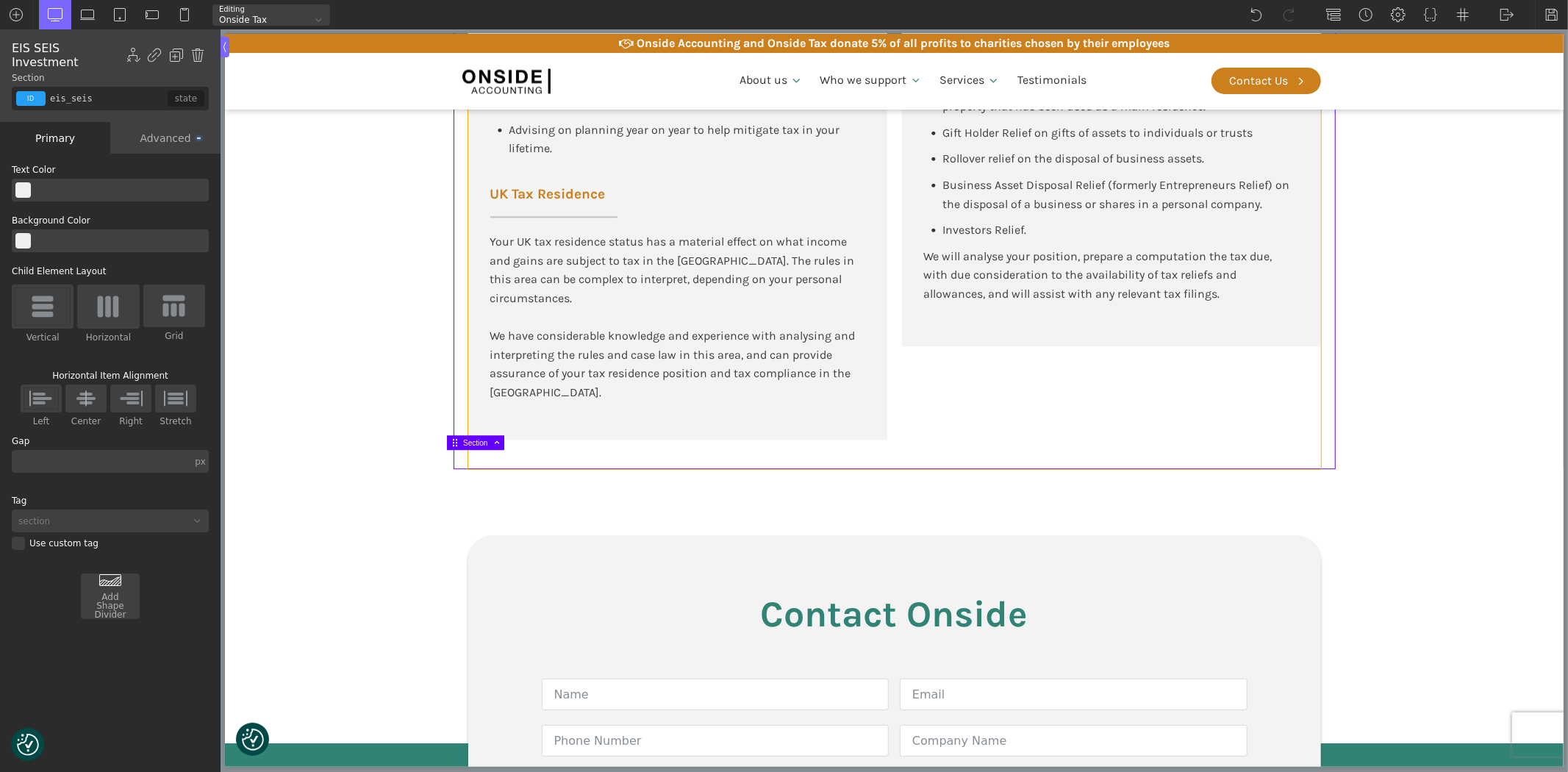
click at [555, 435] on div "Self Assessment Tax Returns You may receive income or capital gains in the tax …" at bounding box center [893, 144] width 853 height 650
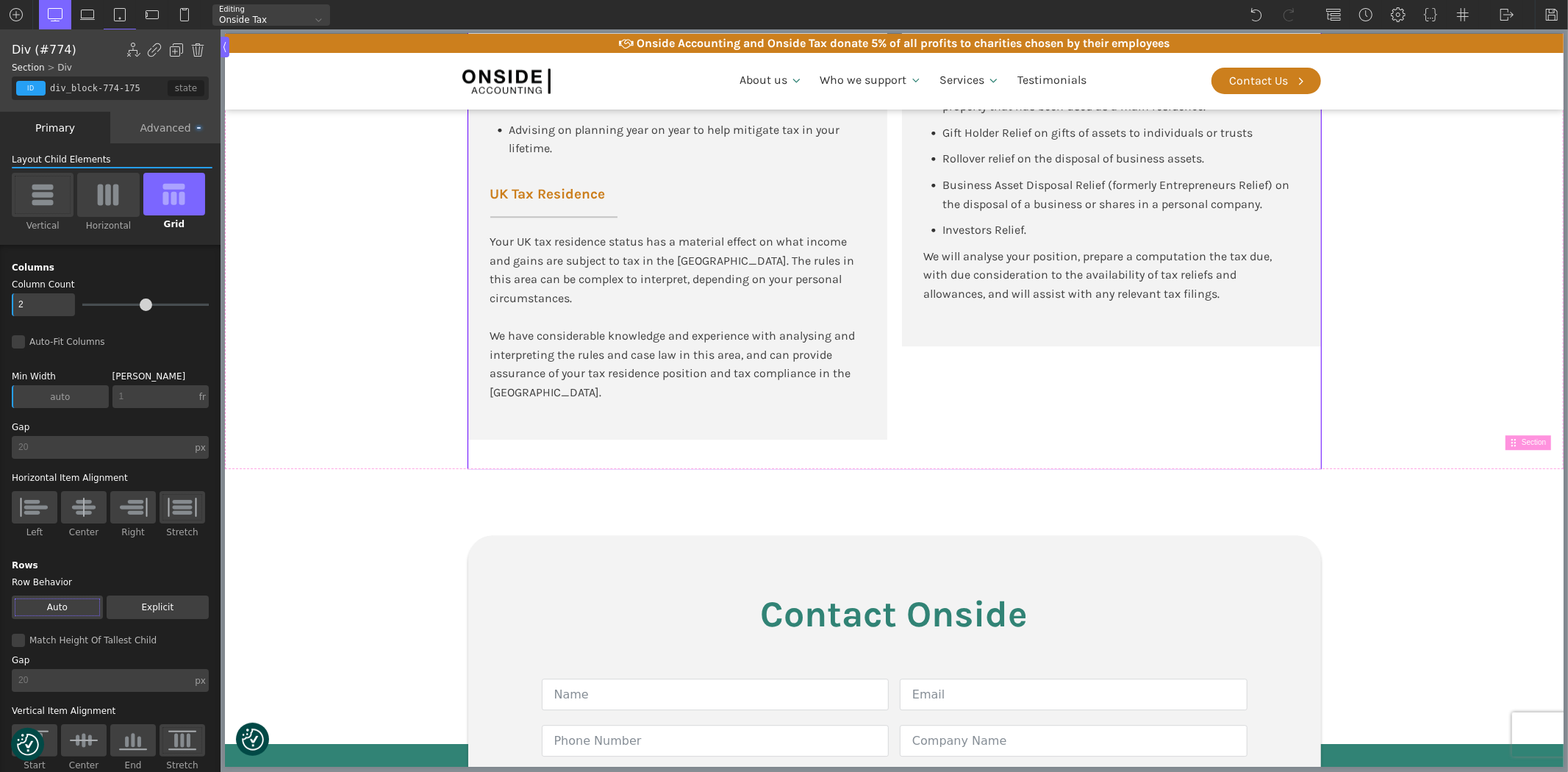
click at [151, 125] on div "Advanced" at bounding box center [165, 128] width 110 height 32
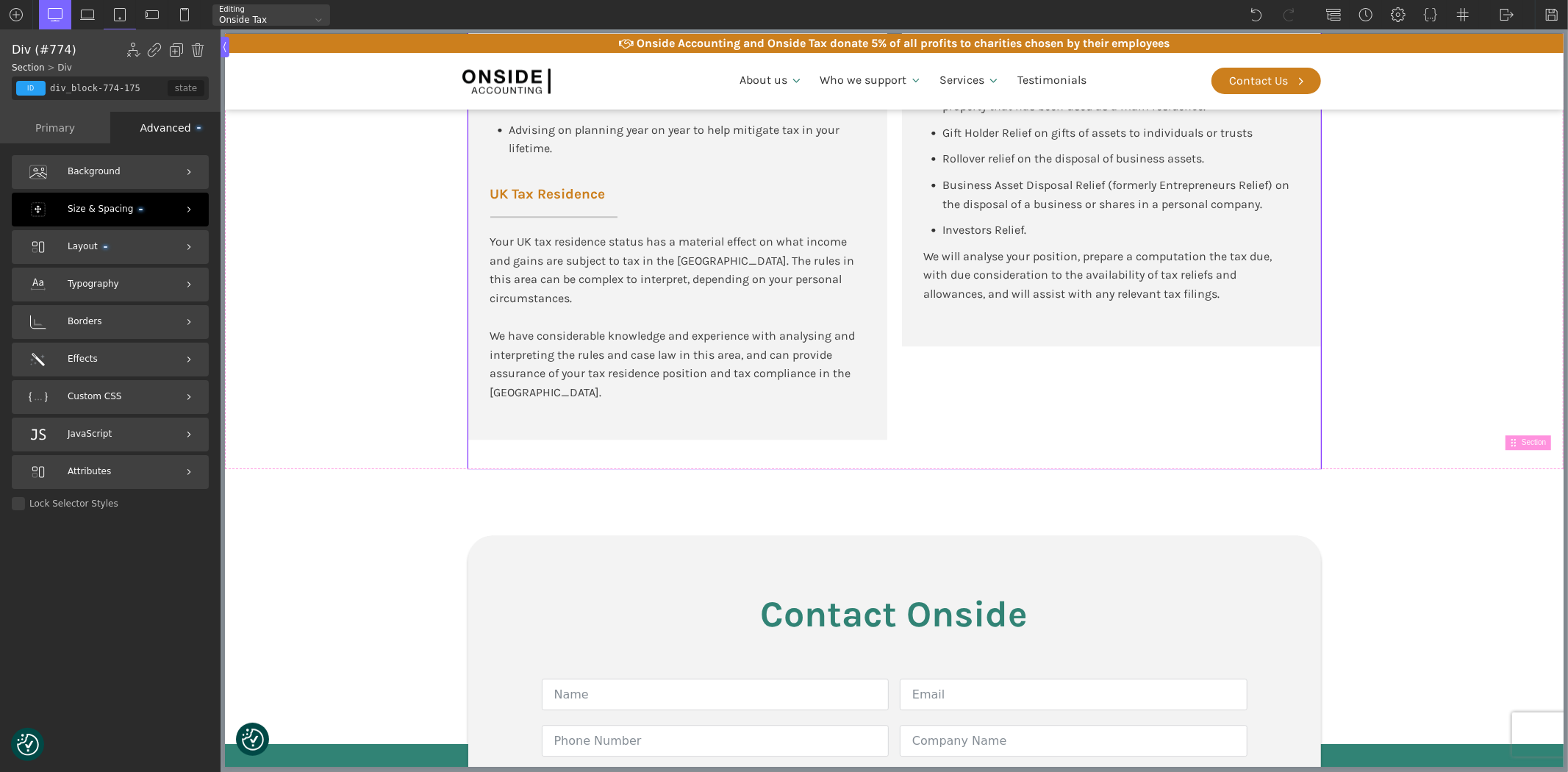
click at [74, 221] on div "Size & Spacing" at bounding box center [110, 209] width 197 height 34
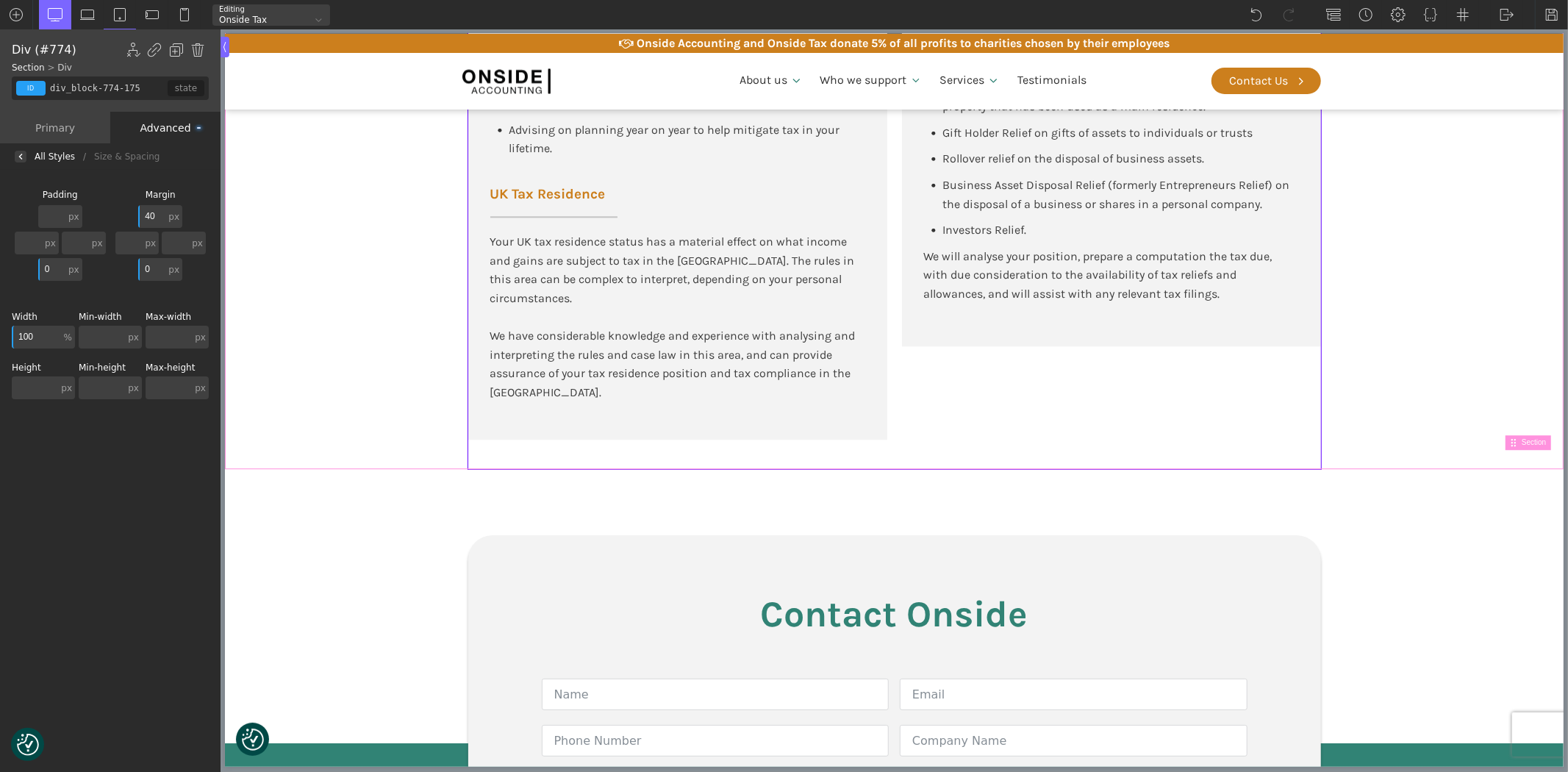
click at [370, 420] on section "Personal Tax Advisory Services Self Assessment Tax Returns You may receive inco…" at bounding box center [894, 63] width 1339 height 811
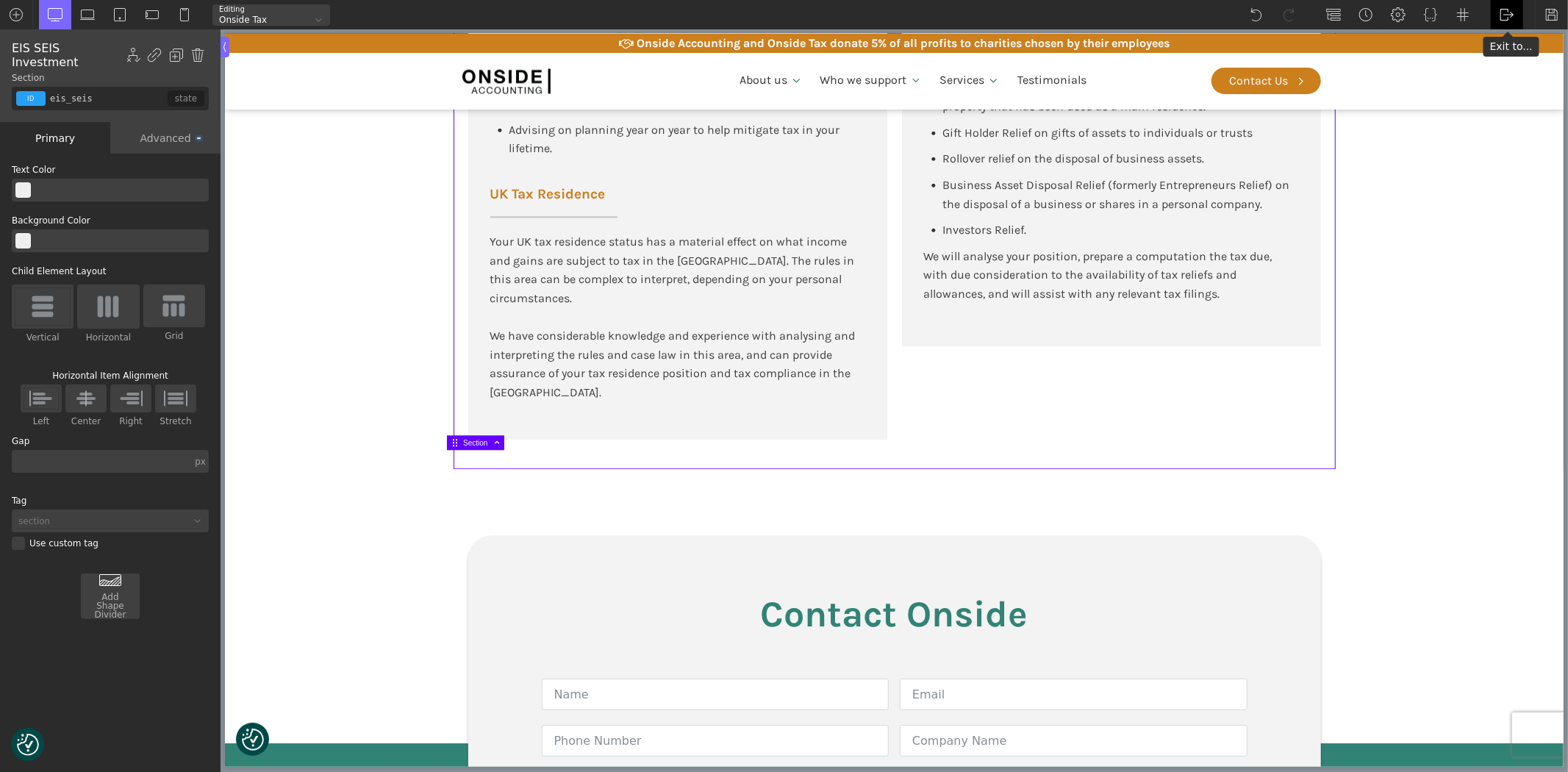
click at [1507, 13] on img at bounding box center [1507, 14] width 15 height 15
drag, startPoint x: 1554, startPoint y: 13, endPoint x: 1554, endPoint y: 28, distance: 15.0
click at [1554, 13] on img at bounding box center [1551, 14] width 15 height 15
click at [367, 390] on section "Personal Tax Advisory Services Self Assessment Tax Returns You may receive inco…" at bounding box center [894, 63] width 1339 height 811
click at [184, 11] on img at bounding box center [184, 14] width 15 height 15
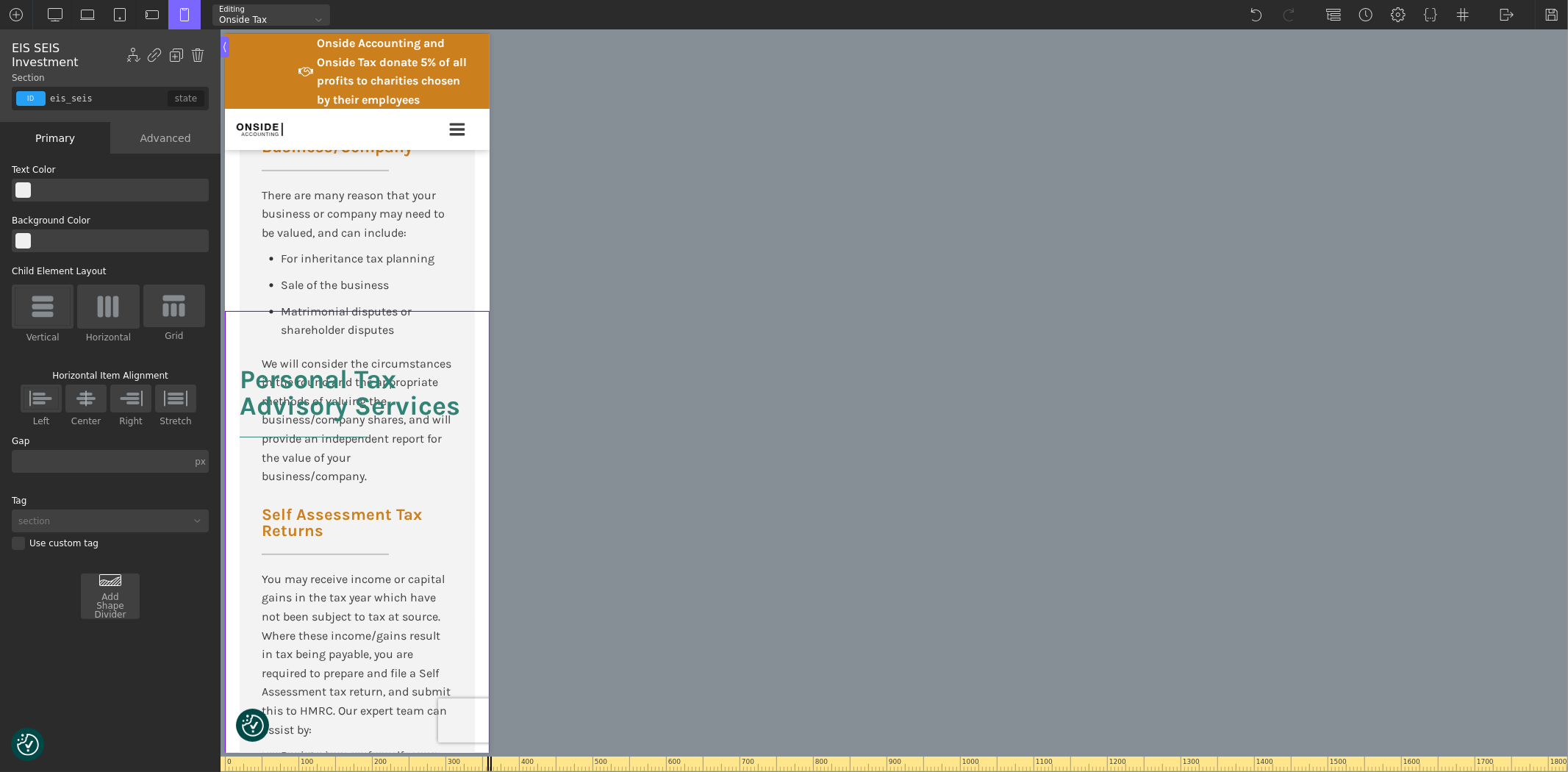
scroll to position [4902, 0]
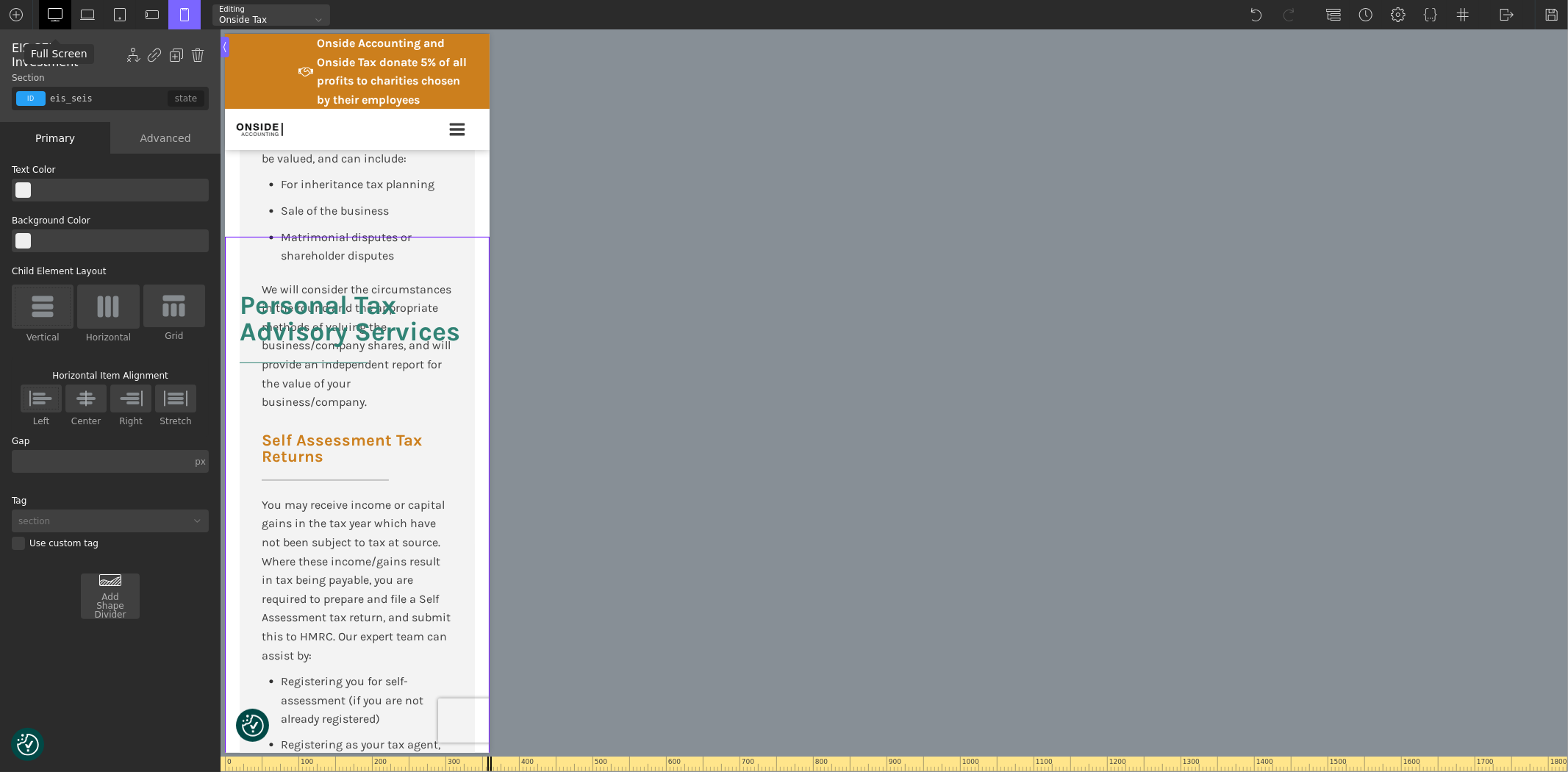
click at [56, 11] on img at bounding box center [55, 14] width 15 height 15
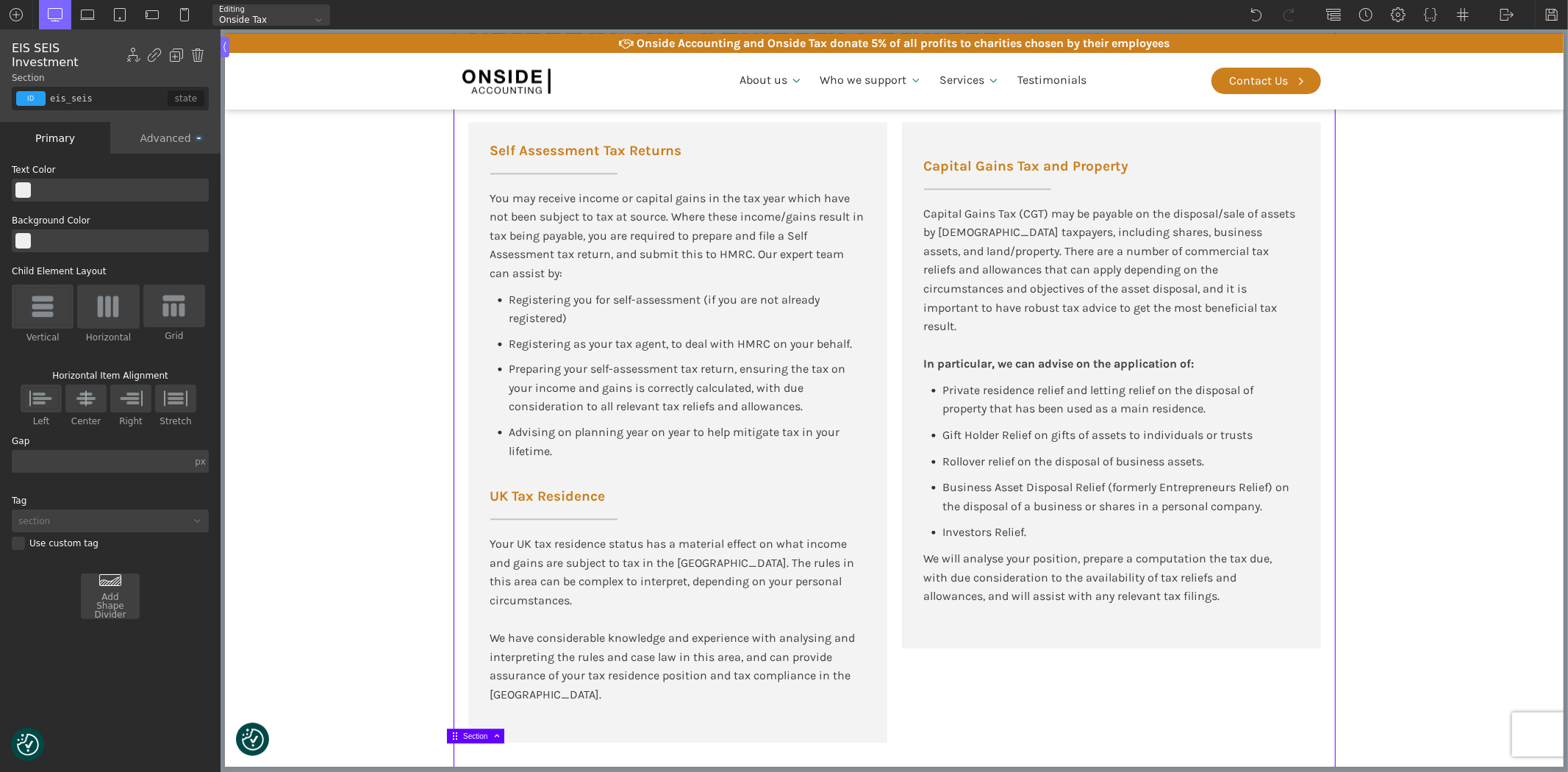
scroll to position [2598, 0]
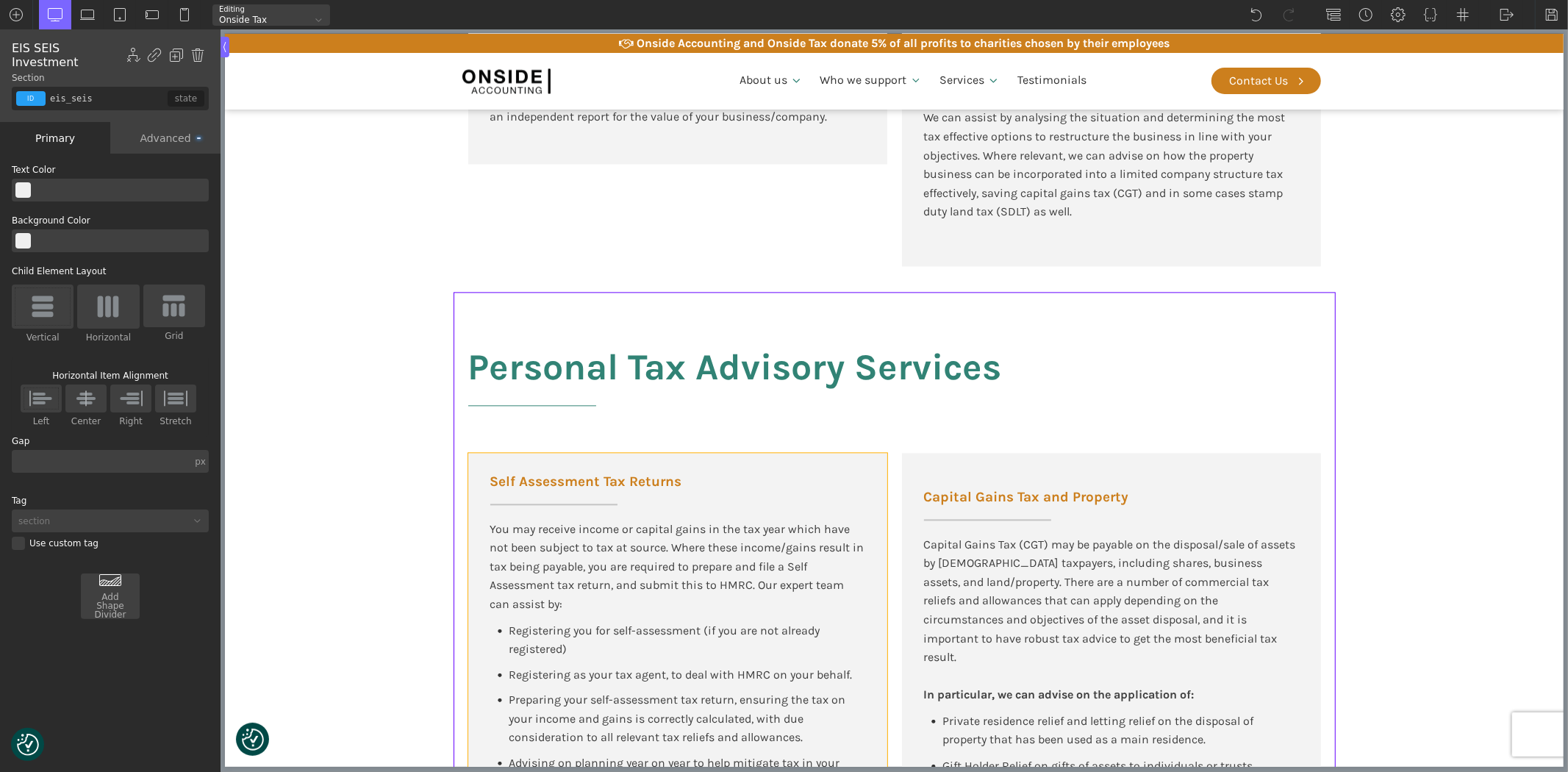
click at [799, 487] on div "Self Assessment Tax Returns You may receive income or capital gains in the tax …" at bounding box center [677, 763] width 419 height 620
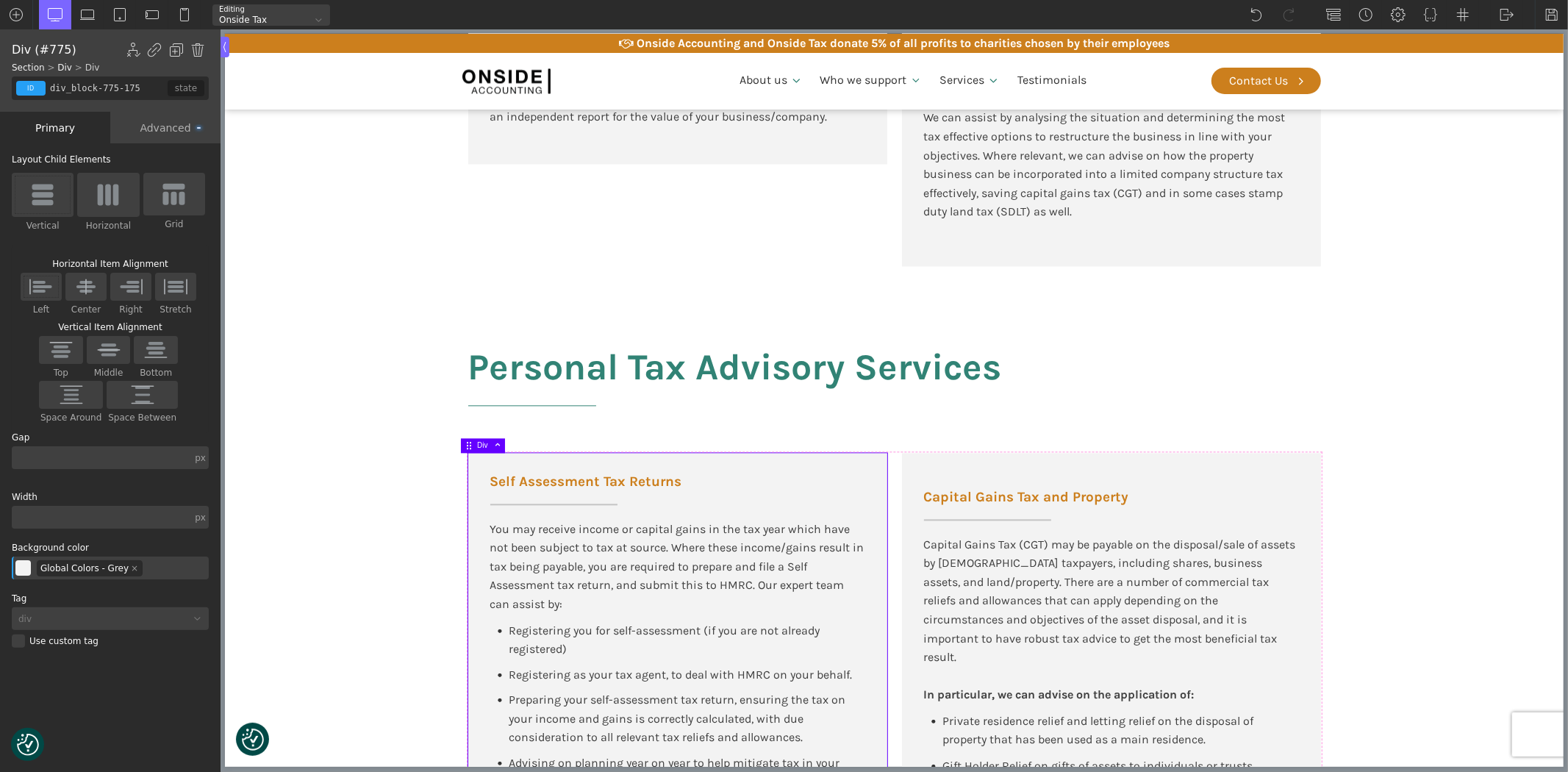
click at [167, 122] on div "Advanced" at bounding box center [165, 128] width 110 height 32
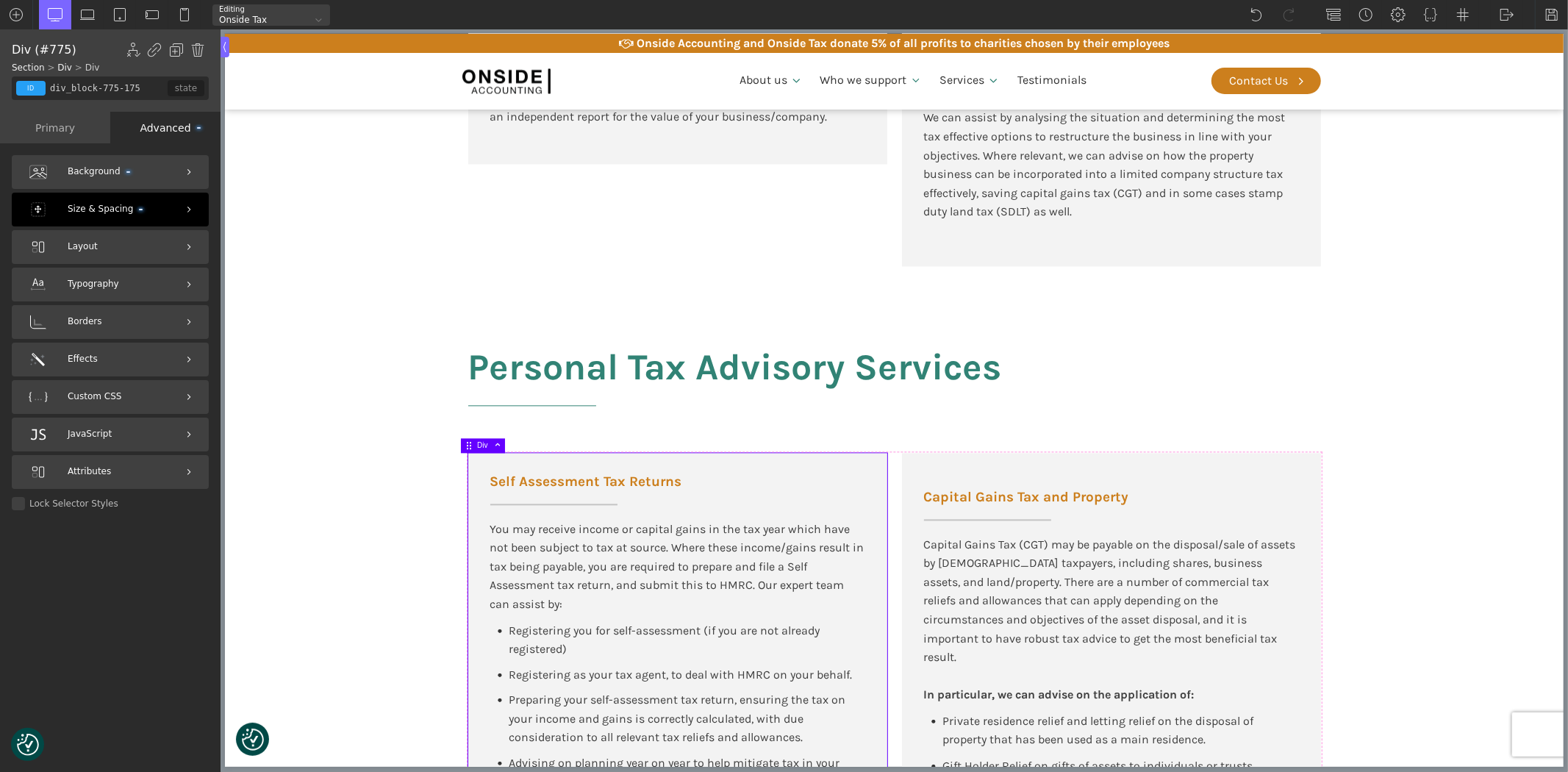
click at [84, 206] on span "Size & Spacing" at bounding box center [105, 209] width 75 height 14
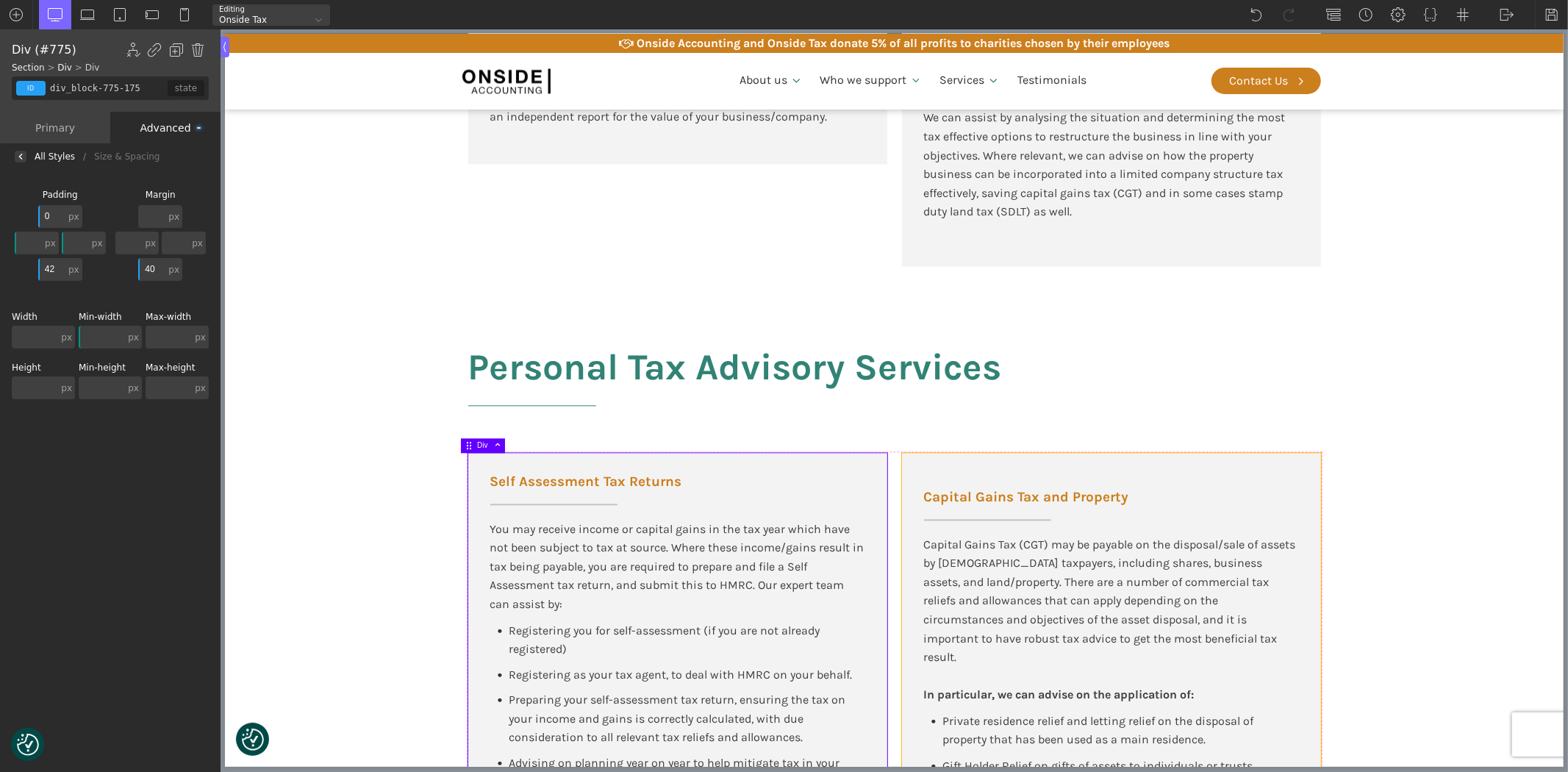
click at [1005, 462] on div "Capital Gains Tax and Property Capital Gains Tax (CGT) may be payable on the di…" at bounding box center [1110, 716] width 419 height 527
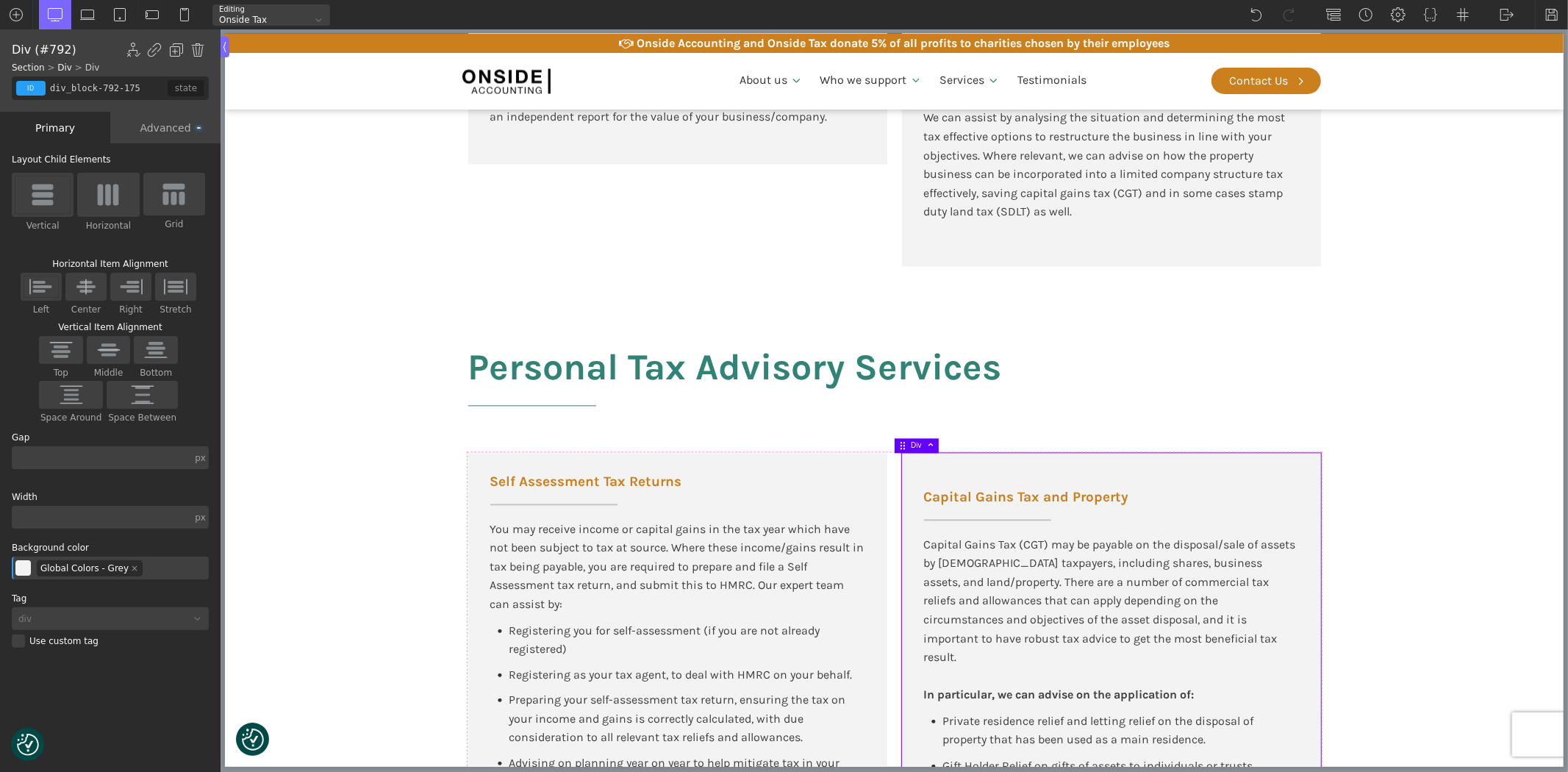
click at [140, 129] on div "Advanced" at bounding box center [165, 128] width 110 height 32
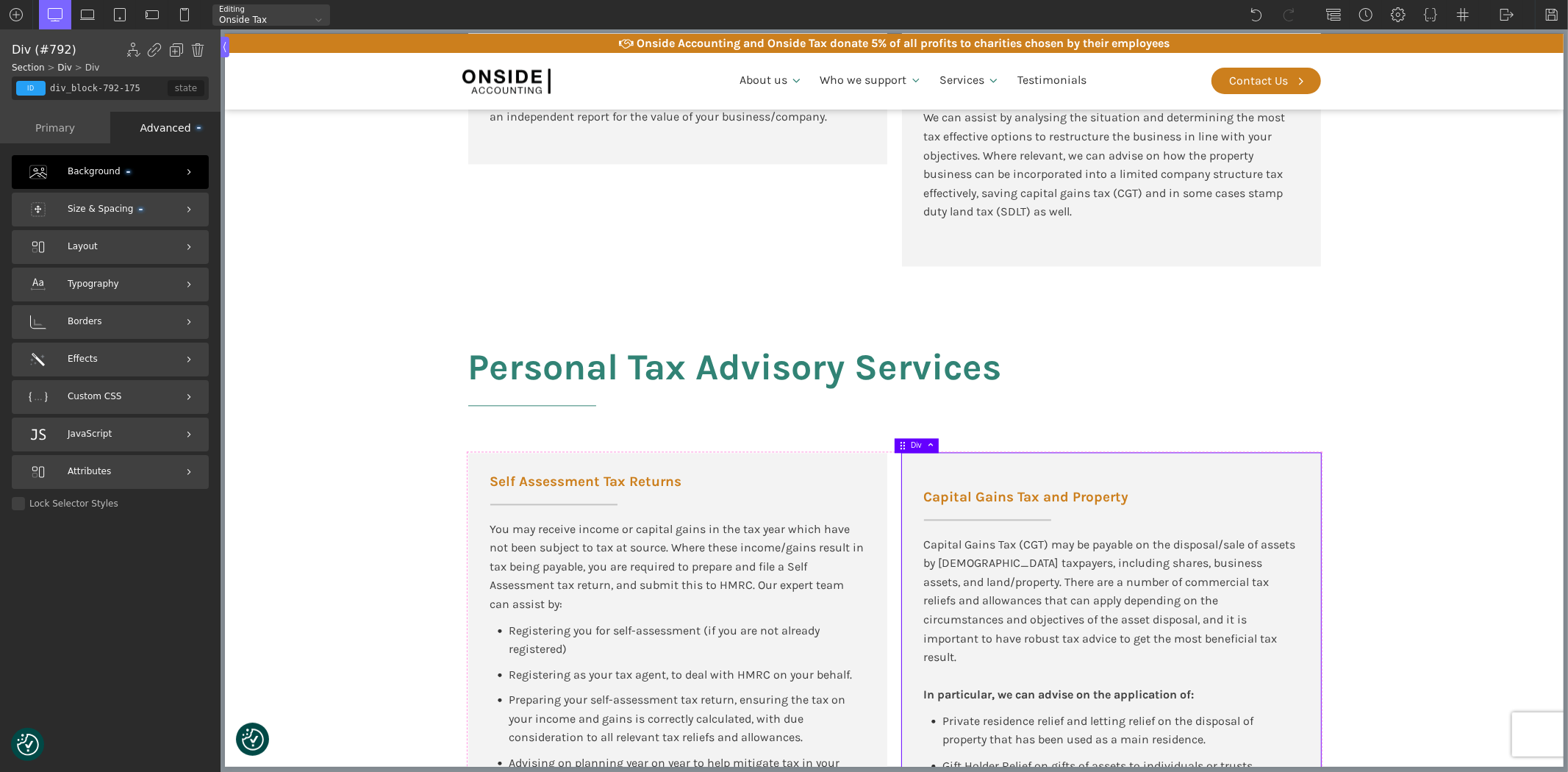
click at [77, 211] on span "Size & Spacing" at bounding box center [105, 209] width 75 height 14
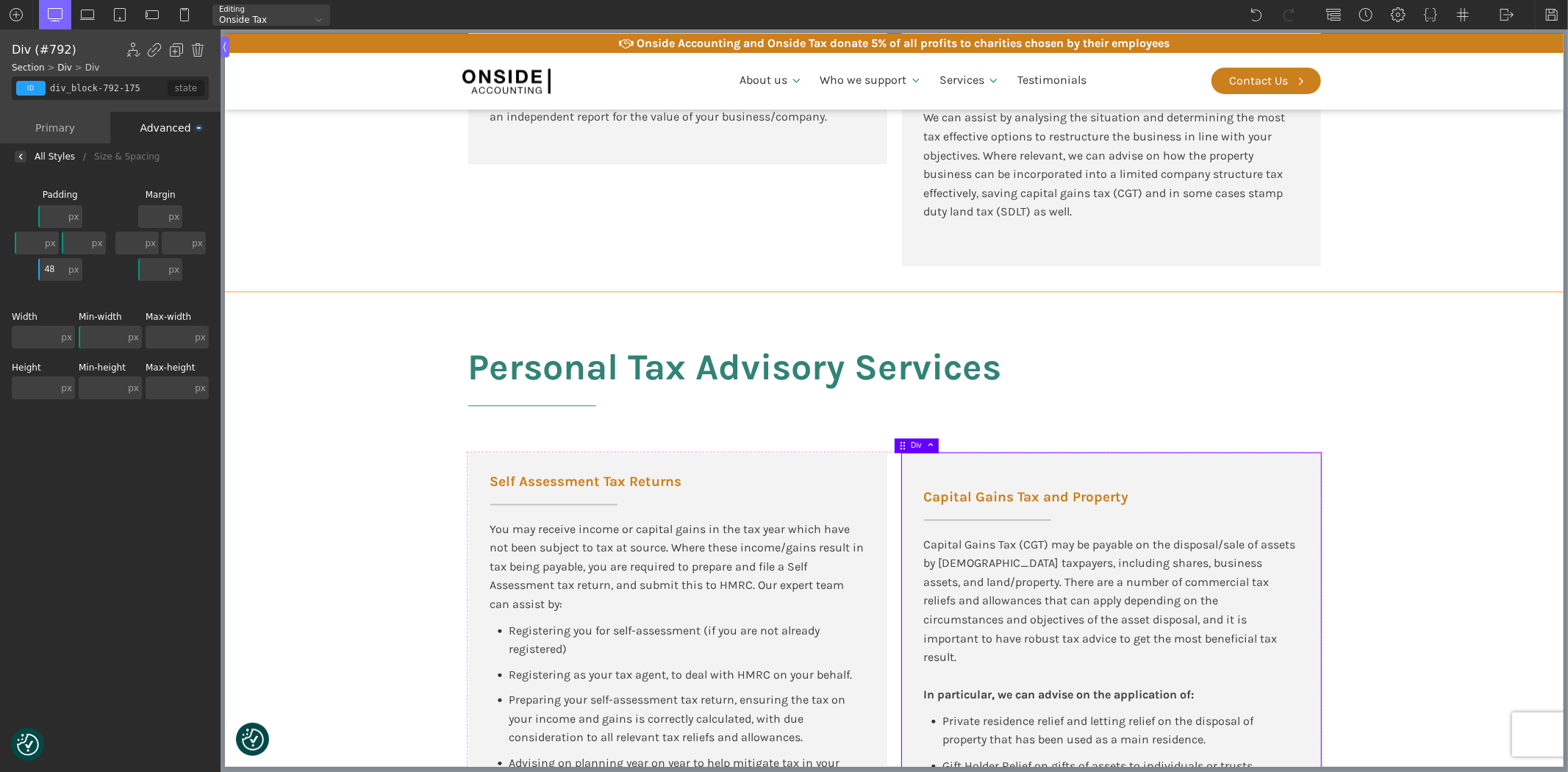
click at [302, 371] on section "Personal Tax Advisory Services Self Assessment Tax Returns You may receive inco…" at bounding box center [894, 697] width 1339 height 811
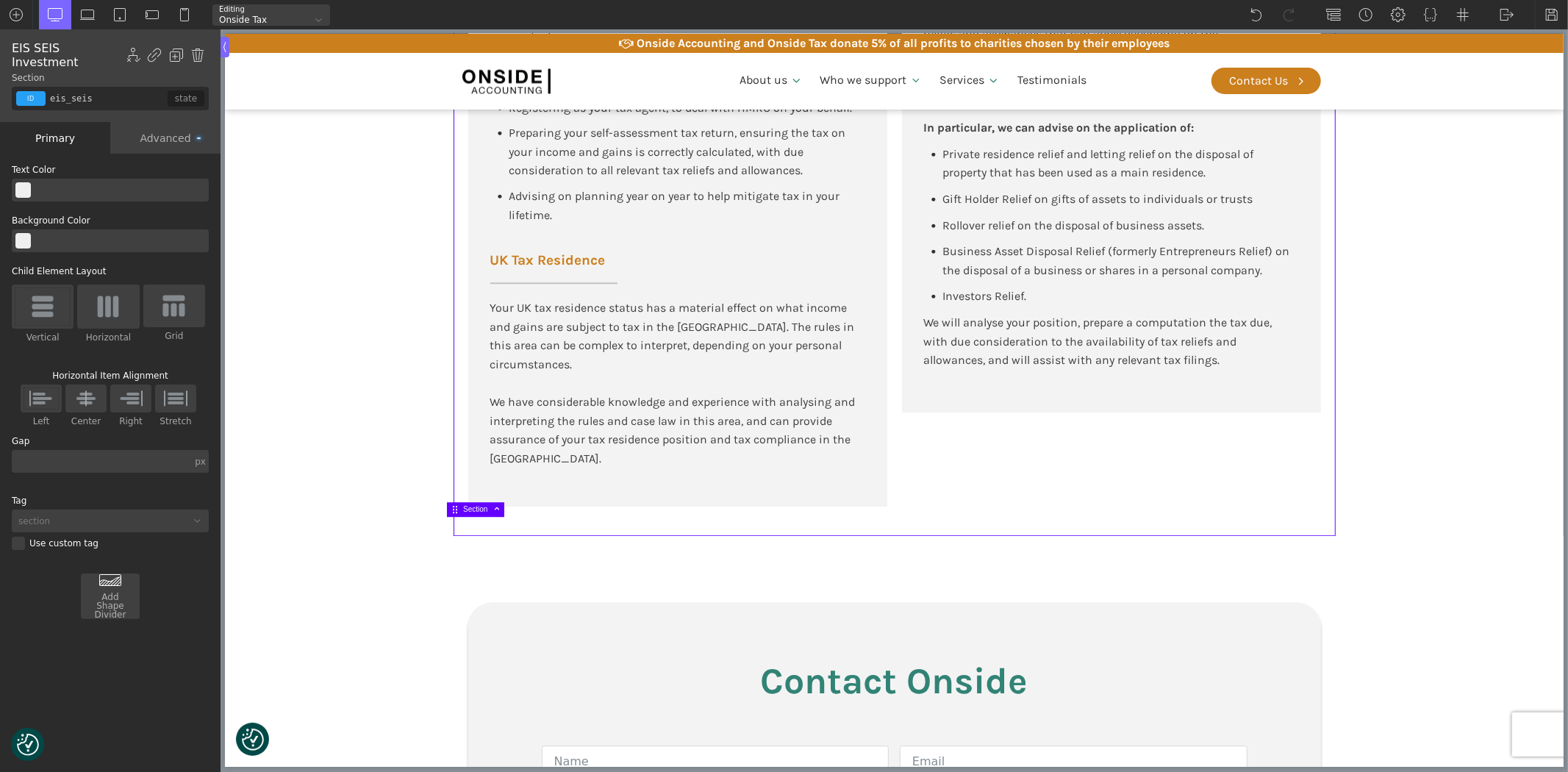
scroll to position [3171, 0]
click at [455, 451] on div "Personal Tax Advisory Services Self Assessment Tax Returns You may receive inco…" at bounding box center [894, 125] width 882 height 811
click at [167, 123] on div "Advanced" at bounding box center [165, 138] width 110 height 32
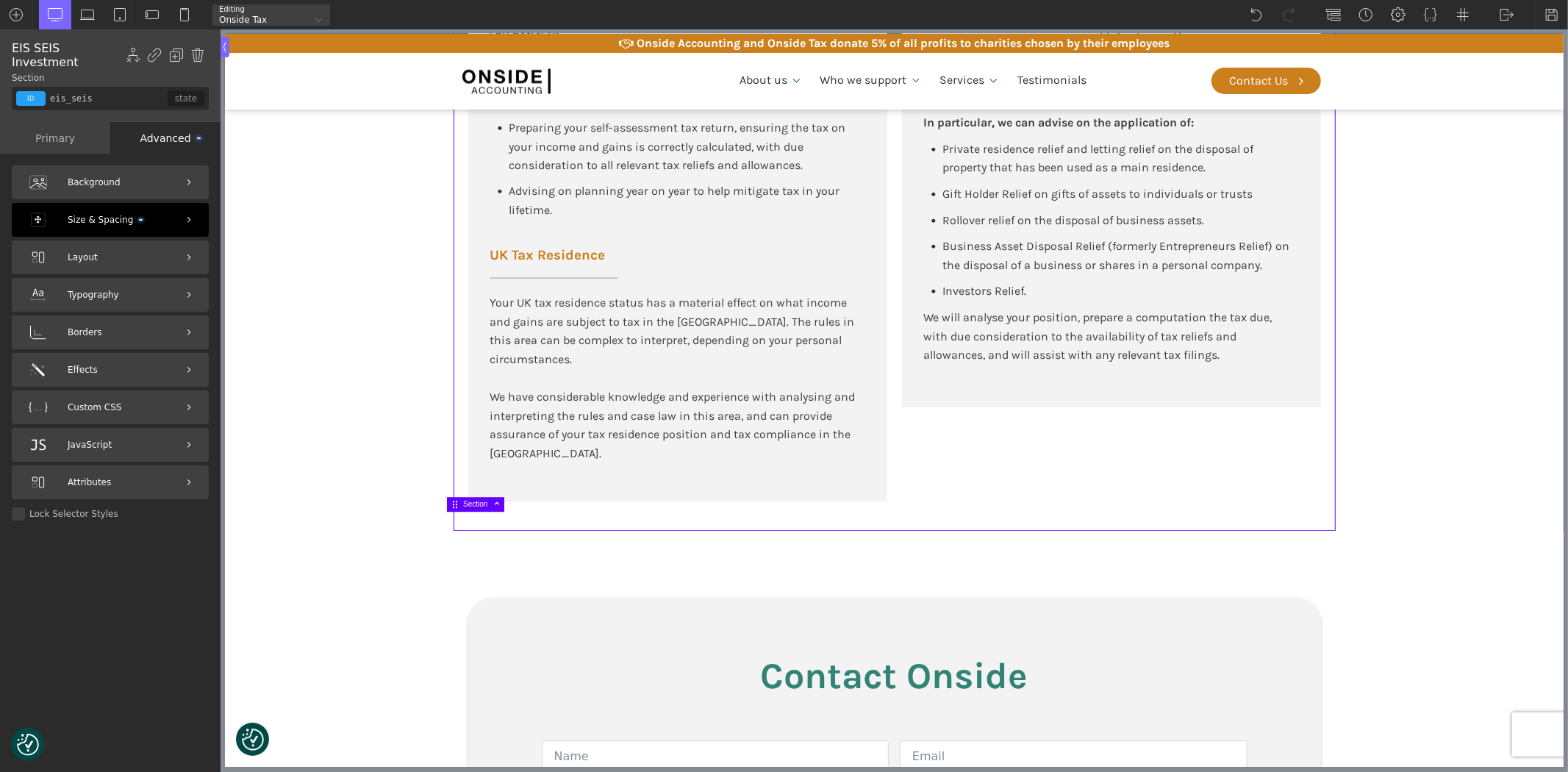
click at [119, 213] on span "Size & Spacing" at bounding box center [105, 221] width 75 height 14
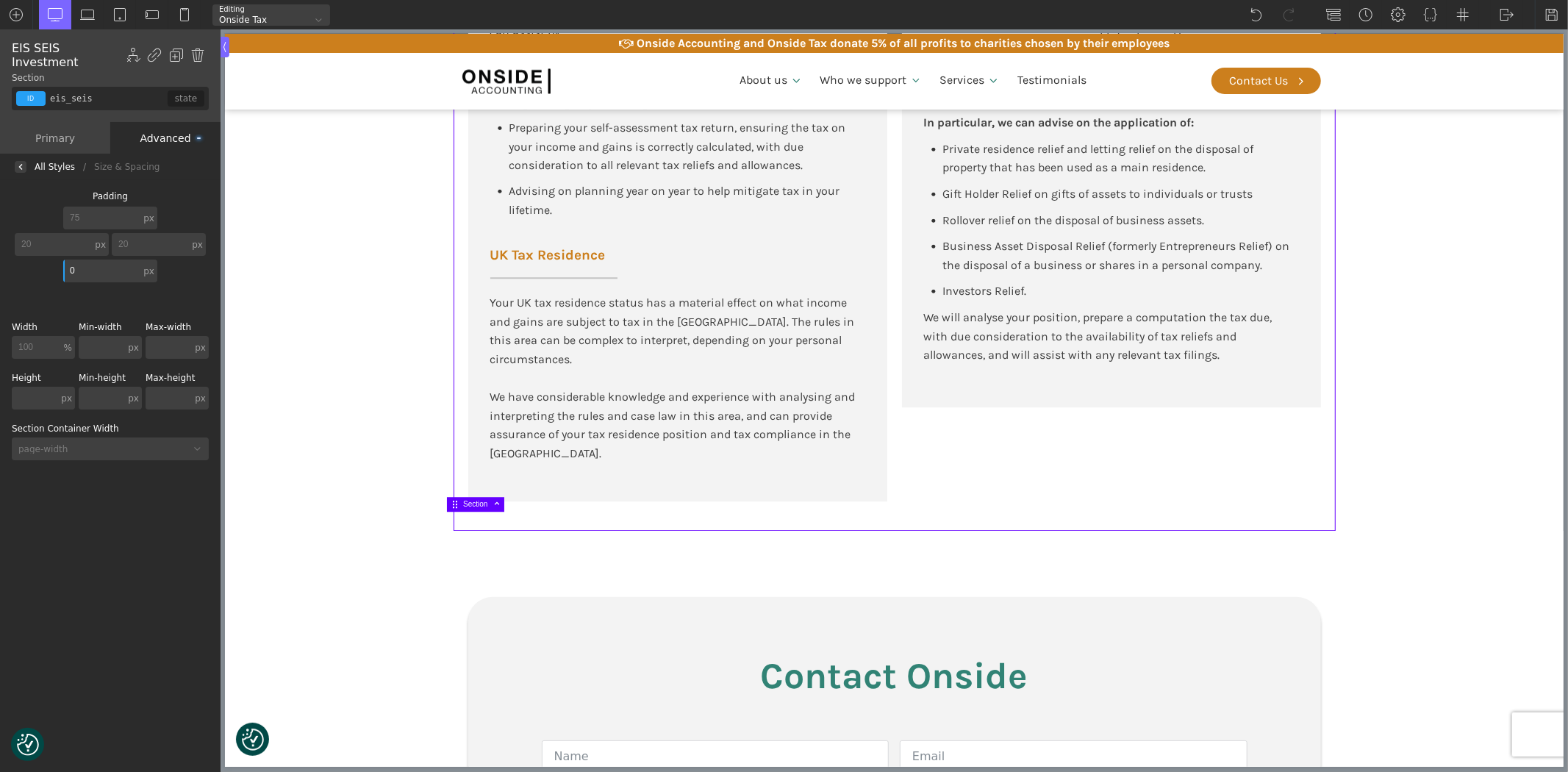
click at [299, 256] on section "Personal Tax Advisory Services Self Assessment Tax Returns You may receive inco…" at bounding box center [894, 125] width 1339 height 811
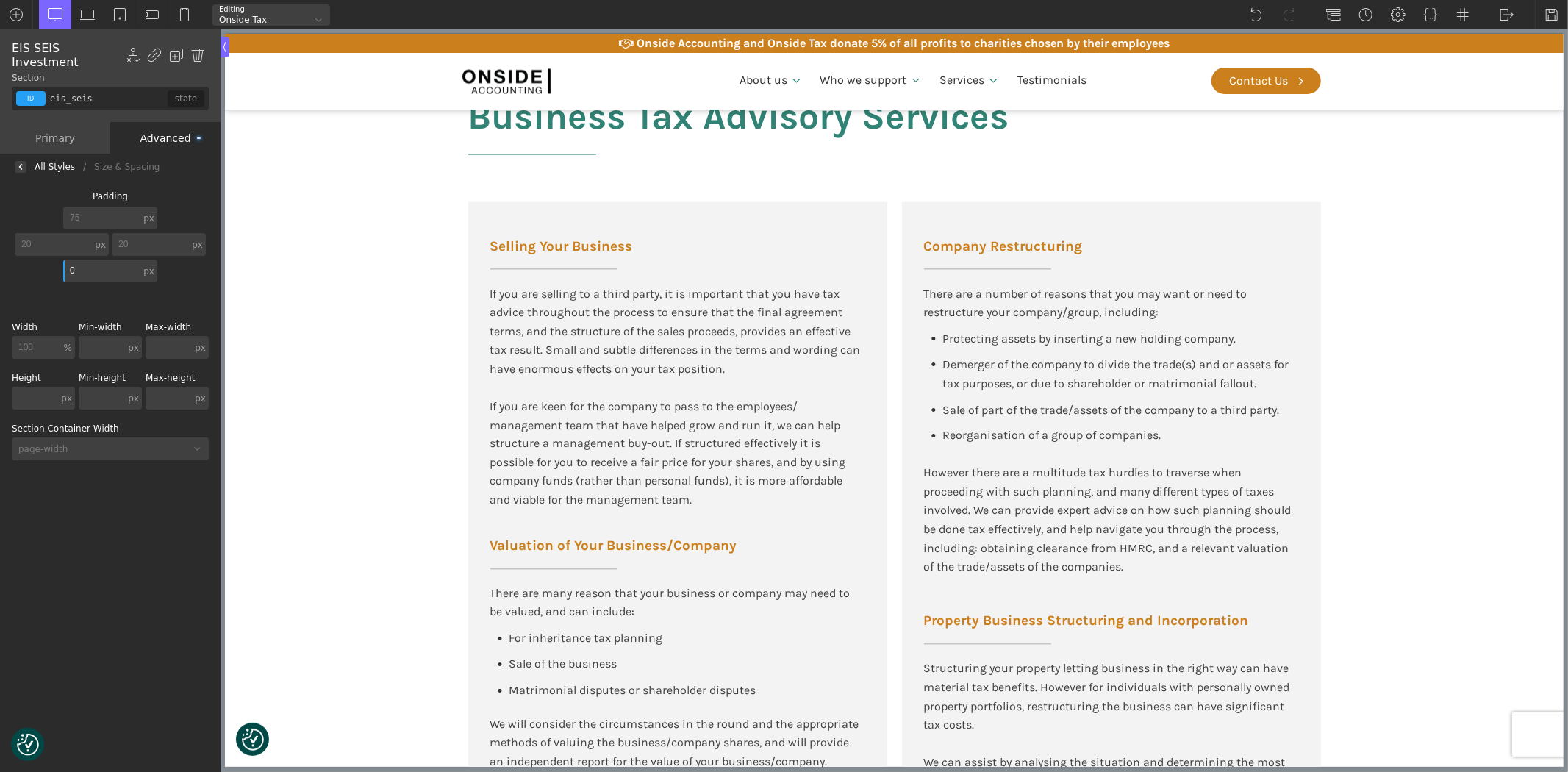
scroll to position [1863, 0]
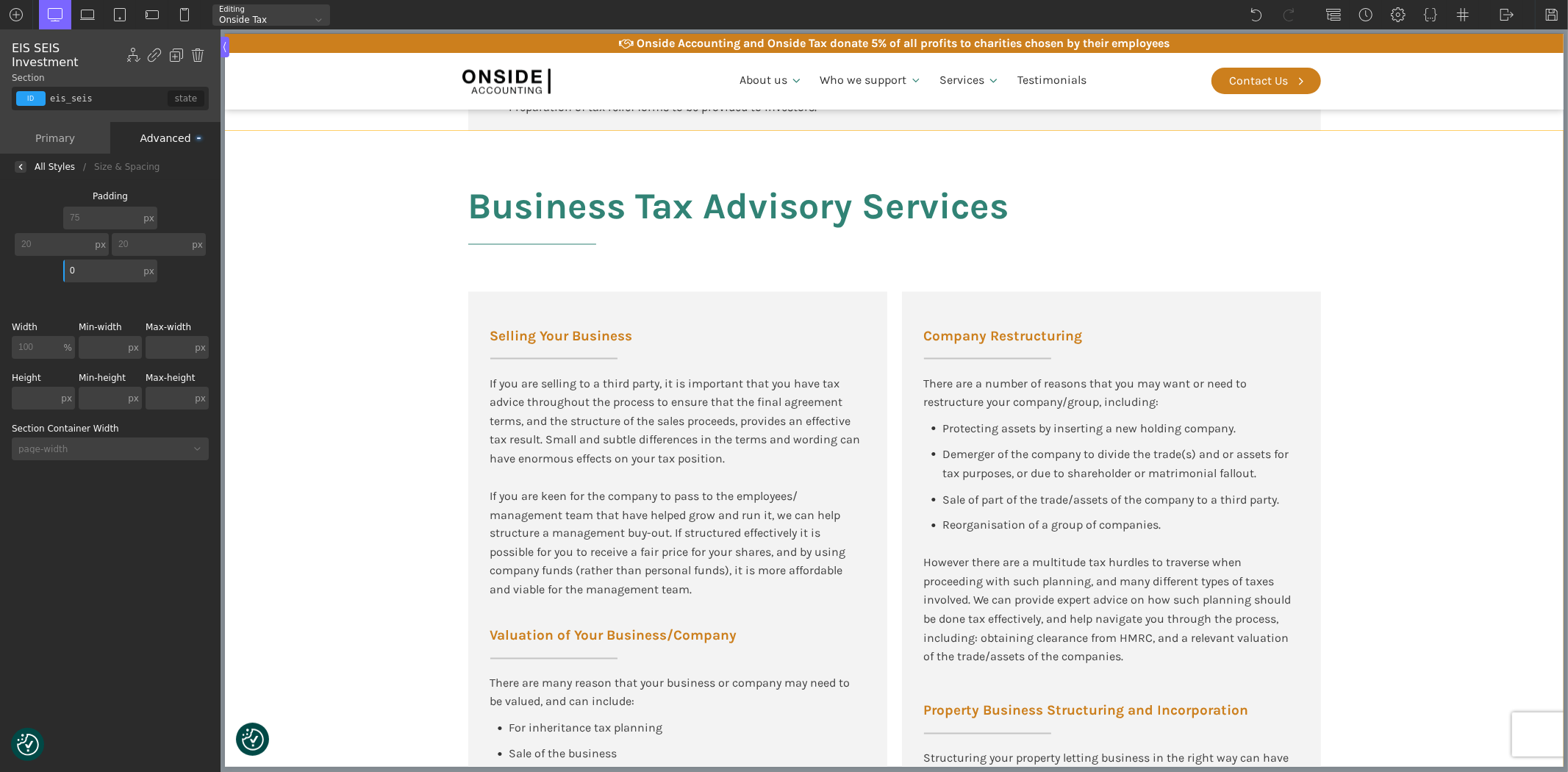
click at [467, 317] on div "Selling Your Business If you are selling to a third party, it is important that…" at bounding box center [677, 596] width 419 height 609
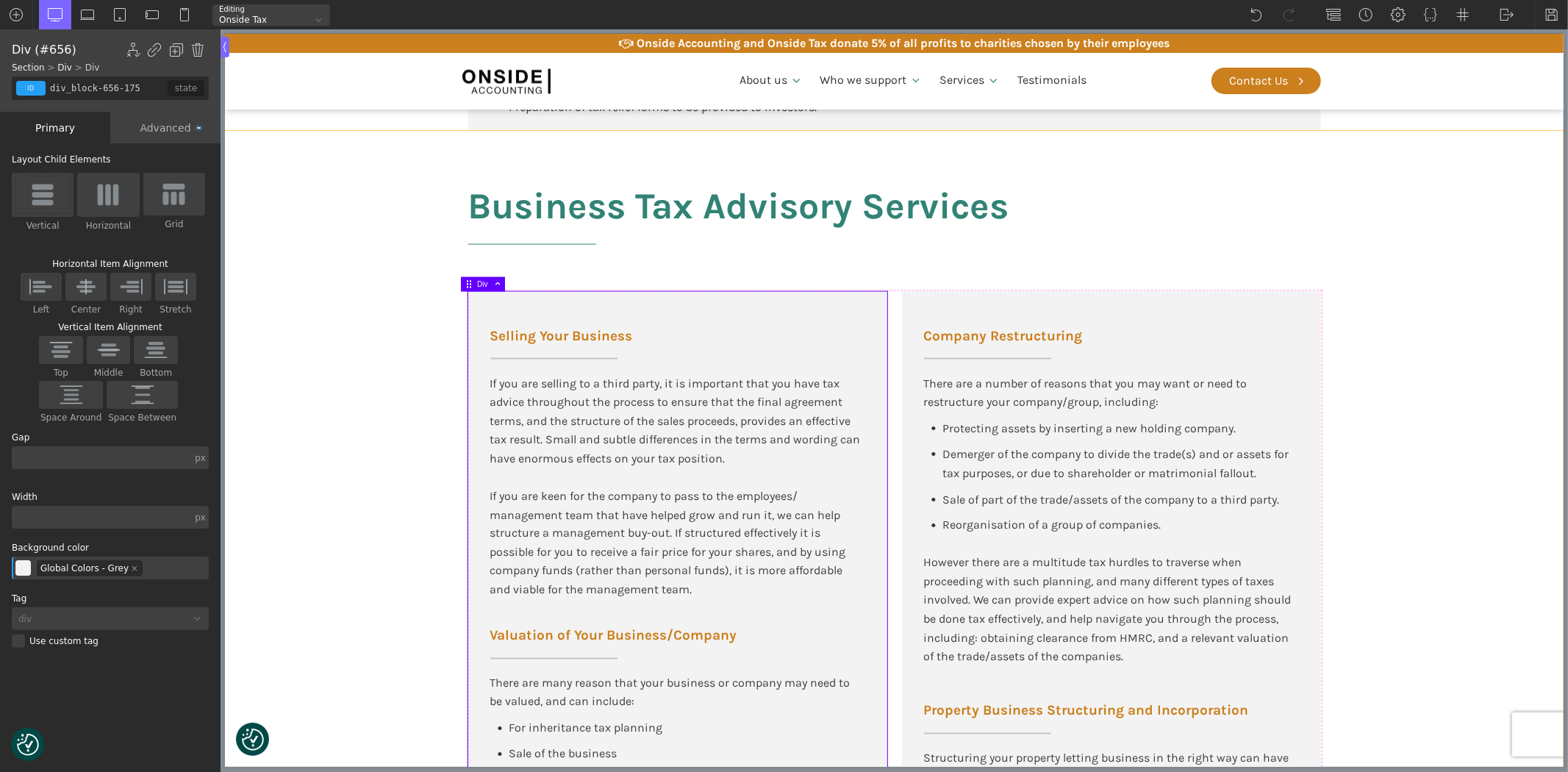
click at [453, 322] on div "Business Tax Advisory Services Selling Your Business If you are selling to a th…" at bounding box center [894, 579] width 882 height 897
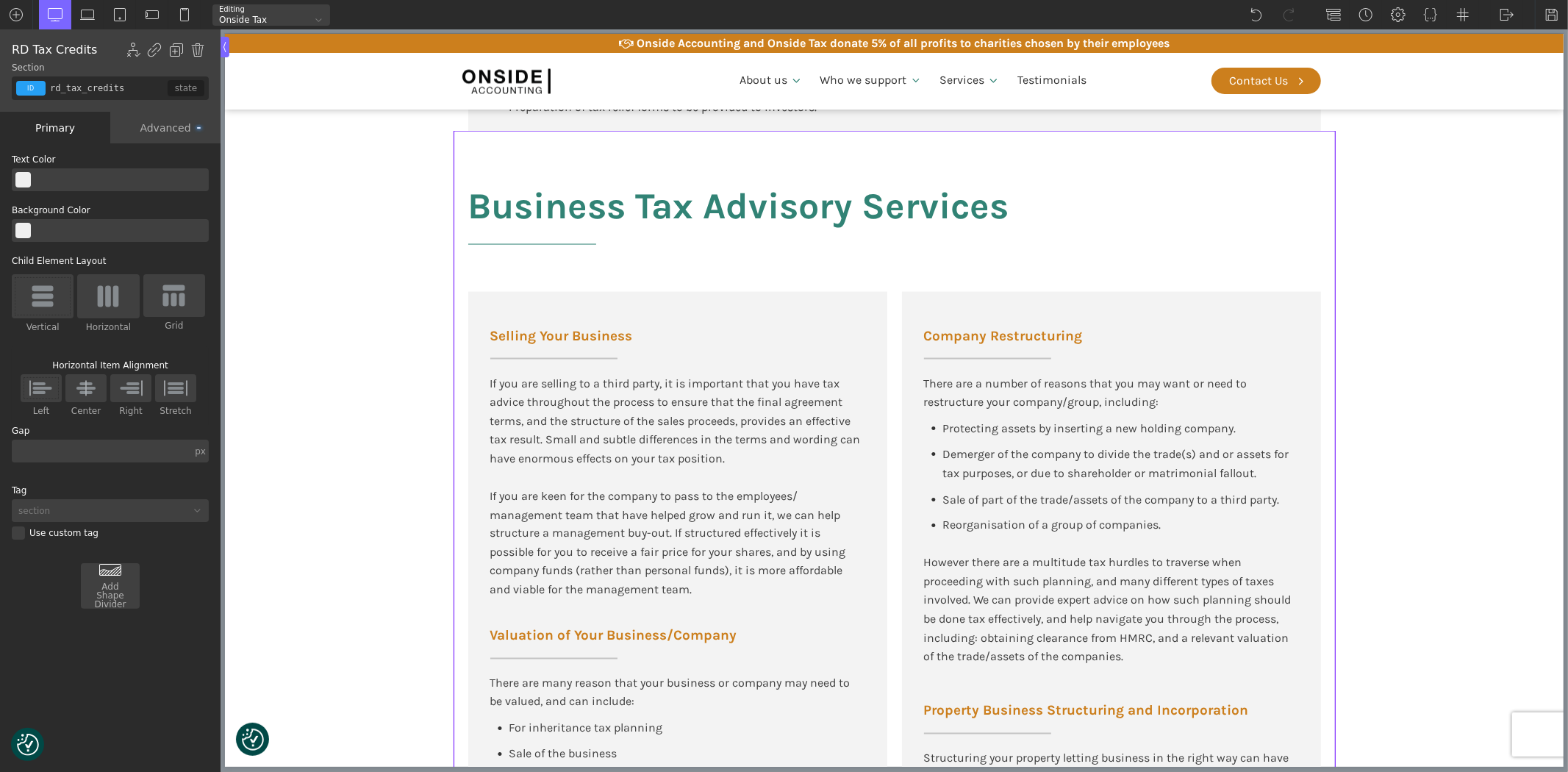
click at [155, 124] on div "Advanced" at bounding box center [165, 128] width 110 height 32
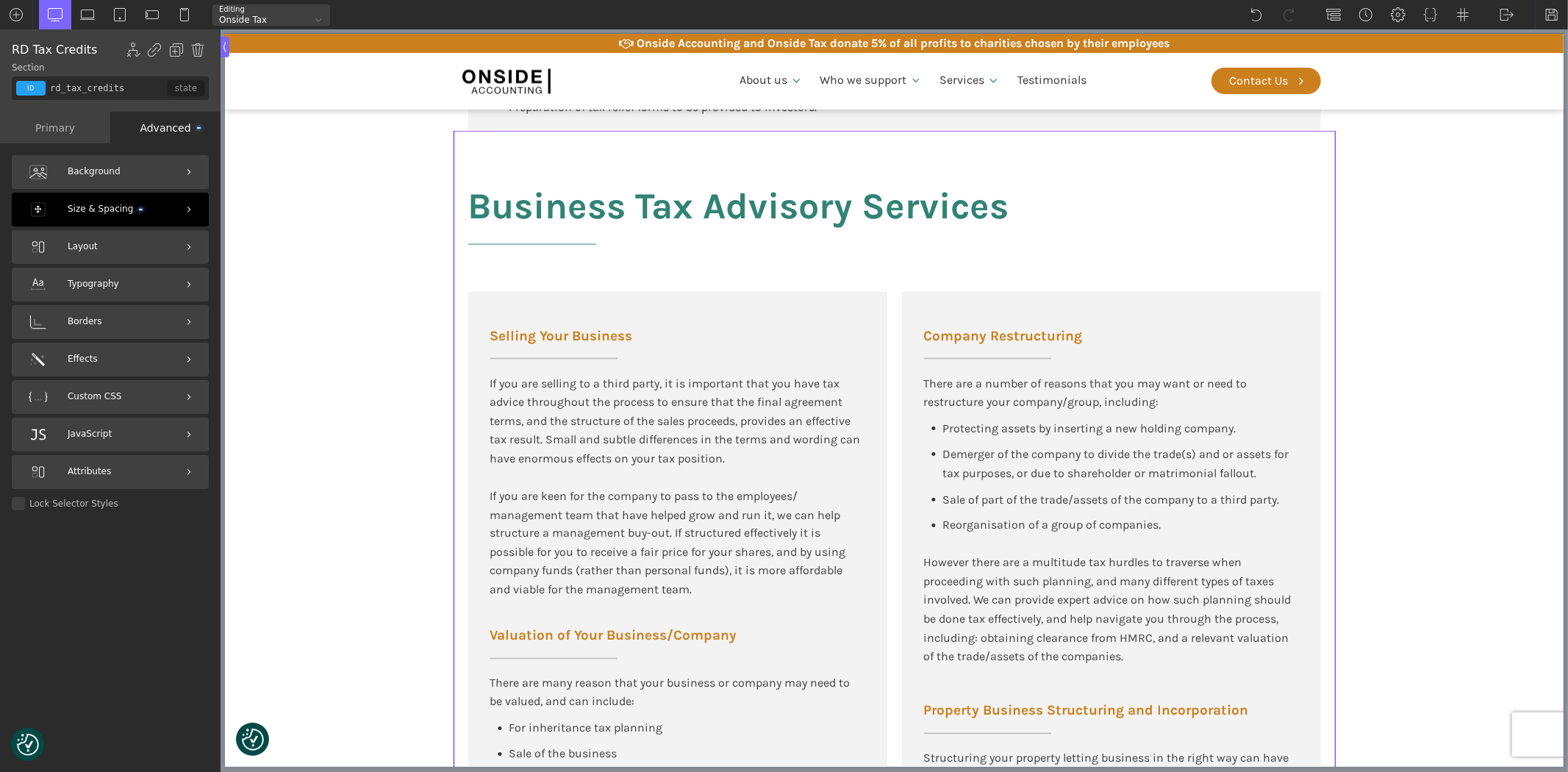
click at [82, 213] on span "Size & Spacing" at bounding box center [105, 209] width 75 height 14
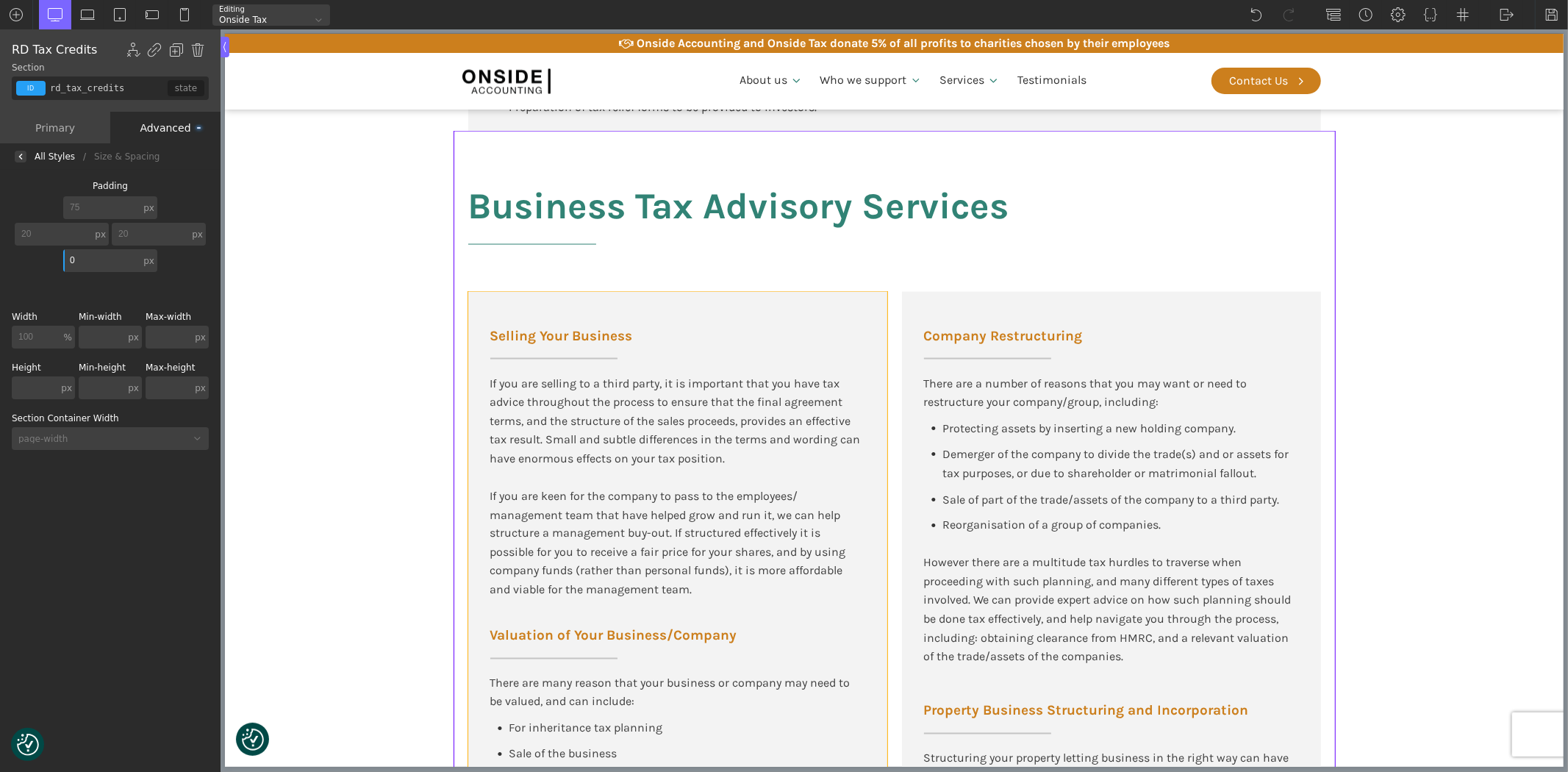
click at [588, 306] on div "Selling Your Business If you are selling to a third party, it is important that…" at bounding box center [677, 596] width 419 height 609
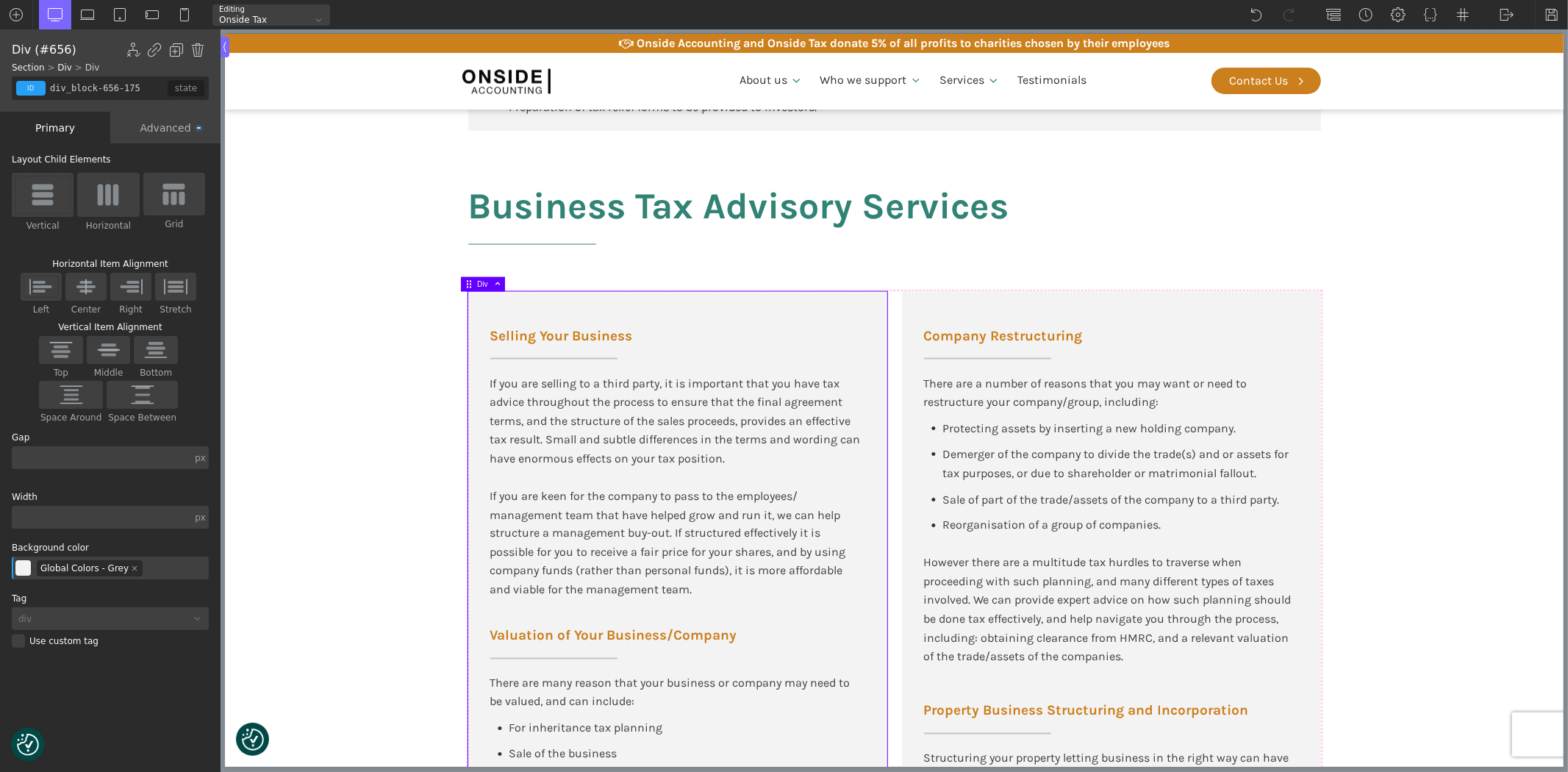
click at [171, 135] on div "Advanced" at bounding box center [165, 128] width 110 height 32
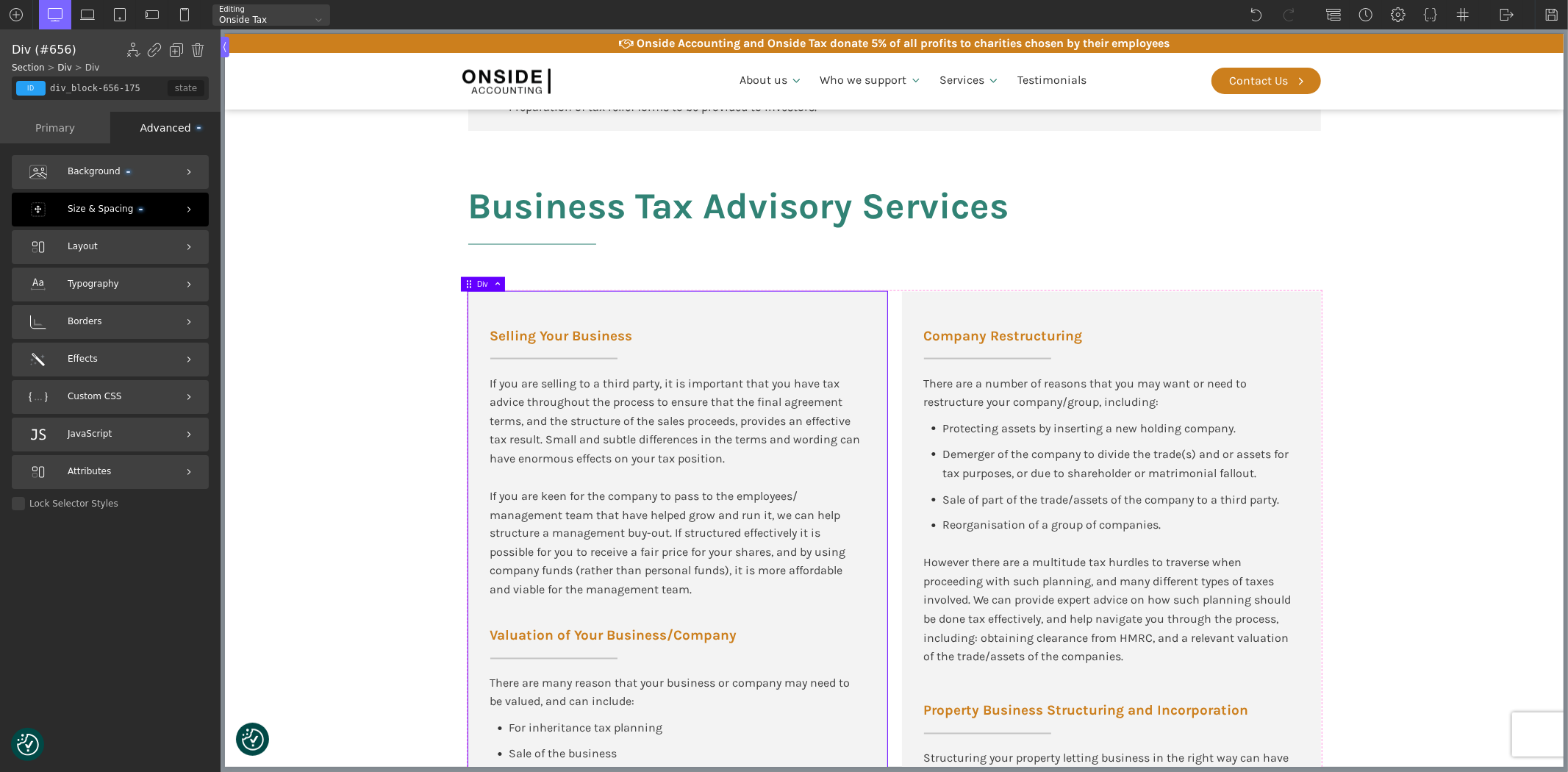
click at [98, 206] on span "Size & Spacing" at bounding box center [105, 209] width 75 height 14
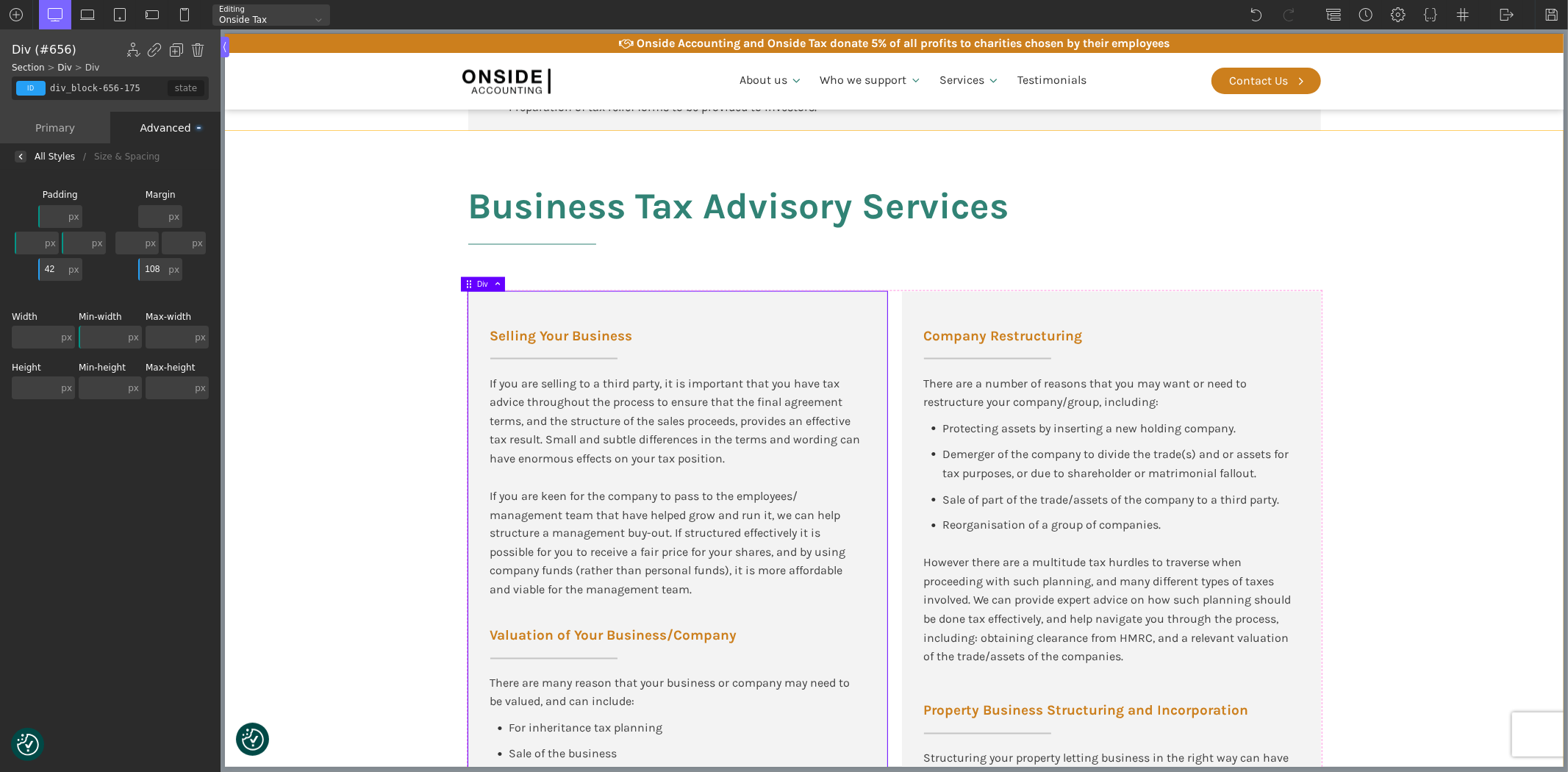
click at [358, 351] on section "Business Tax Advisory Services Selling Your Business If you are selling to a th…" at bounding box center [894, 579] width 1339 height 897
type input "rd_tax_credits"
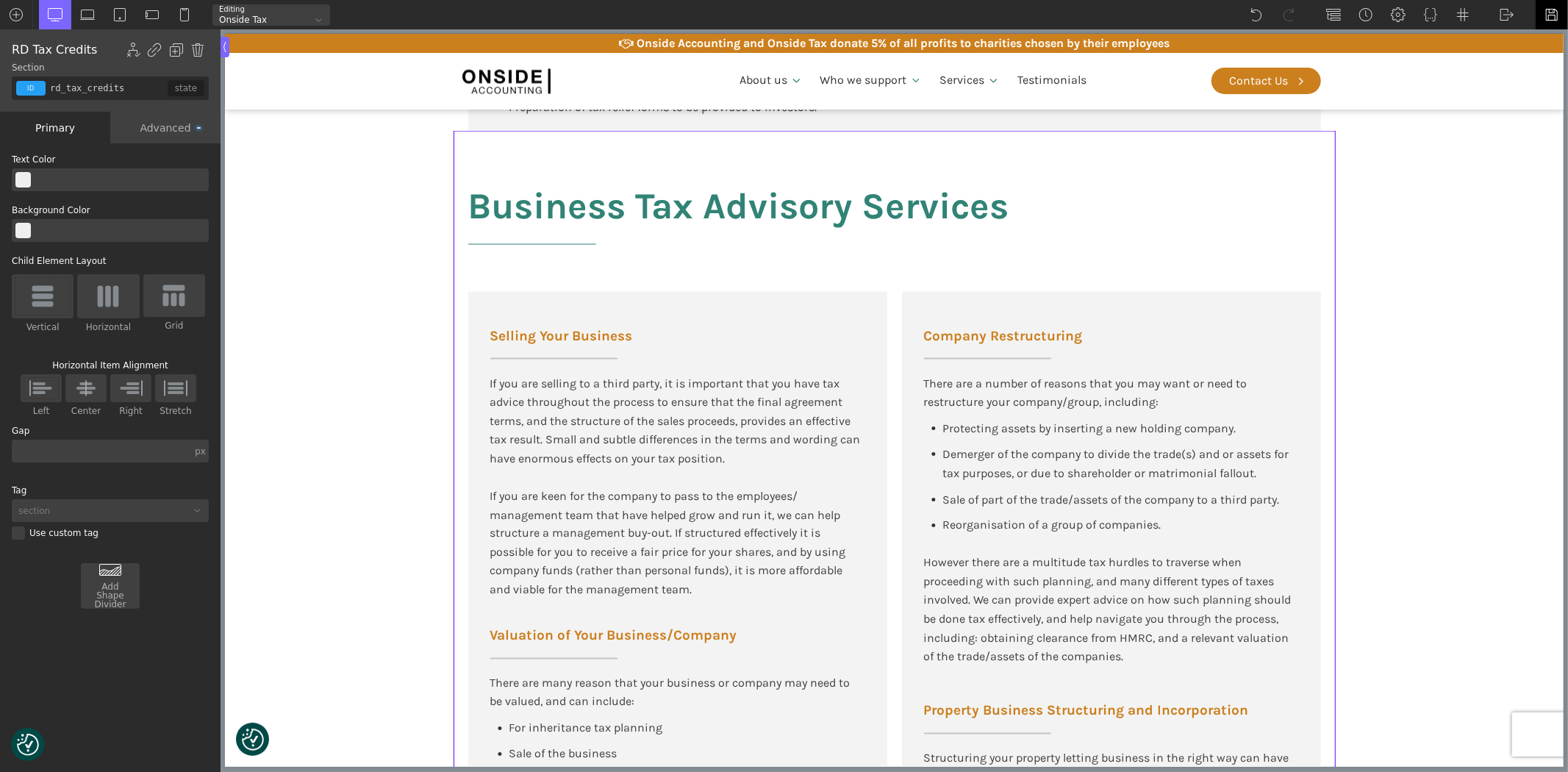
click at [1546, 10] on img at bounding box center [1551, 14] width 15 height 15
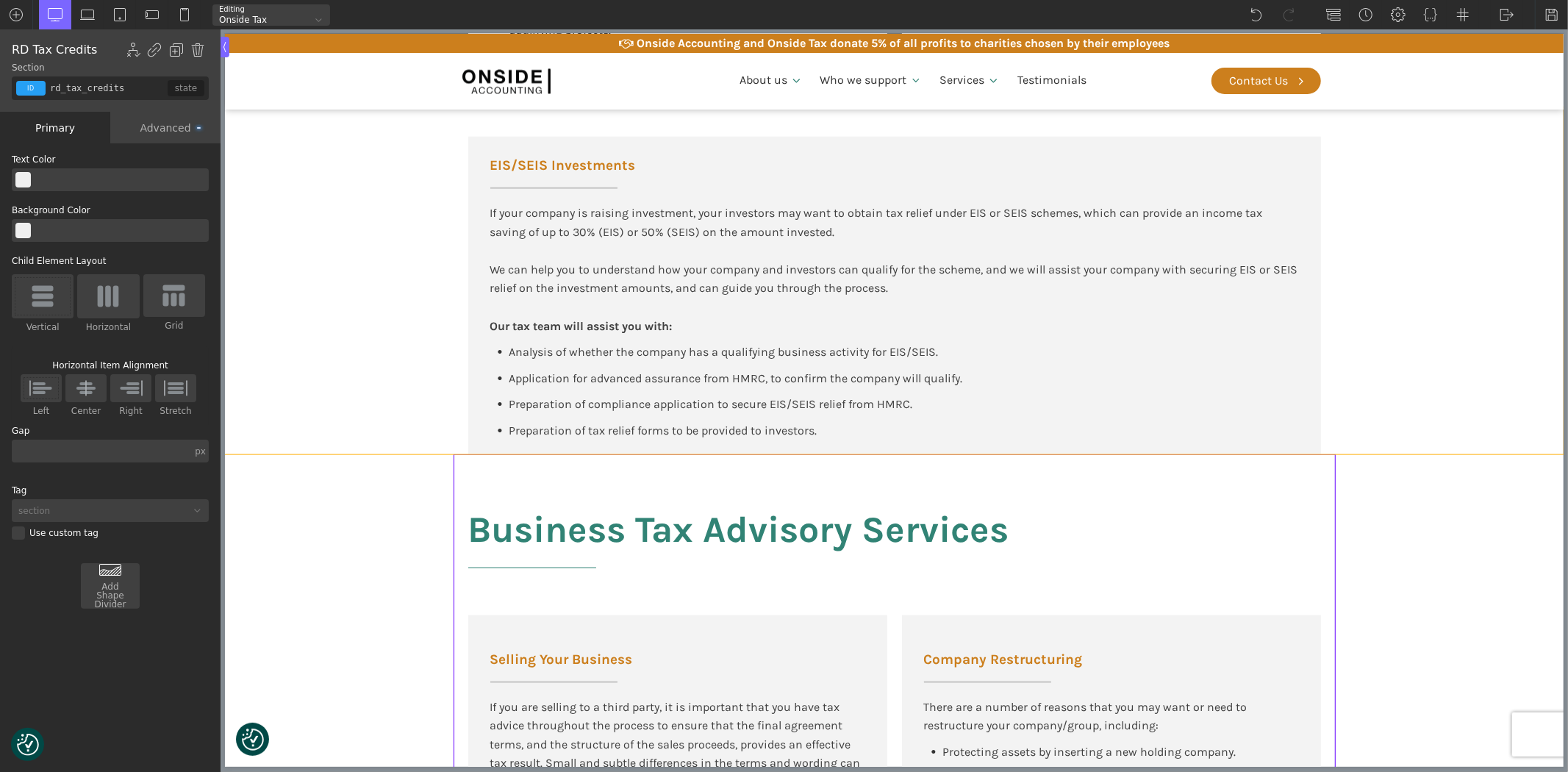
scroll to position [1535, 0]
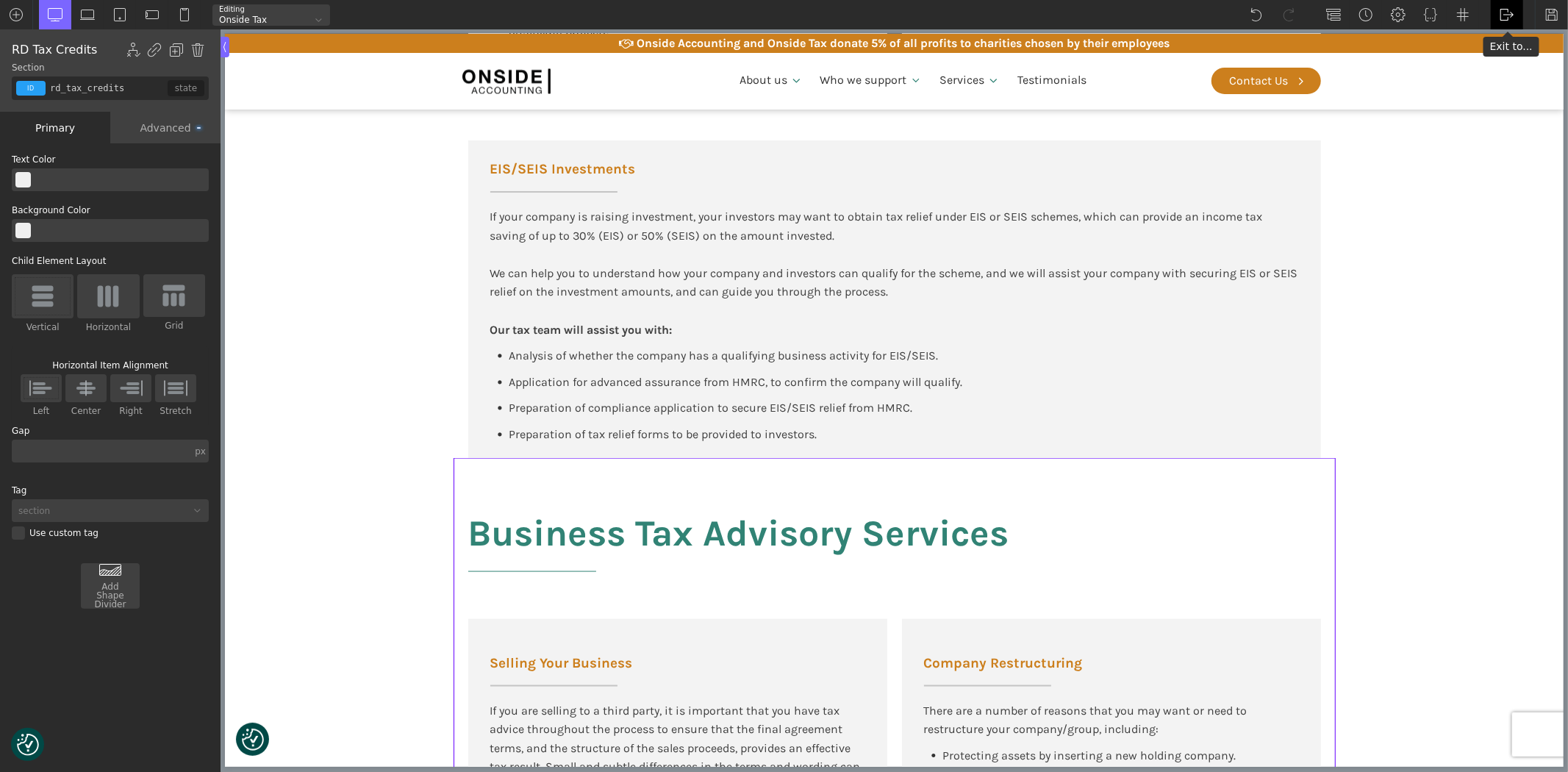
click at [1512, 10] on img at bounding box center [1507, 14] width 15 height 15
click at [1516, 33] on link "WP Admin" at bounding box center [1522, 38] width 63 height 24
